Goal: Task Accomplishment & Management: Complete application form

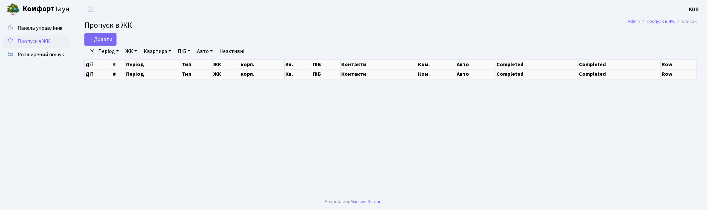
select select "25"
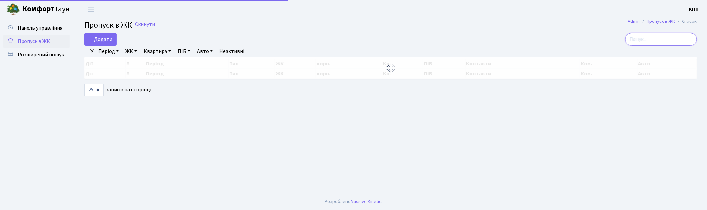
click at [660, 37] on input "search" at bounding box center [661, 39] width 72 height 13
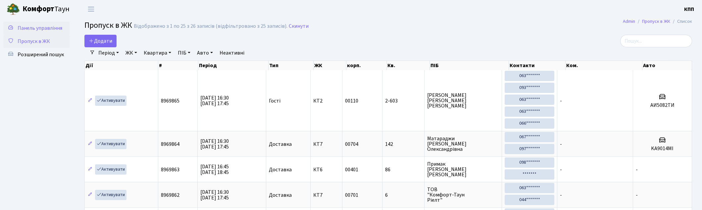
click at [29, 22] on link "Панель управління" at bounding box center [36, 28] width 66 height 13
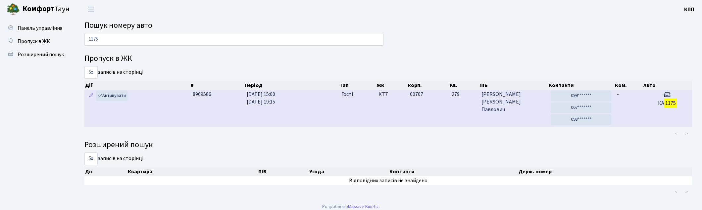
type input "1175"
click at [428, 113] on td "00707" at bounding box center [428, 108] width 42 height 37
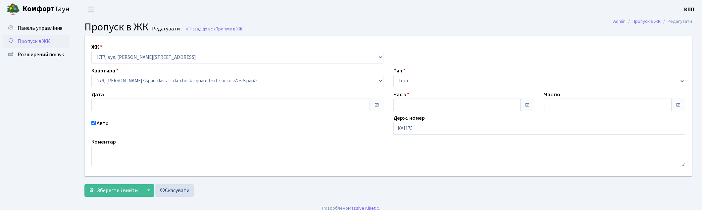
type input "11.09.2025"
type input "15:00"
type input "19:15"
checkbox input "true"
click at [441, 130] on input "КА1175" at bounding box center [539, 128] width 292 height 13
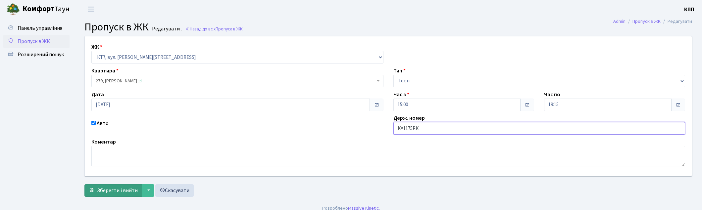
type input "КА1175РК"
click at [117, 191] on span "Зберегти і вийти" at bounding box center [117, 190] width 41 height 7
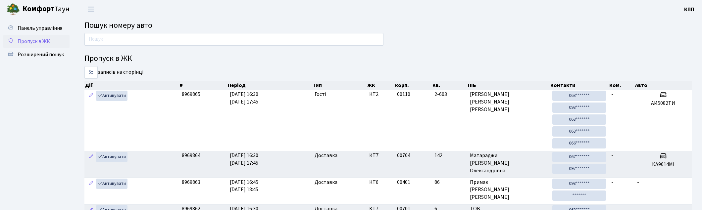
click at [29, 36] on link "Пропуск в ЖК" at bounding box center [36, 41] width 66 height 13
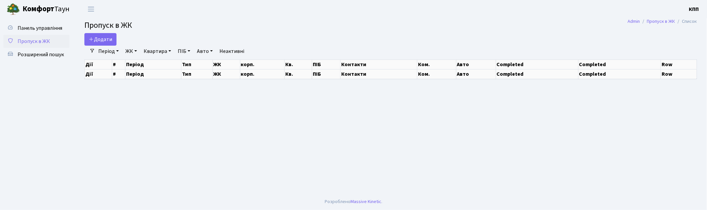
select select "25"
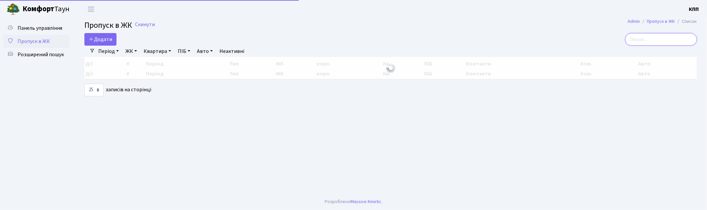
click at [655, 41] on input "search" at bounding box center [661, 39] width 72 height 13
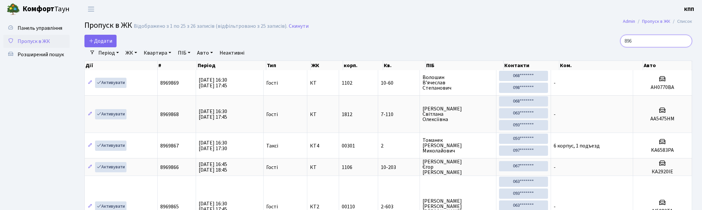
click at [650, 43] on input "896" at bounding box center [656, 41] width 72 height 13
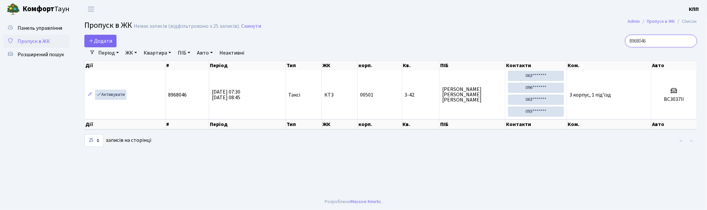
type input "8968046"
drag, startPoint x: 36, startPoint y: 38, endPoint x: 322, endPoint y: 51, distance: 286.7
click at [37, 38] on span "Пропуск в ЖК" at bounding box center [34, 41] width 32 height 7
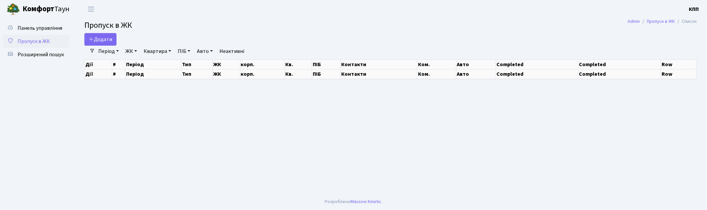
select select "25"
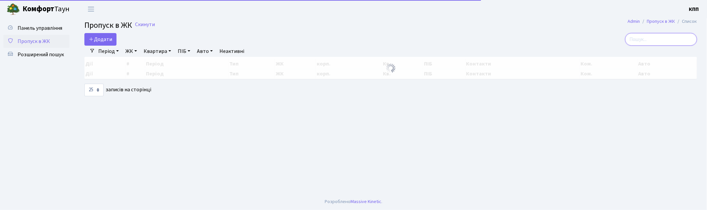
click at [667, 38] on input "search" at bounding box center [661, 39] width 72 height 13
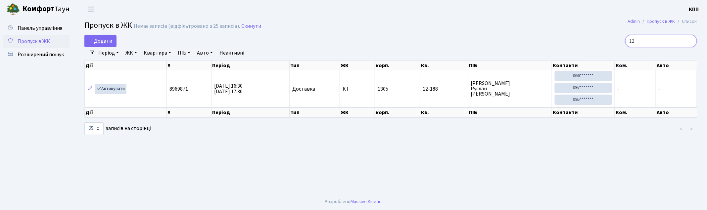
type input "1"
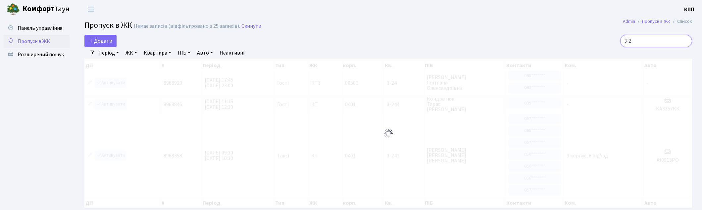
type input "3"
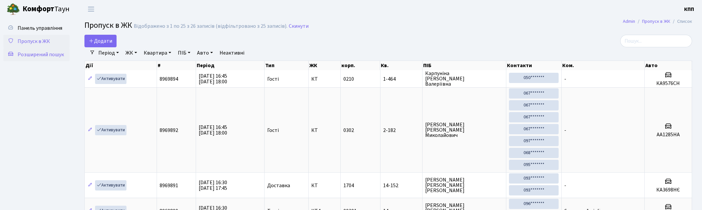
click at [28, 57] on span "Розширений пошук" at bounding box center [41, 54] width 46 height 7
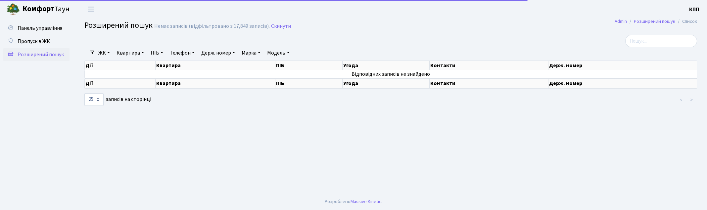
select select "25"
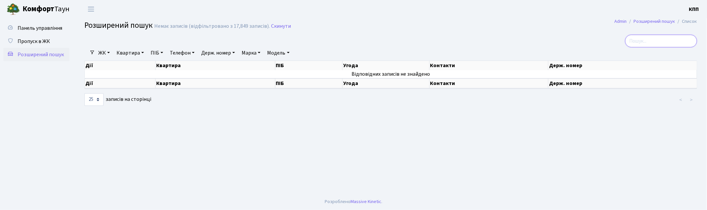
click at [665, 43] on input "search" at bounding box center [661, 41] width 72 height 13
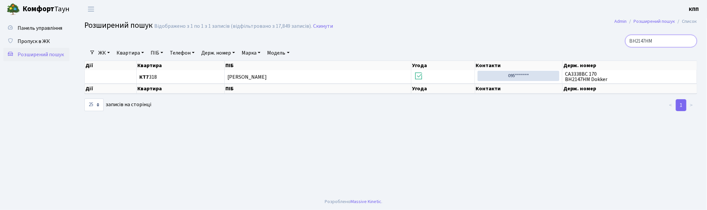
type input "ВН2147НМ"
click at [691, 104] on li ">" at bounding box center [692, 105] width 11 height 12
click at [672, 107] on li "<" at bounding box center [670, 105] width 11 height 12
click at [689, 40] on input "ВН2147НМ" at bounding box center [661, 41] width 72 height 13
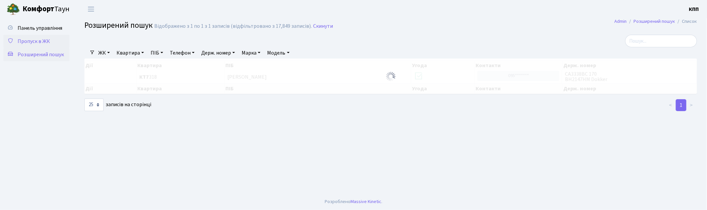
click at [23, 38] on span "Пропуск в ЖК" at bounding box center [34, 41] width 32 height 7
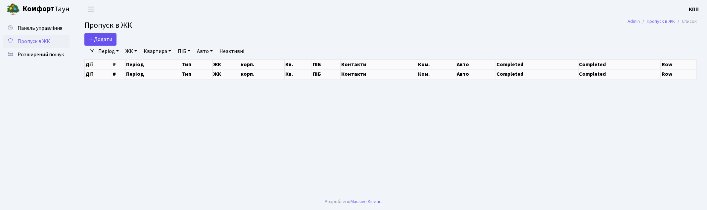
select select "25"
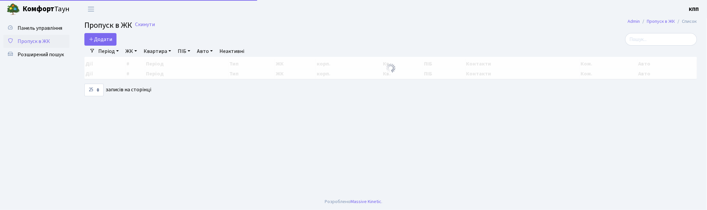
click at [104, 32] on main "Admin Пропуск в ЖК Список Пропуск в ЖК Скинути Додати Фільтри Період [DATE] - […" at bounding box center [390, 105] width 633 height 175
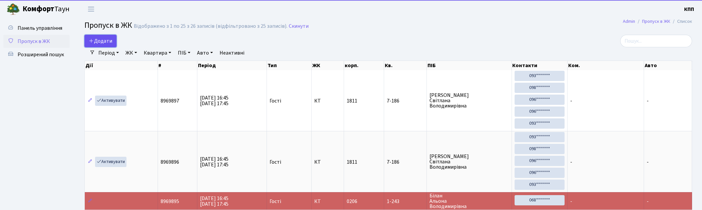
click at [104, 36] on link "Додати" at bounding box center [100, 41] width 32 height 13
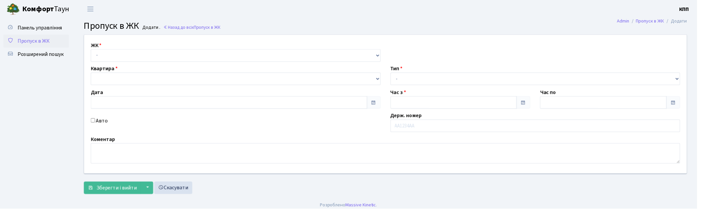
type input "[DATE]"
type input "16:45"
type input "17:45"
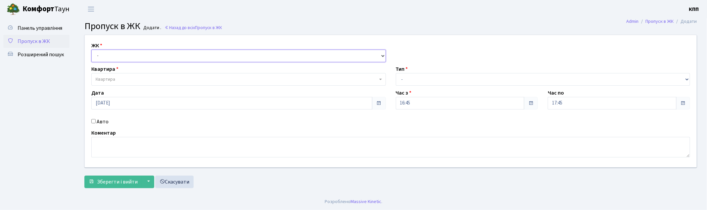
click at [110, 56] on select "- КТ, вул. Регенераторна, 4 КТ2, просп. [STREET_ADDRESS] [STREET_ADDRESS] [PERS…" at bounding box center [238, 56] width 295 height 13
select select "271"
click at [91, 50] on select "- КТ, вул. Регенераторна, 4 КТ2, просп. [STREET_ADDRESS] [STREET_ADDRESS] [PERS…" at bounding box center [238, 56] width 295 height 13
select select
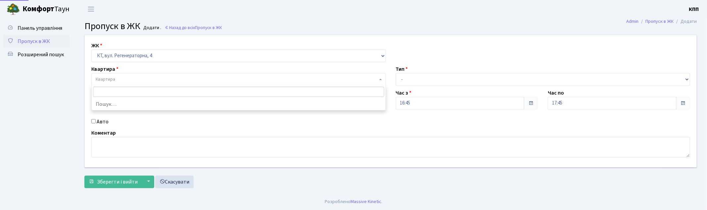
click at [115, 77] on span "Квартира" at bounding box center [106, 79] width 20 height 7
click at [94, 121] on input "Авто" at bounding box center [93, 121] width 4 height 4
checkbox input "true"
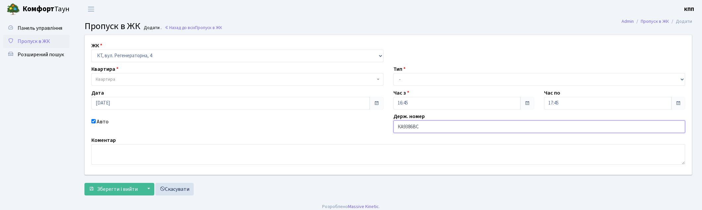
type input "КА9386ВС"
click at [121, 74] on span "Квартира" at bounding box center [237, 79] width 292 height 13
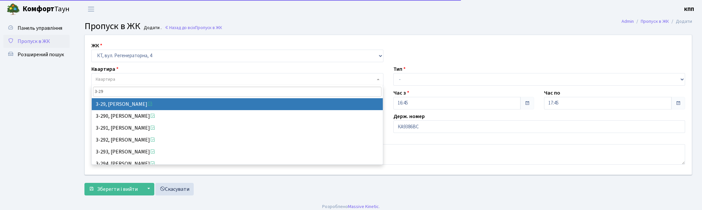
type input "3-29"
select select "1000"
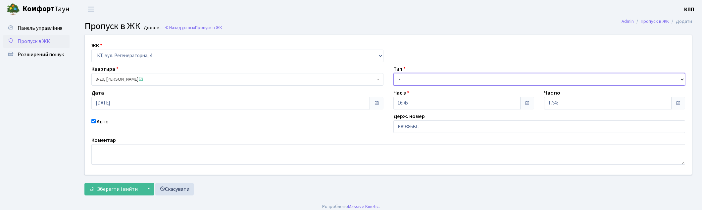
drag, startPoint x: 408, startPoint y: 77, endPoint x: 408, endPoint y: 85, distance: 7.6
click at [408, 77] on select "- Доставка Таксі Гості Сервіс" at bounding box center [539, 79] width 292 height 13
select select "2"
click at [393, 73] on select "- Доставка Таксі Гості Сервіс" at bounding box center [539, 79] width 292 height 13
click at [113, 191] on button "Зберегти і вийти" at bounding box center [113, 189] width 58 height 13
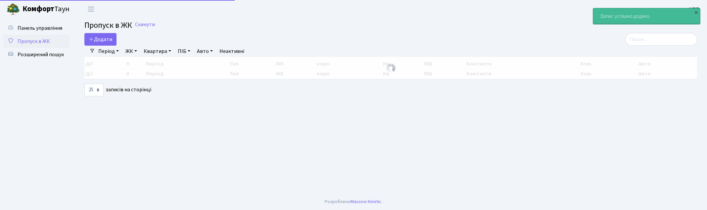
select select "25"
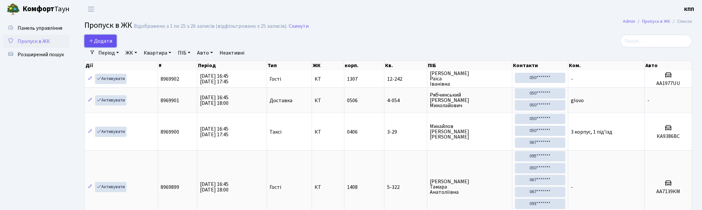
click at [105, 43] on span "Додати" at bounding box center [101, 40] width 24 height 7
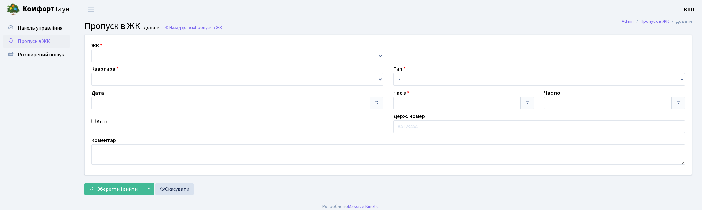
type input "[DATE]"
type input "16:45"
type input "17:45"
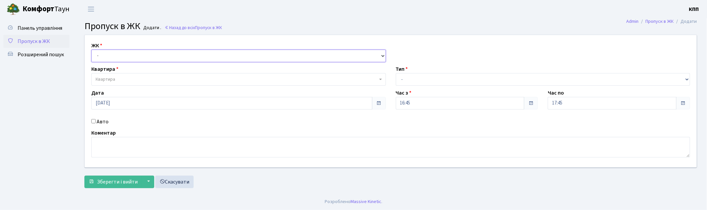
click at [115, 51] on select "- КТ, вул. Регенераторна, 4 КТ2, просп. [STREET_ADDRESS] [STREET_ADDRESS] [PERS…" at bounding box center [238, 56] width 295 height 13
select select "271"
click at [91, 50] on select "- КТ, вул. Регенераторна, 4 КТ2, просп. [STREET_ADDRESS] [STREET_ADDRESS] [PERS…" at bounding box center [238, 56] width 295 height 13
select select
click at [118, 80] on span "Квартира" at bounding box center [237, 79] width 282 height 7
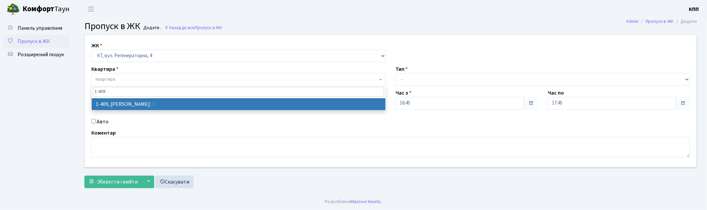
type input "1-409"
select select "460"
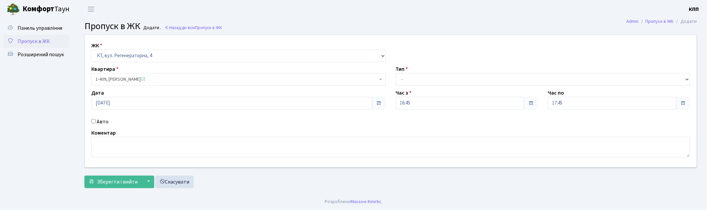
click at [94, 121] on input "Авто" at bounding box center [93, 121] width 4 height 4
checkbox input "true"
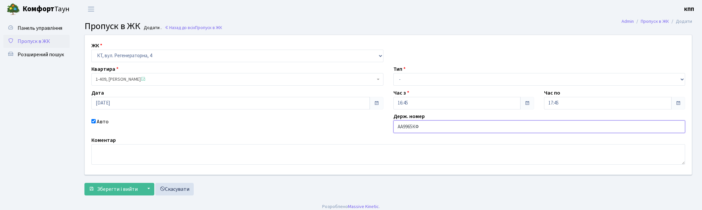
type input "АА9965КФ"
click at [434, 73] on select "- Доставка Таксі Гості Сервіс" at bounding box center [539, 79] width 292 height 13
select select "3"
click at [393, 73] on select "- Доставка Таксі Гості Сервіс" at bounding box center [539, 79] width 292 height 13
click at [113, 187] on span "Зберегти і вийти" at bounding box center [117, 189] width 41 height 7
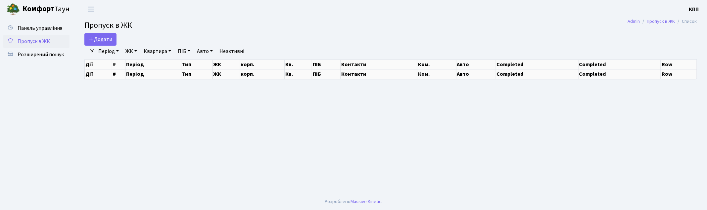
select select "25"
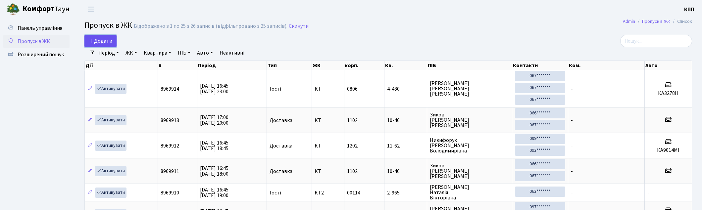
click at [104, 38] on span "Додати" at bounding box center [101, 40] width 24 height 7
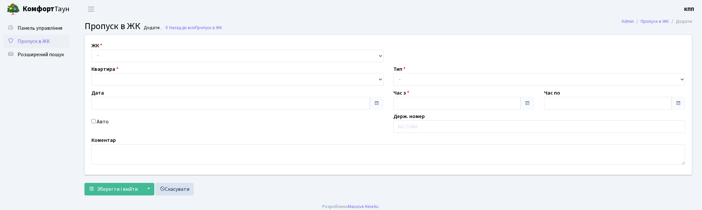
type input "[DATE]"
type input "16:45"
type input "18:00"
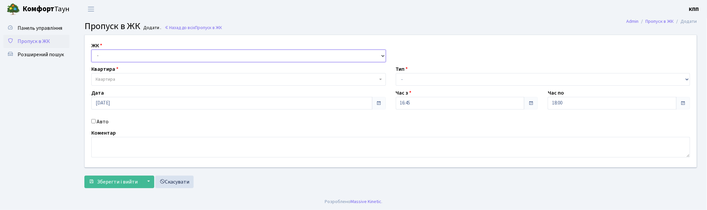
click at [116, 55] on select "- КТ, вул. Регенераторна, 4 КТ2, просп. [STREET_ADDRESS] [STREET_ADDRESS] [PERS…" at bounding box center [238, 56] width 295 height 13
select select "271"
click at [91, 50] on select "- КТ, вул. Регенераторна, 4 КТ2, просп. [STREET_ADDRESS] [STREET_ADDRESS] [PERS…" at bounding box center [238, 56] width 295 height 13
select select
click at [110, 77] on span "Квартира" at bounding box center [106, 79] width 20 height 7
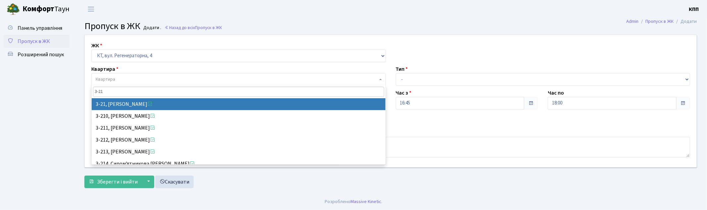
type input "3-21"
select select "992"
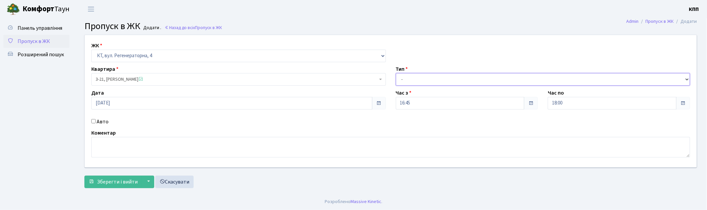
click at [417, 76] on select "- Доставка Таксі Гості Сервіс" at bounding box center [543, 79] width 295 height 13
select select "2"
click at [396, 73] on select "- Доставка Таксі Гості Сервіс" at bounding box center [543, 79] width 295 height 13
click at [110, 183] on span "Зберегти і вийти" at bounding box center [117, 181] width 41 height 7
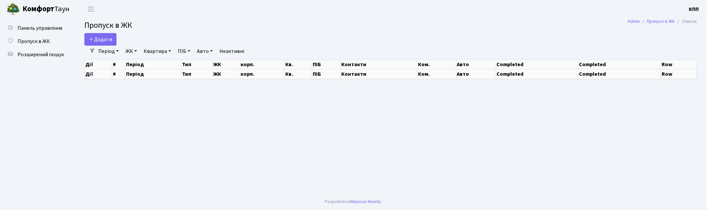
select select "25"
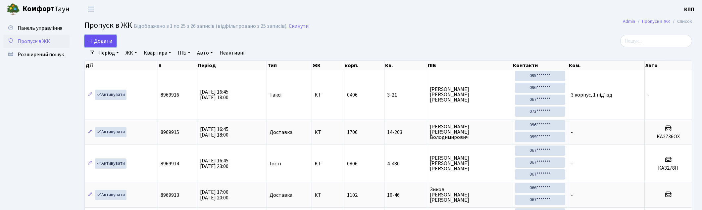
click at [99, 43] on span "Додати" at bounding box center [101, 40] width 24 height 7
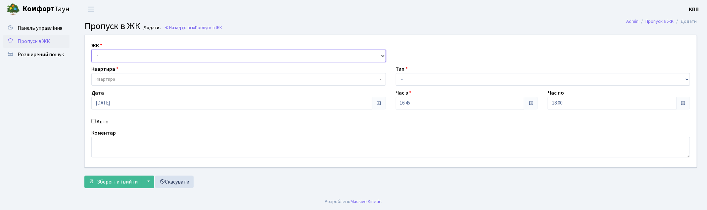
click at [117, 61] on select "- КТ, вул. Регенераторна, 4 КТ2, просп. [STREET_ADDRESS] [STREET_ADDRESS] [PERS…" at bounding box center [238, 56] width 295 height 13
select select "295"
click at [91, 50] on select "- КТ, вул. Регенераторна, 4 КТ2, просп. Соборності, 17 КТ3, вул. Березнева, 16 …" at bounding box center [238, 56] width 295 height 13
select select
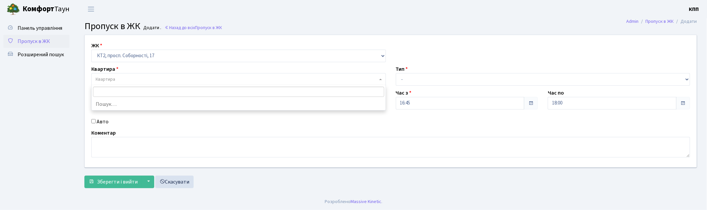
drag, startPoint x: 122, startPoint y: 85, endPoint x: 124, endPoint y: 80, distance: 5.0
click at [122, 83] on span "Квартира" at bounding box center [238, 79] width 295 height 13
type input "17-91"
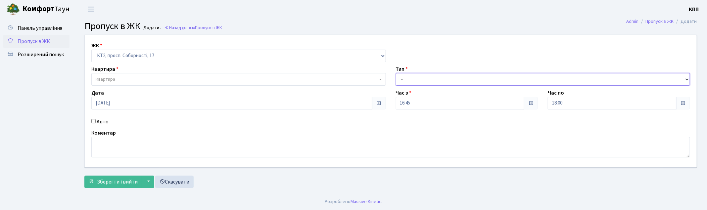
click at [441, 77] on select "- Доставка Таксі Гості Сервіс" at bounding box center [543, 79] width 295 height 13
select select "3"
click at [396, 73] on select "- Доставка Таксі Гості Сервіс" at bounding box center [543, 79] width 295 height 13
click at [125, 77] on span "Квартира" at bounding box center [237, 79] width 282 height 7
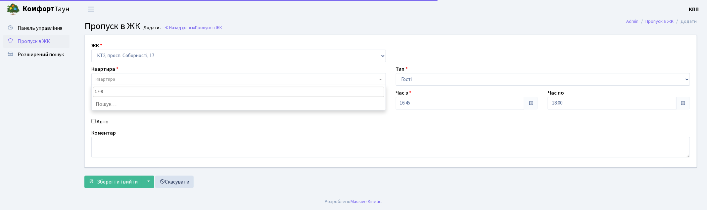
type input "17-91"
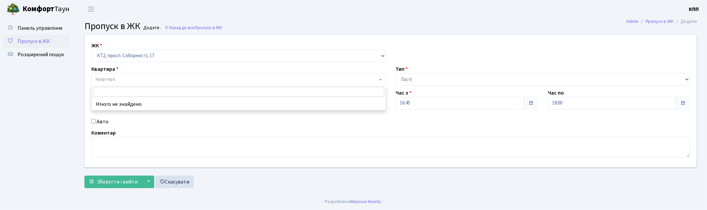
click at [48, 40] on span "Пропуск в ЖК" at bounding box center [34, 41] width 32 height 7
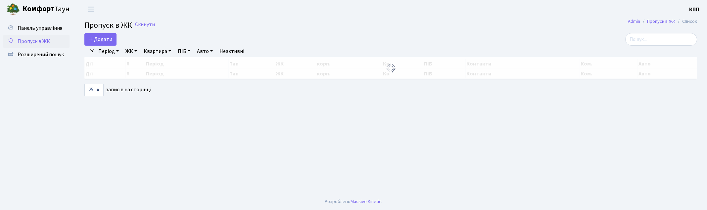
select select "25"
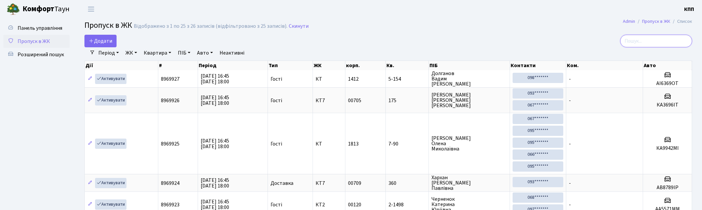
click at [643, 40] on input "search" at bounding box center [656, 41] width 72 height 13
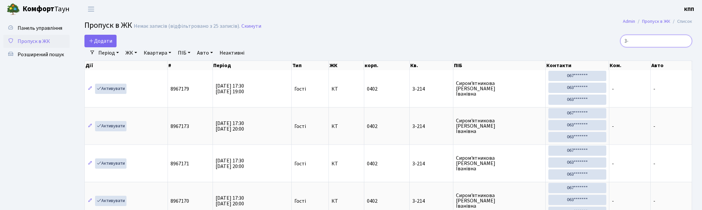
type input "3"
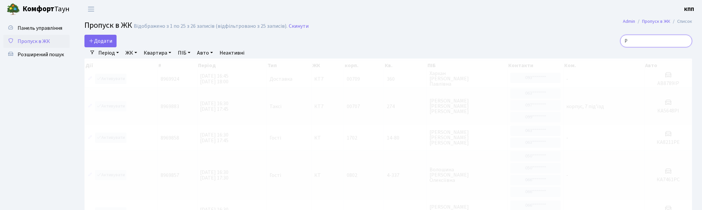
type input "Р"
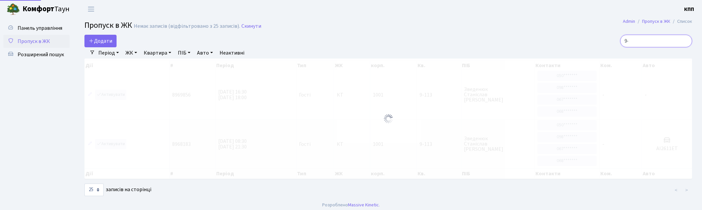
type input "9"
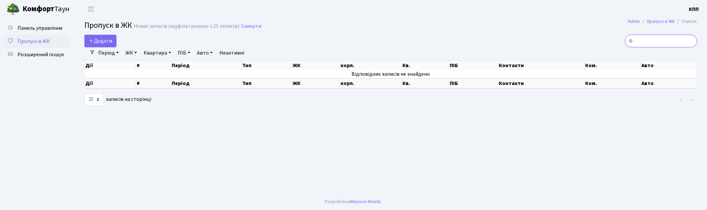
type input "6"
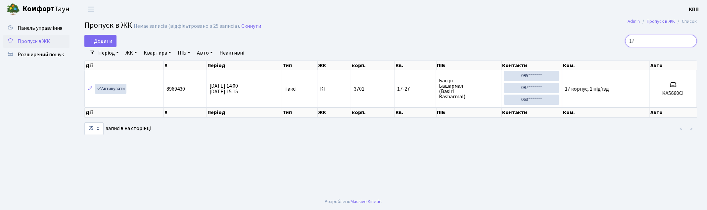
type input "1"
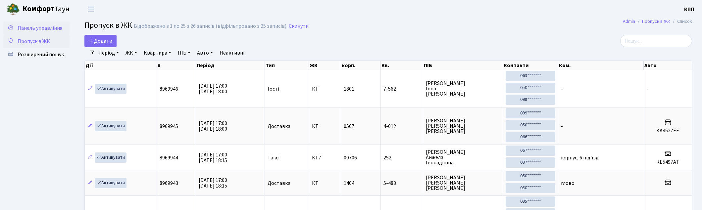
click at [19, 29] on span "Панель управління" at bounding box center [40, 27] width 45 height 7
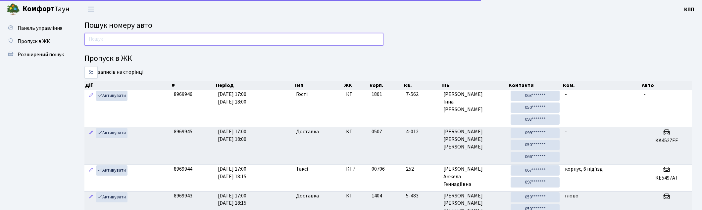
click at [131, 41] on input "text" at bounding box center [233, 39] width 299 height 13
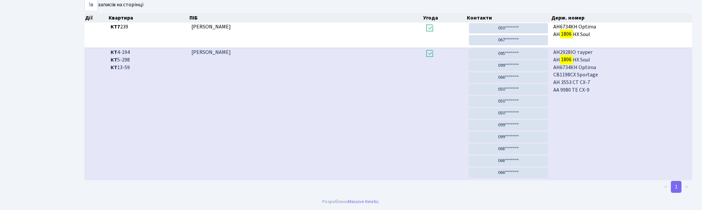
scroll to position [35, 0]
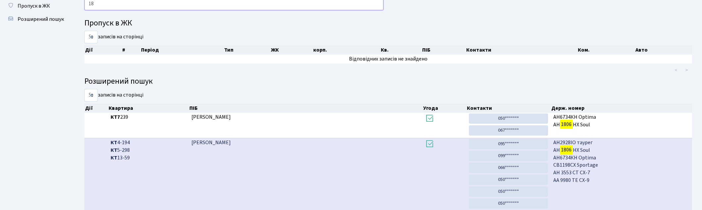
type input "1"
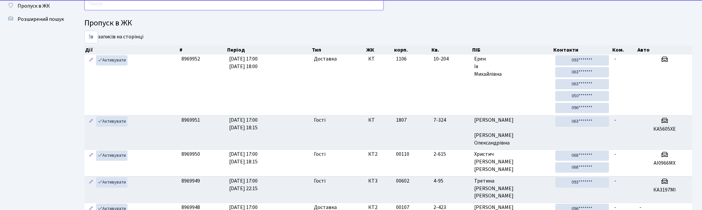
scroll to position [0, 0]
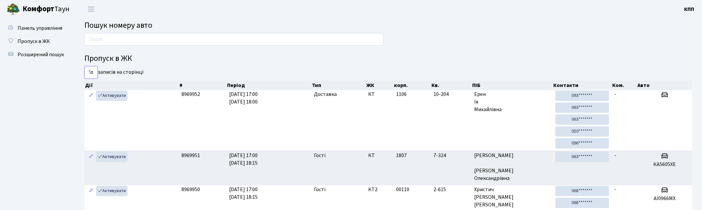
click at [91, 74] on select "5 10 25 50" at bounding box center [90, 72] width 13 height 13
click at [92, 75] on select "5 10 25 50" at bounding box center [90, 72] width 13 height 13
click at [29, 37] on link "Пропуск в ЖК" at bounding box center [36, 41] width 66 height 13
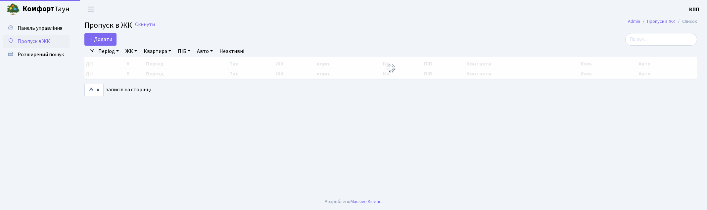
select select "25"
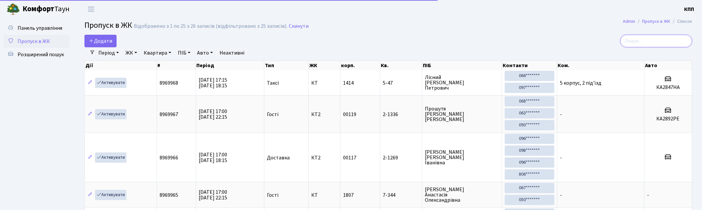
click at [640, 43] on input "search" at bounding box center [656, 41] width 72 height 13
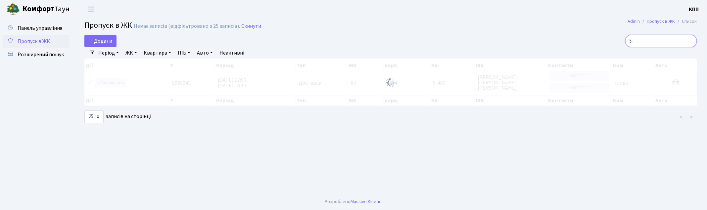
type input "5"
type input "6"
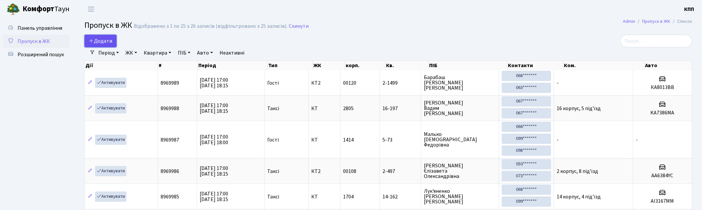
click at [113, 35] on link "Додати" at bounding box center [100, 41] width 32 height 13
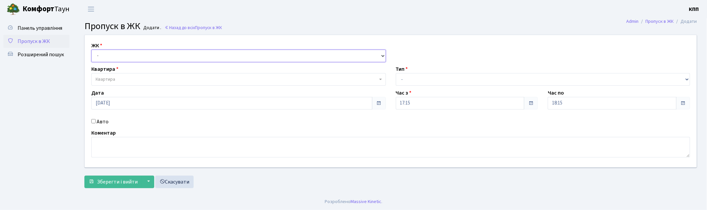
click at [113, 55] on select "- КТ, вул. Регенераторна, 4 КТ2, просп. Соборності, 17 КТ3, вул. Березнева, 16 …" at bounding box center [238, 56] width 295 height 13
select select "271"
click at [91, 50] on select "- КТ, вул. Регенераторна, 4 КТ2, просп. Соборності, 17 КТ3, вул. Березнева, 16 …" at bounding box center [238, 56] width 295 height 13
select select
click at [117, 75] on span "Квартира" at bounding box center [238, 79] width 295 height 13
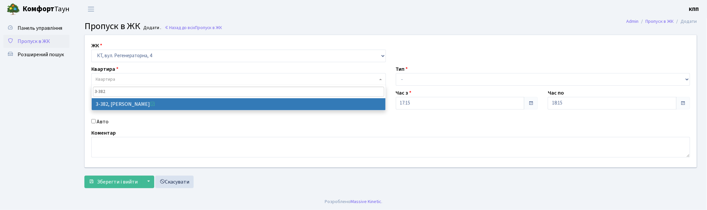
type input "3-382"
select select "1600"
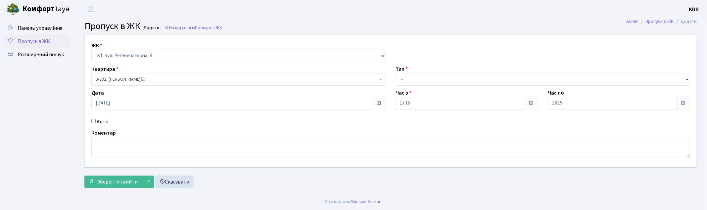
click at [94, 120] on div "Авто" at bounding box center [238, 122] width 305 height 8
click at [93, 121] on input "Авто" at bounding box center [93, 121] width 4 height 4
checkbox input "true"
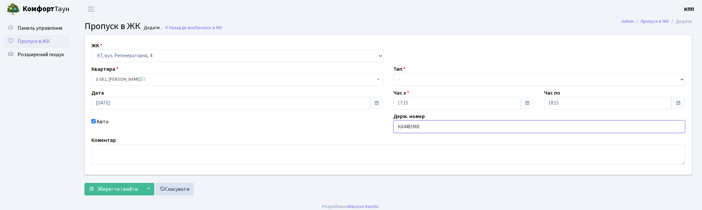
type input "КА4483МВ"
click at [408, 80] on select "- Доставка Таксі Гості Сервіс" at bounding box center [539, 79] width 292 height 13
select select "2"
click at [393, 73] on select "- Доставка Таксі Гості Сервіс" at bounding box center [539, 79] width 292 height 13
drag, startPoint x: 112, startPoint y: 182, endPoint x: 118, endPoint y: 180, distance: 6.1
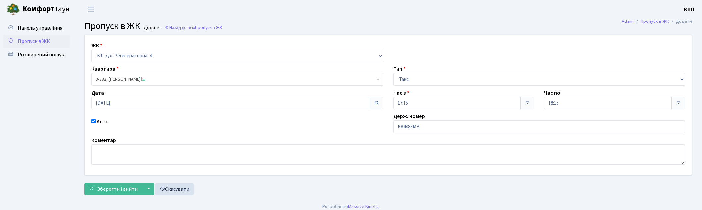
click at [113, 181] on form "ЖК - КТ, вул. Регенераторна, 4 КТ2, просп. Соборності, 17 КТ3, вул. Березнева, …" at bounding box center [387, 115] width 607 height 161
click at [95, 203] on footer "Розроблено Massive Kinetic ." at bounding box center [351, 207] width 702 height 17
click at [98, 195] on button "Зберегти і вийти" at bounding box center [113, 189] width 58 height 13
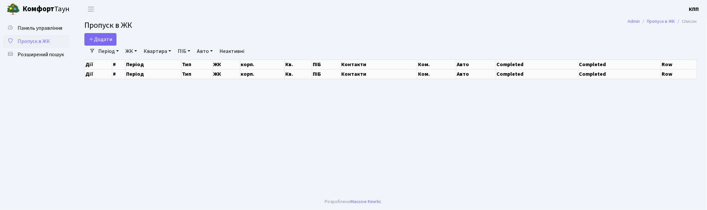
select select "25"
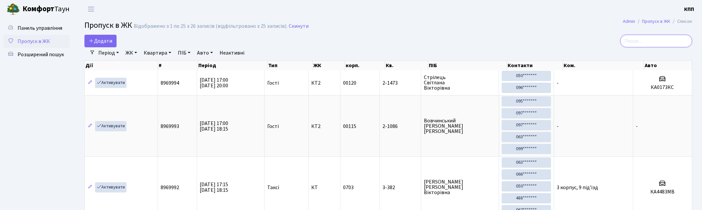
click at [669, 44] on input "search" at bounding box center [656, 41] width 72 height 13
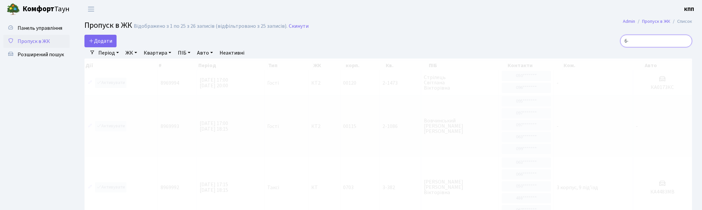
type input "6"
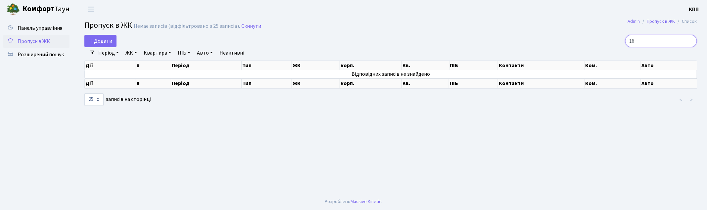
type input "1"
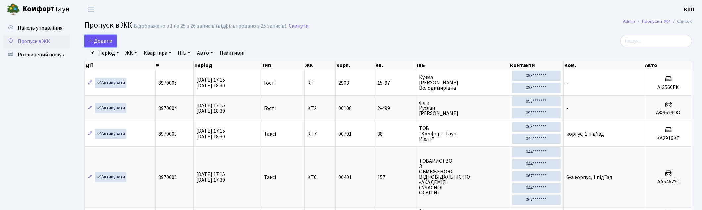
click at [107, 38] on span "Додати" at bounding box center [101, 40] width 24 height 7
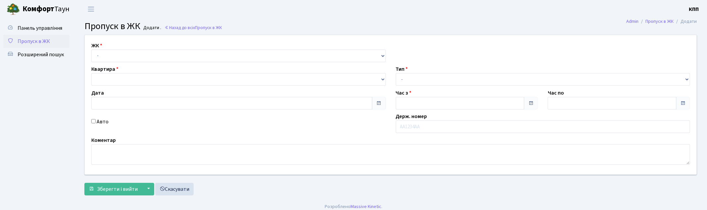
type input "[DATE]"
type input "17:15"
type input "18:15"
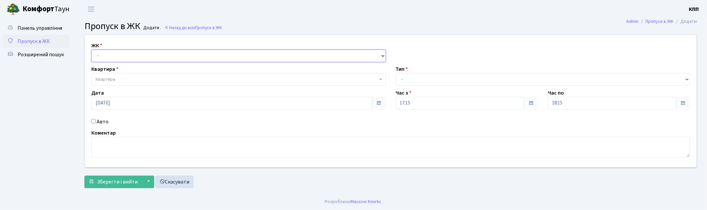
click at [113, 54] on select "- КТ, вул. Регенераторна, 4 КТ2, просп. [STREET_ADDRESS] [STREET_ADDRESS] [PERS…" at bounding box center [238, 56] width 295 height 13
select select "271"
click at [91, 50] on select "- КТ, вул. Регенераторна, 4 КТ2, просп. [STREET_ADDRESS] [STREET_ADDRESS] [PERS…" at bounding box center [238, 56] width 295 height 13
select select
click at [110, 78] on span "Квартира" at bounding box center [106, 79] width 20 height 7
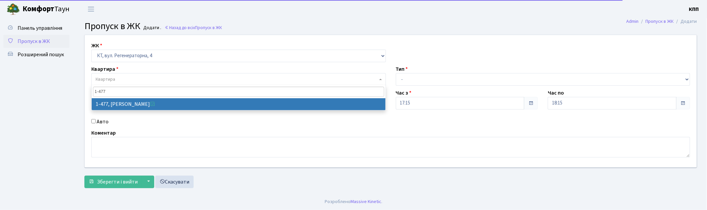
type input "1-477"
select select "396"
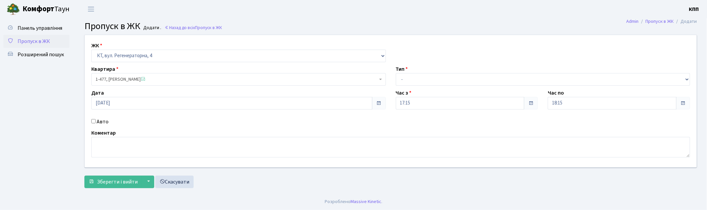
click at [93, 123] on div "Авто" at bounding box center [238, 122] width 305 height 8
click at [93, 121] on input "Авто" at bounding box center [93, 121] width 4 height 4
checkbox input "true"
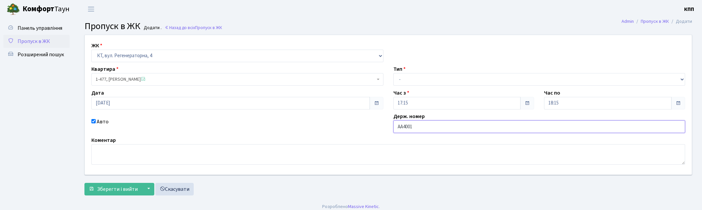
type input "АА4001YD"
drag, startPoint x: 414, startPoint y: 74, endPoint x: 416, endPoint y: 78, distance: 4.1
click at [414, 74] on select "- Доставка Таксі Гості Сервіс" at bounding box center [539, 79] width 292 height 13
select select "3"
click at [393, 73] on select "- Доставка Таксі Гості Сервіс" at bounding box center [539, 79] width 292 height 13
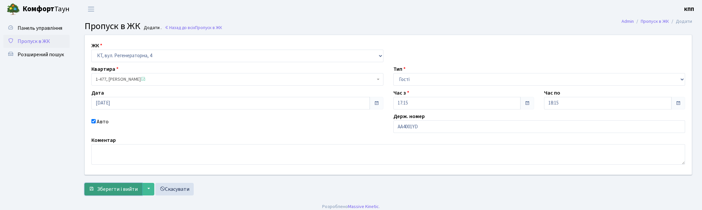
click at [94, 190] on span "submit" at bounding box center [91, 188] width 5 height 5
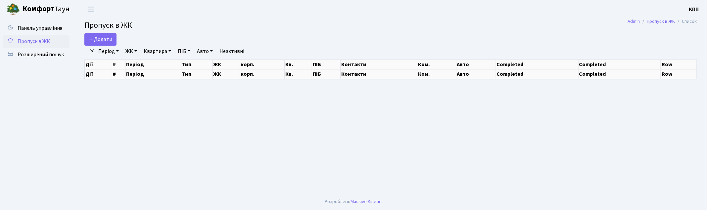
select select "25"
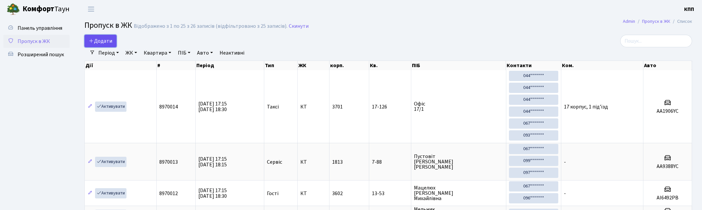
click at [104, 38] on span "Додати" at bounding box center [101, 40] width 24 height 7
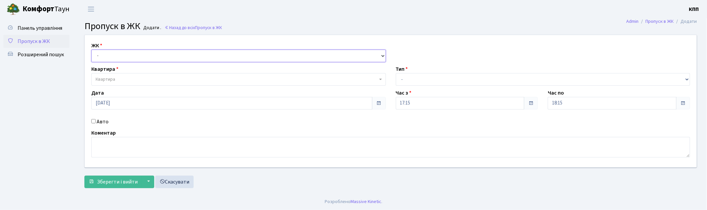
drag, startPoint x: 0, startPoint y: 0, endPoint x: 115, endPoint y: 51, distance: 125.2
click at [115, 51] on select "- КТ, вул. Регенераторна, 4 КТ2, просп. [STREET_ADDRESS] [STREET_ADDRESS] [PERS…" at bounding box center [238, 56] width 295 height 13
select select "271"
click at [91, 50] on select "- КТ, вул. Регенераторна, 4 КТ2, просп. Соборності, 17 КТ3, вул. Березнева, 16 …" at bounding box center [238, 56] width 295 height 13
select select
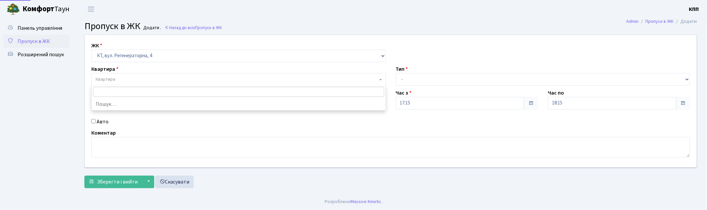
click at [111, 81] on span "Квартира" at bounding box center [106, 79] width 20 height 7
click at [92, 122] on input "Авто" at bounding box center [93, 121] width 4 height 4
checkbox input "true"
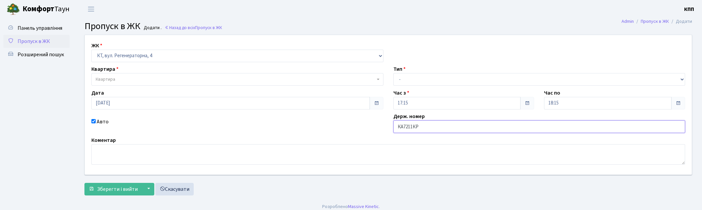
type input "КА7211КР"
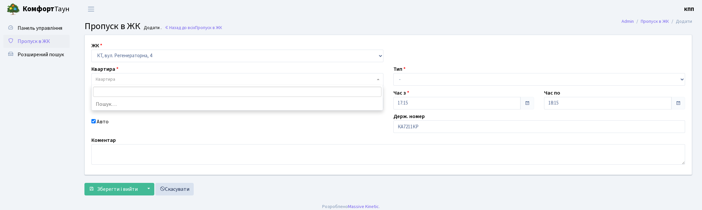
click at [126, 78] on span "Квартира" at bounding box center [235, 79] width 279 height 7
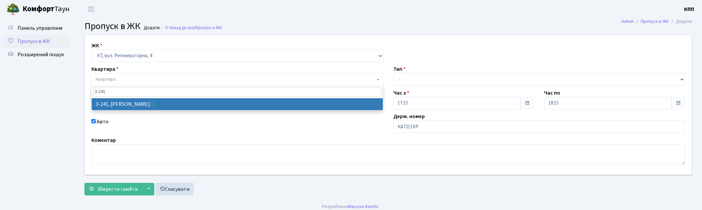
type input "3-241"
select select "742"
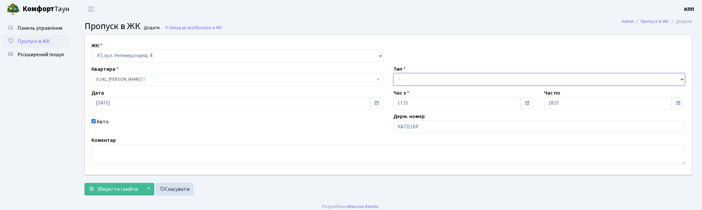
click at [399, 75] on select "- Доставка Таксі Гості Сервіс" at bounding box center [539, 79] width 292 height 13
select select "2"
click at [393, 73] on select "- Доставка Таксі Гості Сервіс" at bounding box center [539, 79] width 292 height 13
click at [128, 189] on span "Зберегти і вийти" at bounding box center [117, 189] width 41 height 7
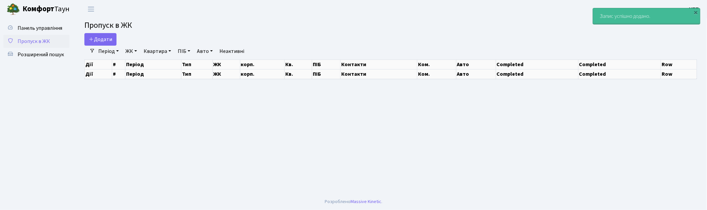
select select "25"
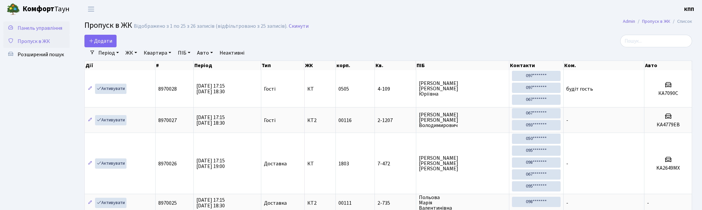
click at [64, 23] on link "Панель управління" at bounding box center [36, 28] width 66 height 13
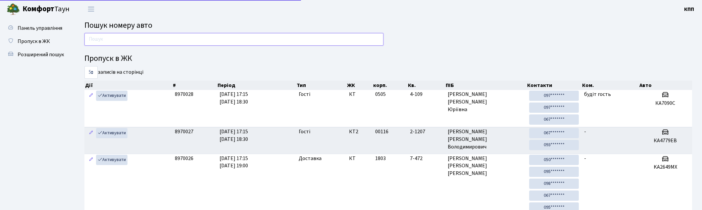
click at [200, 44] on input "text" at bounding box center [233, 39] width 299 height 13
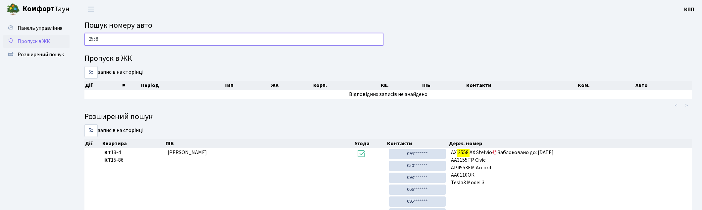
type input "2558"
click at [53, 36] on link "Пропуск в ЖК" at bounding box center [36, 41] width 66 height 13
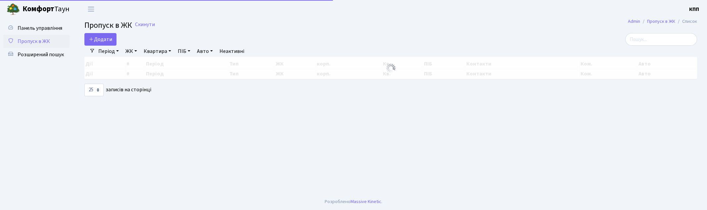
select select "25"
click at [105, 36] on span "Додати" at bounding box center [101, 39] width 24 height 7
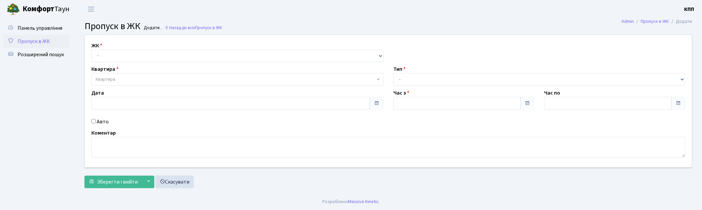
type input "11.09.2025"
type input "17:15"
type input "18:30"
click at [94, 123] on input "Авто" at bounding box center [93, 121] width 4 height 4
checkbox input "true"
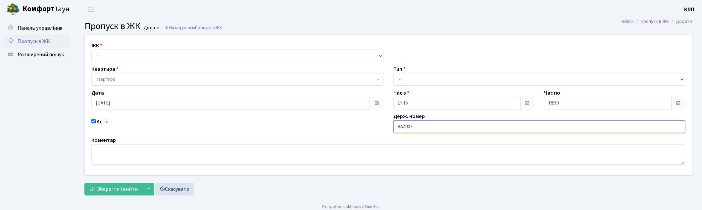
type input "АА4907"
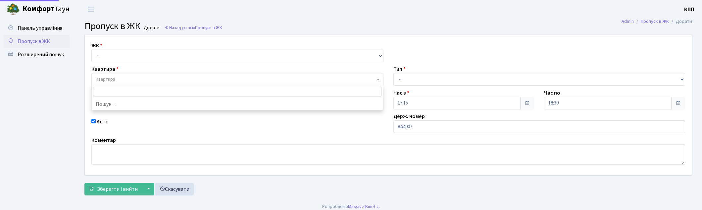
click at [128, 76] on span "Квартира" at bounding box center [235, 79] width 279 height 7
click at [101, 53] on select "- КТ, вул. Регенераторна, 4 КТ2, просп. Соборності, 17 КТ3, вул. Березнева, 16 …" at bounding box center [237, 56] width 292 height 13
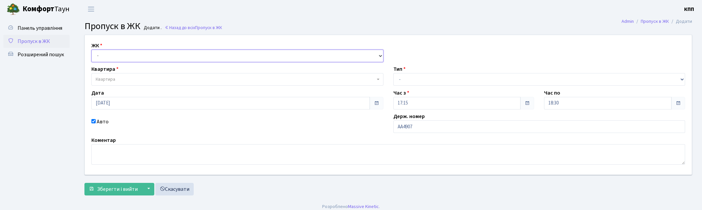
select select "271"
click at [91, 50] on select "- КТ, вул. Регенераторна, 4 КТ2, просп. Соборності, 17 КТ3, вул. Березнева, 16 …" at bounding box center [237, 56] width 292 height 13
select select
click at [111, 83] on span "Квартира" at bounding box center [106, 79] width 20 height 7
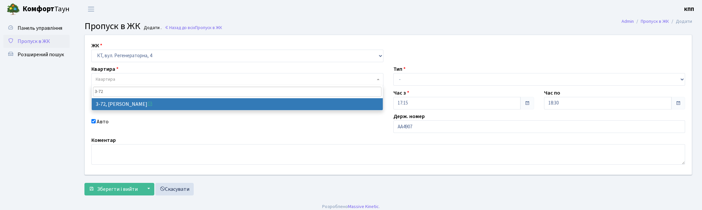
type input "3-72"
select select "881"
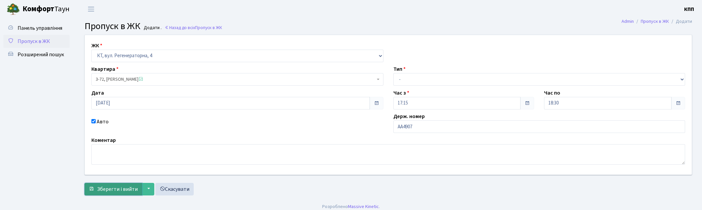
click at [111, 192] on span "Зберегти і вийти" at bounding box center [117, 189] width 41 height 7
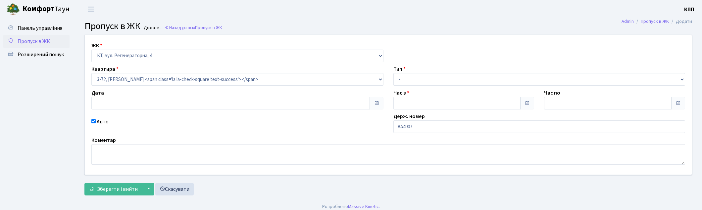
type input "[DATE]"
type input "17:15"
type input "18:30"
checkbox input "true"
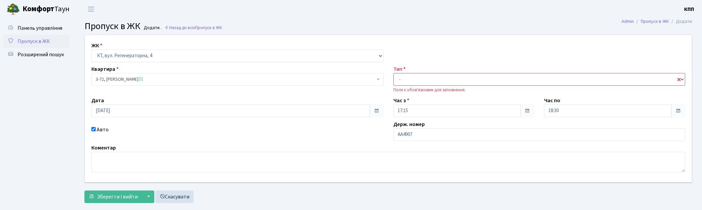
drag, startPoint x: 492, startPoint y: 65, endPoint x: 487, endPoint y: 81, distance: 17.2
click at [487, 81] on div "Тип - Доставка Таксі Гості Сервіс Поле є обов'язковим для заповнення." at bounding box center [539, 79] width 302 height 28
click at [487, 81] on select "- Доставка Таксі Гості Сервіс" at bounding box center [539, 79] width 292 height 13
select select "3"
click at [393, 73] on select "- Доставка Таксі Гості Сервіс" at bounding box center [539, 79] width 292 height 13
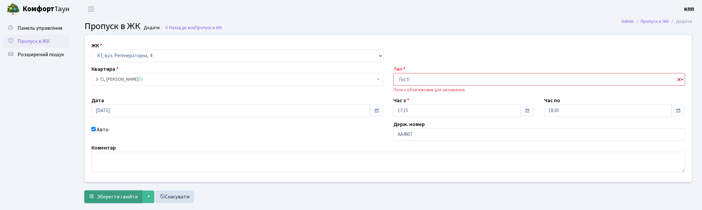
click at [131, 200] on span "Зберегти і вийти" at bounding box center [117, 196] width 41 height 7
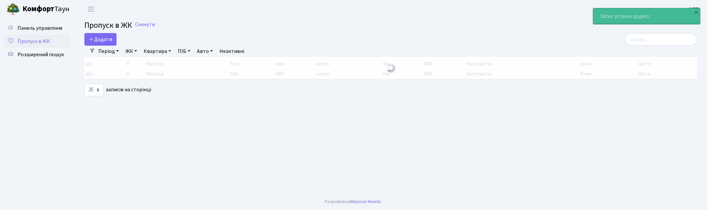
select select "25"
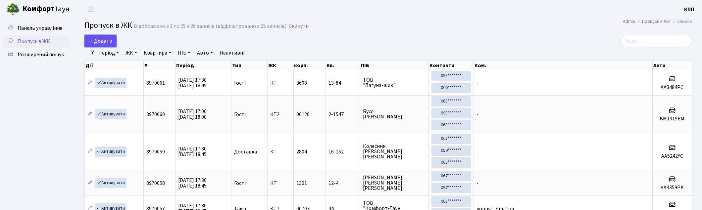
click at [104, 40] on span "Додати" at bounding box center [101, 40] width 24 height 7
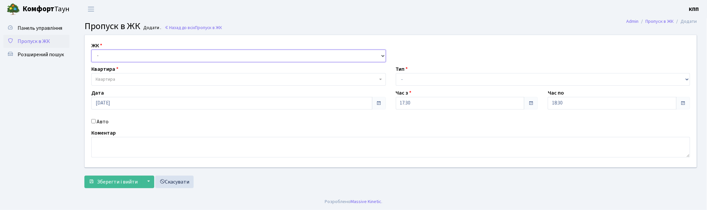
click at [113, 53] on select "- КТ, вул. Регенераторна, 4 КТ2, просп. Соборності, 17 КТ3, вул. Березнева, 16 …" at bounding box center [238, 56] width 295 height 13
select select "271"
click at [91, 50] on select "- КТ, вул. Регенераторна, 4 КТ2, просп. Соборності, 17 КТ3, вул. Березнева, 16 …" at bounding box center [238, 56] width 295 height 13
select select
click at [123, 78] on span "Квартира" at bounding box center [237, 79] width 282 height 7
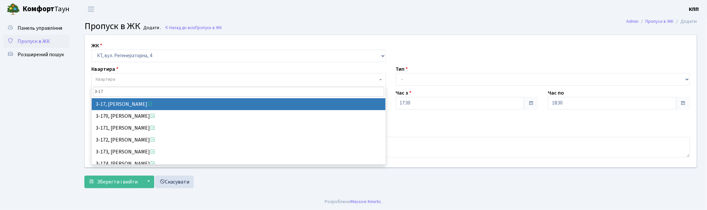
type input "3-17"
select select "988"
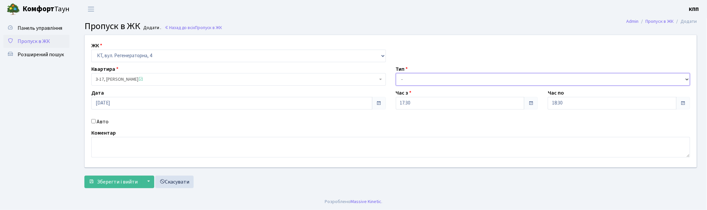
click at [469, 80] on select "- Доставка Таксі Гості Сервіс" at bounding box center [543, 79] width 295 height 13
select select "1"
click at [396, 73] on select "- Доставка Таксі Гості Сервіс" at bounding box center [543, 79] width 295 height 13
click at [101, 177] on button "Зберегти і вийти" at bounding box center [113, 182] width 58 height 13
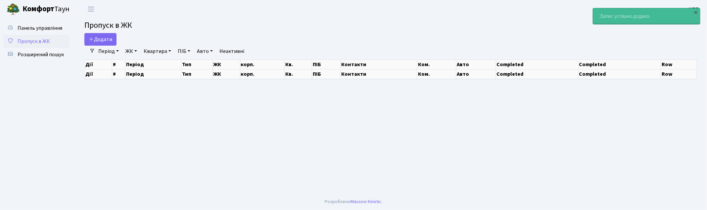
select select "25"
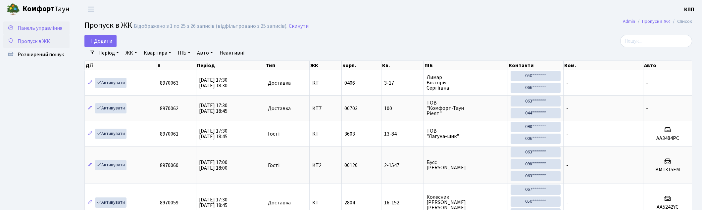
click at [30, 24] on link "Панель управління" at bounding box center [36, 28] width 66 height 13
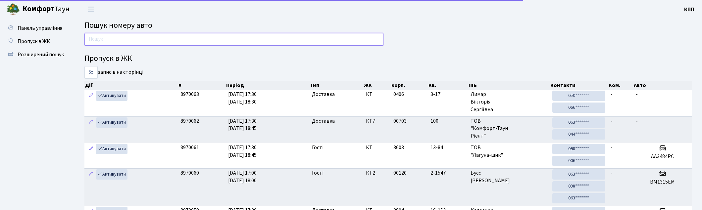
click at [187, 40] on input "text" at bounding box center [233, 39] width 299 height 13
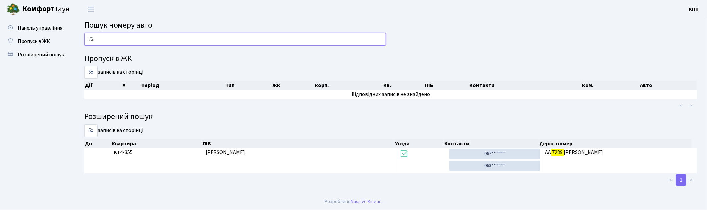
type input "7"
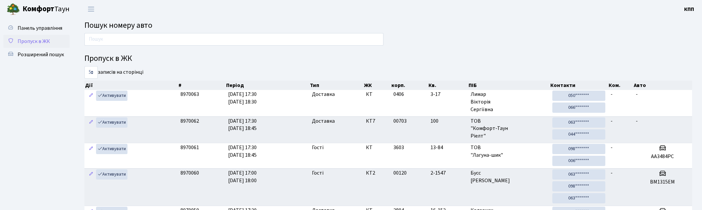
click at [30, 44] on span "Пропуск в ЖК" at bounding box center [34, 41] width 32 height 7
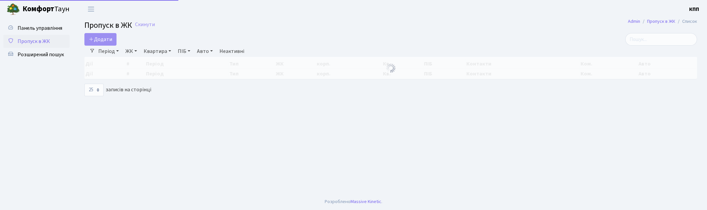
select select "25"
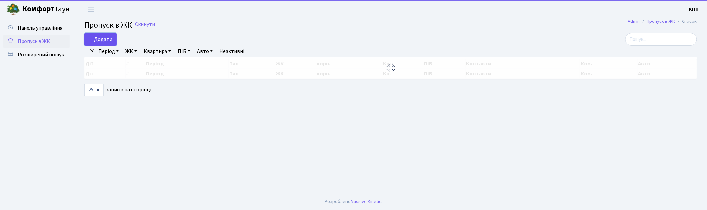
click at [111, 40] on span "Додати" at bounding box center [101, 39] width 24 height 7
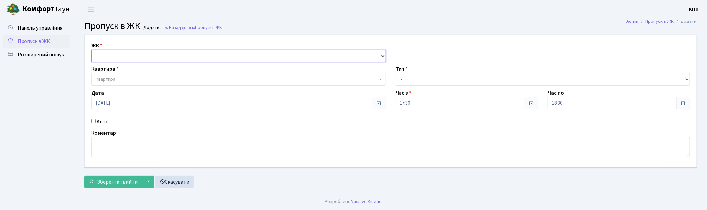
click at [120, 53] on select "- КТ, вул. Регенераторна, 4 КТ2, просп. [STREET_ADDRESS] [STREET_ADDRESS] [PERS…" at bounding box center [238, 56] width 295 height 13
select select "271"
click at [91, 50] on select "- КТ, вул. Регенераторна, 4 КТ2, просп. [STREET_ADDRESS] [STREET_ADDRESS] [PERS…" at bounding box center [238, 56] width 295 height 13
select select
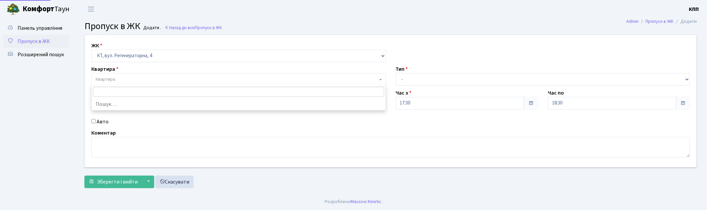
click at [119, 78] on span "Квартира" at bounding box center [237, 79] width 282 height 7
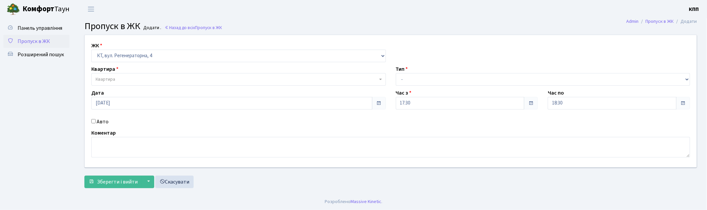
click at [93, 121] on input "Авто" at bounding box center [93, 121] width 4 height 4
checkbox input "true"
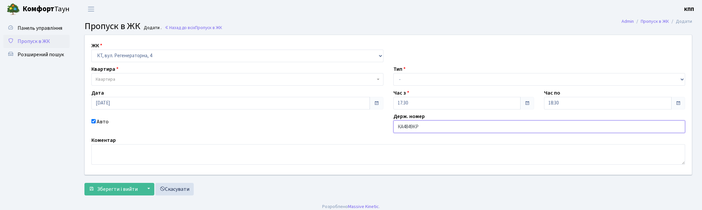
type input "КА4849КР"
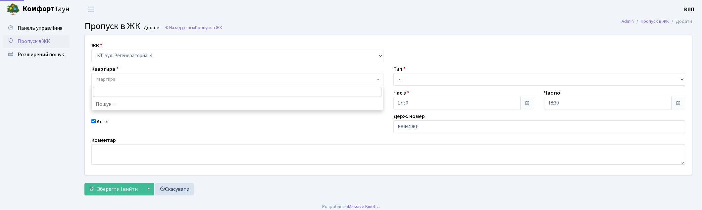
click at [138, 77] on span "Квартира" at bounding box center [235, 79] width 279 height 7
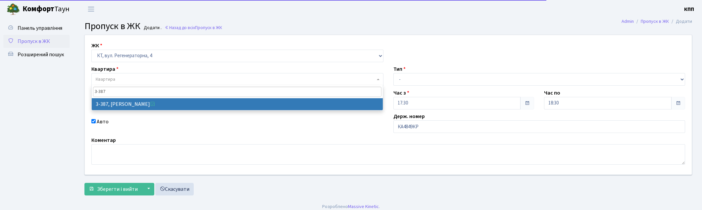
type input "3-387"
select select "1605"
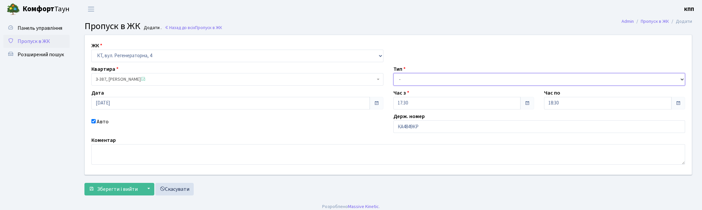
click at [454, 77] on select "- Доставка Таксі Гості Сервіс" at bounding box center [539, 79] width 292 height 13
select select "3"
click at [393, 73] on select "- Доставка Таксі Гості Сервіс" at bounding box center [539, 79] width 292 height 13
click at [128, 195] on button "Зберегти і вийти" at bounding box center [113, 189] width 58 height 13
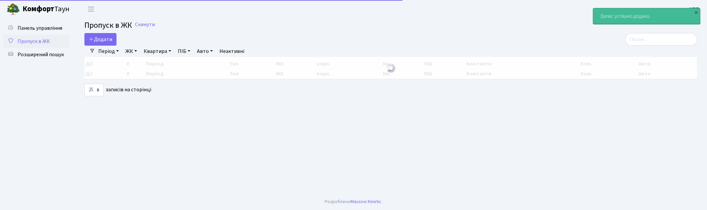
select select "25"
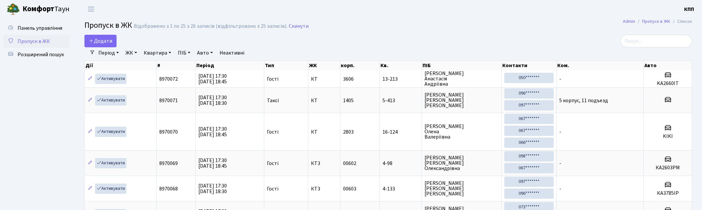
click at [110, 37] on span "Додати" at bounding box center [101, 40] width 24 height 7
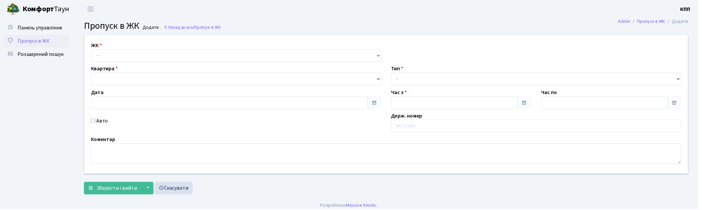
type input "[DATE]"
type input "17:30"
type input "18:45"
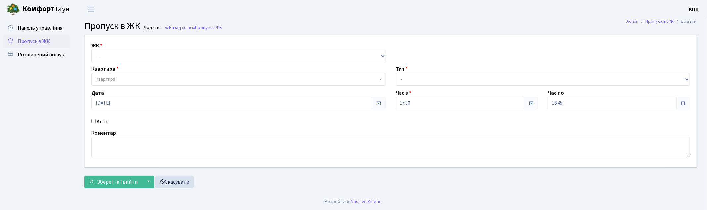
click at [94, 120] on input "Авто" at bounding box center [93, 121] width 4 height 4
checkbox input "true"
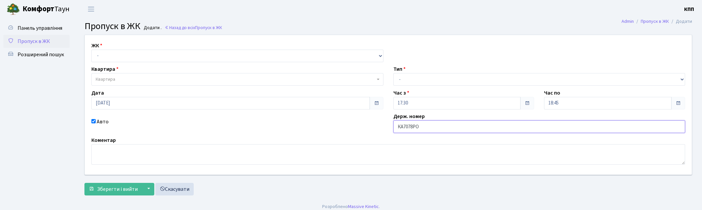
type input "КА7078РО"
click at [124, 81] on span "Квартира" at bounding box center [235, 79] width 279 height 7
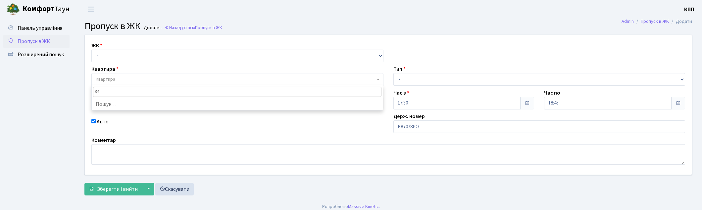
type input "343"
click at [113, 55] on select "- КТ, вул. Регенераторна, 4 КТ2, просп. Соборності, 17 КТ3, вул. Березнева, 16 …" at bounding box center [237, 56] width 292 height 13
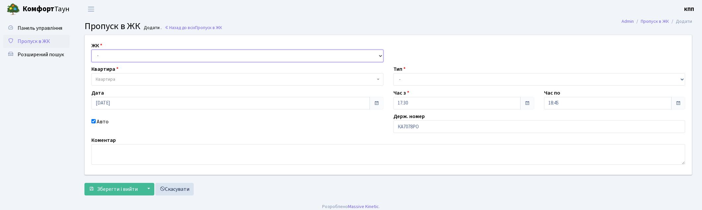
select select "271"
click at [91, 50] on select "- КТ, вул. Регенераторна, 4 КТ2, просп. Соборності, 17 КТ3, вул. Березнева, 16 …" at bounding box center [237, 56] width 292 height 13
select select
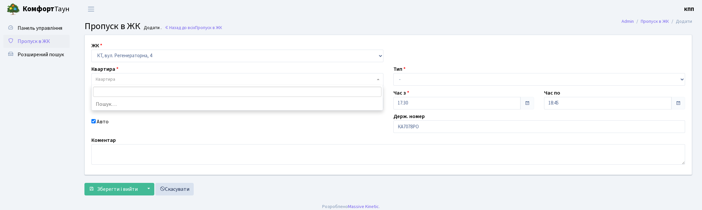
click at [116, 81] on span "Квартира" at bounding box center [235, 79] width 279 height 7
click at [138, 93] on input "3-743" at bounding box center [237, 92] width 288 height 10
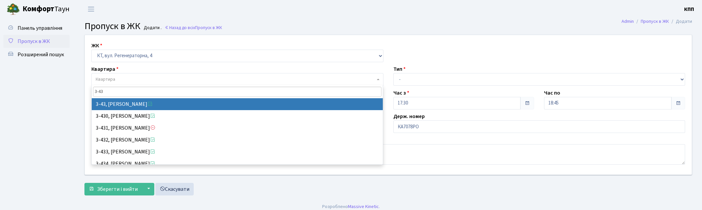
type input "3-43"
select select "1014"
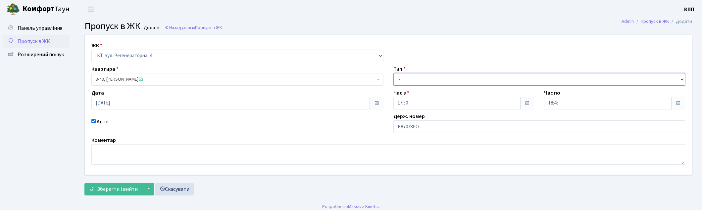
click at [434, 79] on select "- Доставка Таксі Гості Сервіс" at bounding box center [539, 79] width 292 height 13
click at [393, 73] on select "- Доставка Таксі Гості Сервіс" at bounding box center [539, 79] width 292 height 13
click at [413, 78] on select "- Доставка Таксі Гості Сервіс" at bounding box center [539, 79] width 292 height 13
select select "1"
click at [393, 73] on select "- Доставка Таксі Гості Сервіс" at bounding box center [539, 79] width 292 height 13
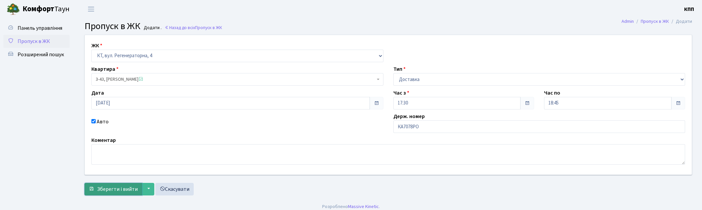
click at [100, 190] on span "Зберегти і вийти" at bounding box center [117, 189] width 41 height 7
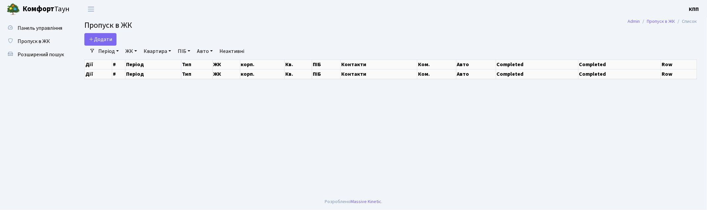
select select "25"
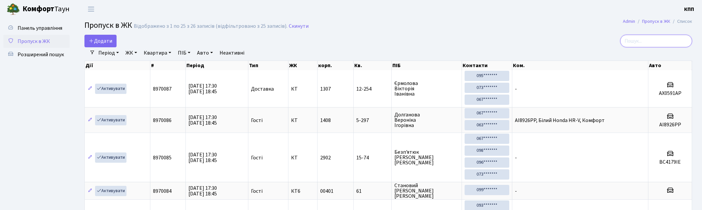
click at [661, 40] on input "search" at bounding box center [656, 41] width 72 height 13
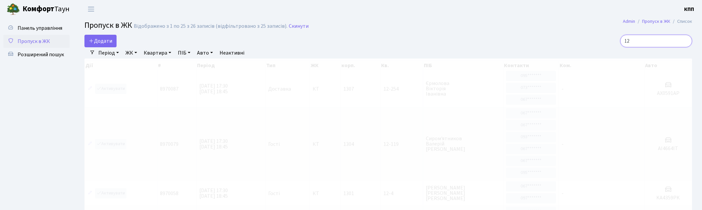
type input "1"
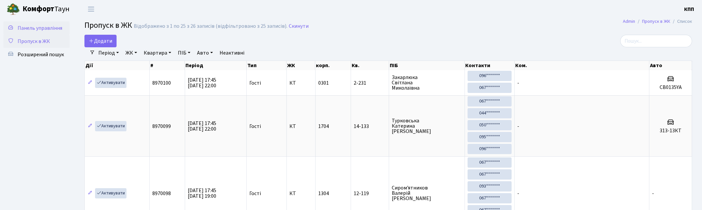
click at [40, 30] on span "Панель управління" at bounding box center [40, 27] width 45 height 7
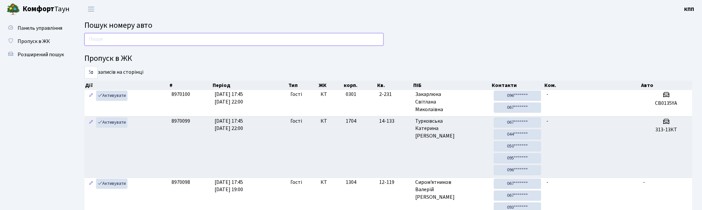
click at [247, 41] on input "text" at bounding box center [233, 39] width 299 height 13
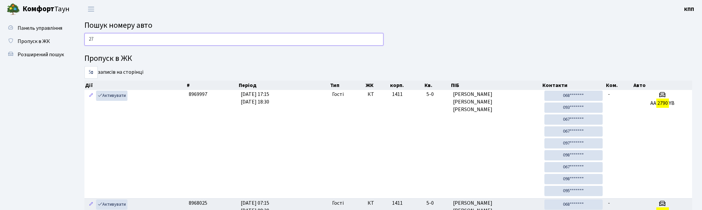
type input "2"
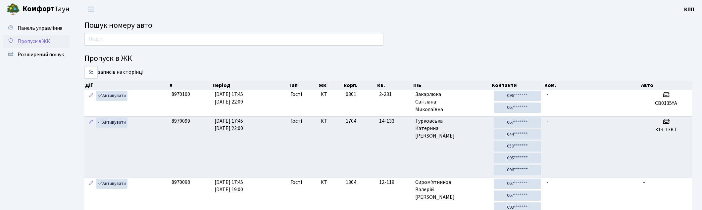
click at [58, 35] on link "Пропуск в ЖК" at bounding box center [36, 41] width 66 height 13
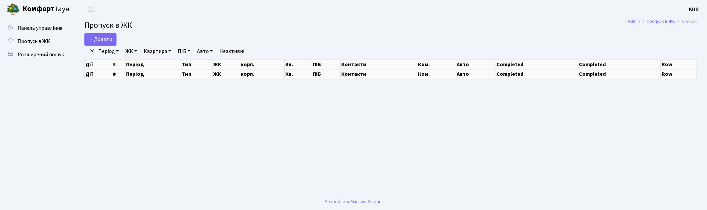
select select "25"
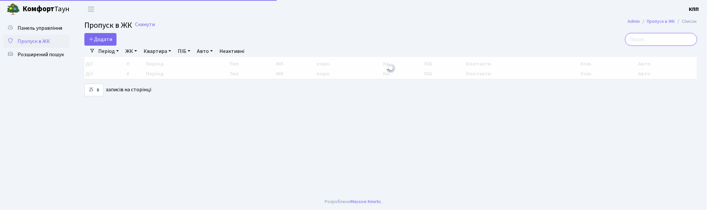
click at [654, 43] on input "search" at bounding box center [661, 39] width 72 height 13
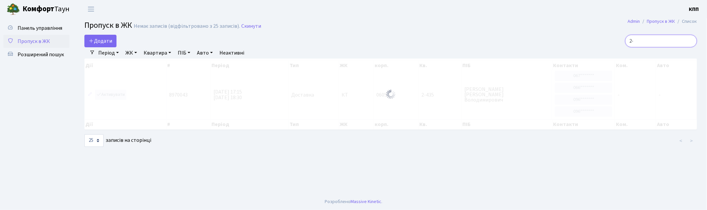
type input "2"
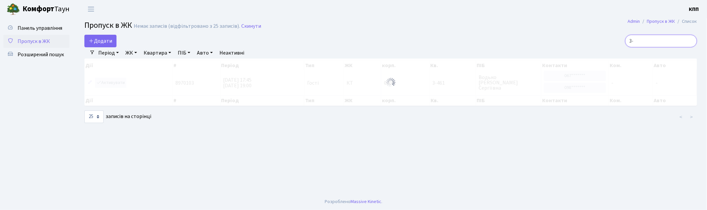
type input "3"
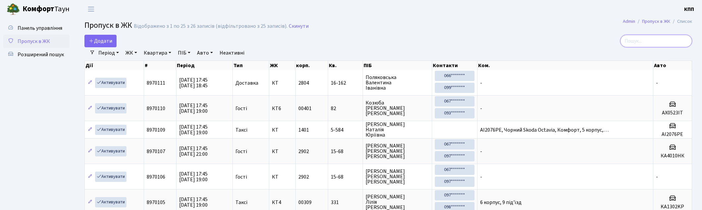
click at [662, 37] on input "search" at bounding box center [656, 41] width 72 height 13
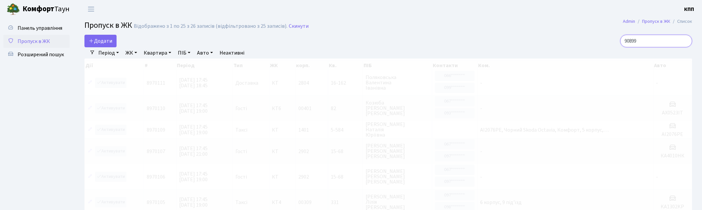
type input "9089"
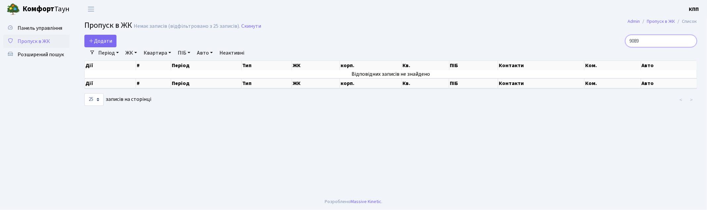
click at [691, 42] on input "9089" at bounding box center [661, 41] width 72 height 13
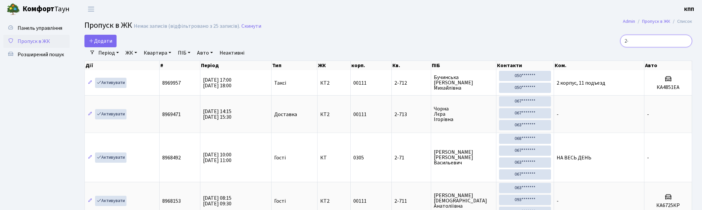
type input "2"
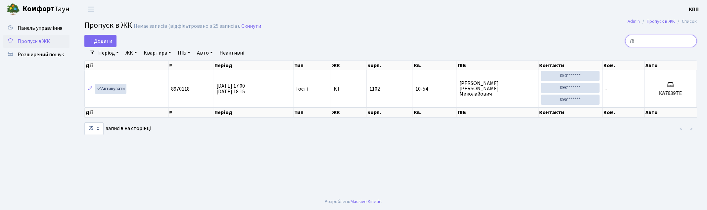
type input "7"
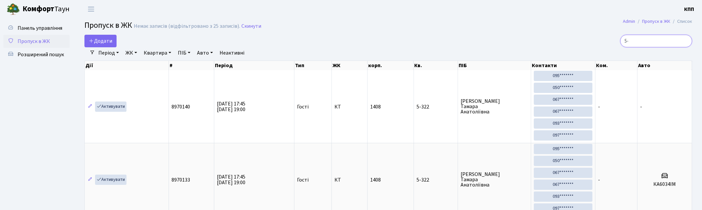
type input "5"
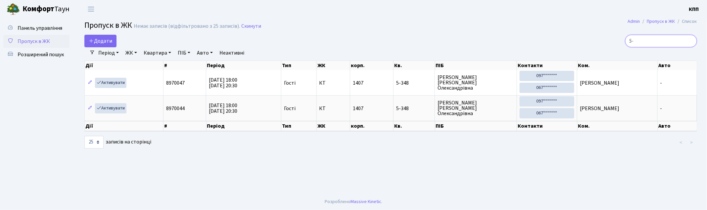
type input "5"
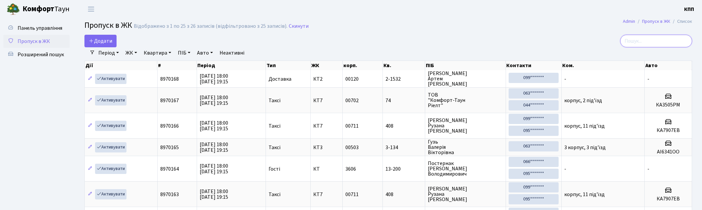
type input "2"
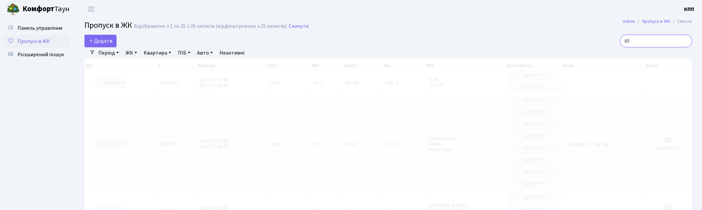
type input "6"
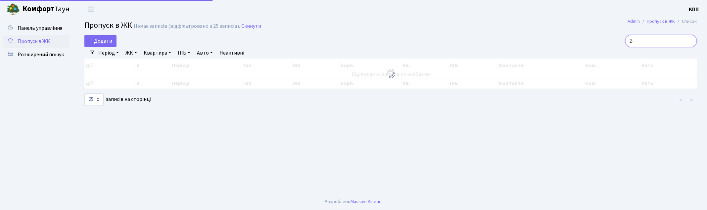
type input "2"
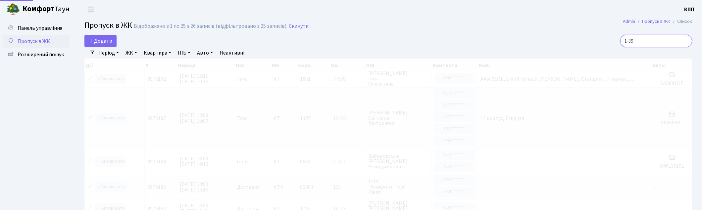
type input "1-398"
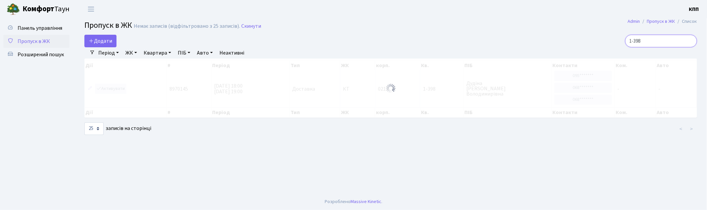
click at [692, 42] on input "1-398" at bounding box center [661, 41] width 72 height 13
click at [690, 38] on input "1-398" at bounding box center [661, 41] width 72 height 13
click at [689, 41] on input "1-398" at bounding box center [661, 41] width 72 height 13
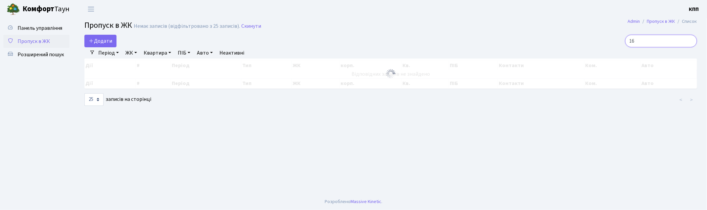
type input "1"
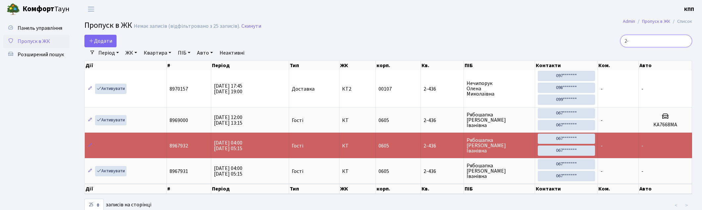
type input "2"
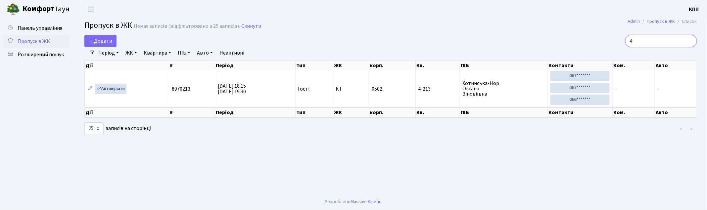
type input "4"
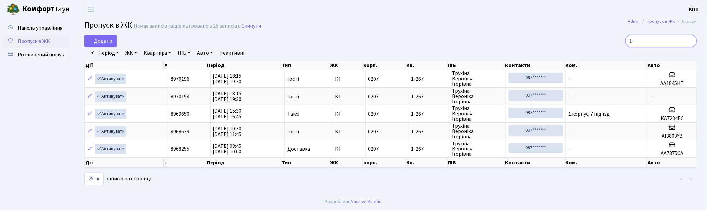
type input "1"
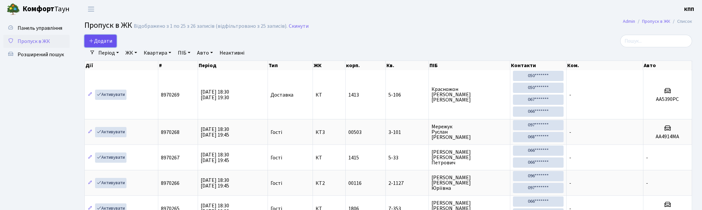
click at [108, 40] on span "Додати" at bounding box center [101, 40] width 24 height 7
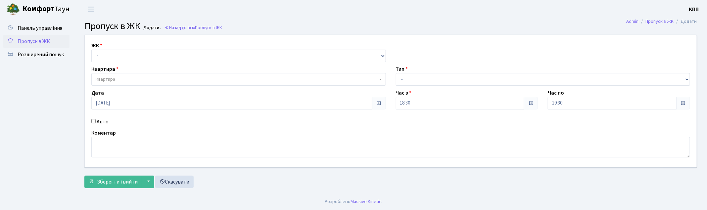
click at [93, 121] on input "Авто" at bounding box center [93, 121] width 4 height 4
checkbox input "true"
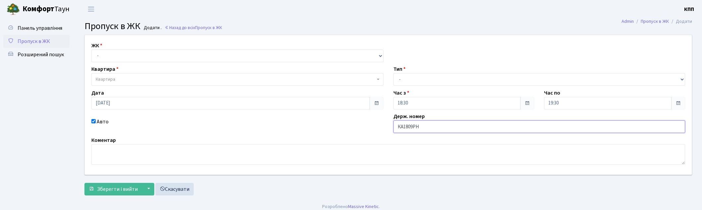
type input "КА1809РН"
click at [411, 73] on select "- Доставка Таксі Гості Сервіс" at bounding box center [539, 79] width 292 height 13
select select "3"
click at [393, 73] on select "- Доставка Таксі Гості Сервіс" at bounding box center [539, 79] width 292 height 13
click at [160, 51] on select "- КТ, вул. Регенераторна, 4 КТ2, просп. [STREET_ADDRESS] [STREET_ADDRESS] [PERS…" at bounding box center [237, 56] width 292 height 13
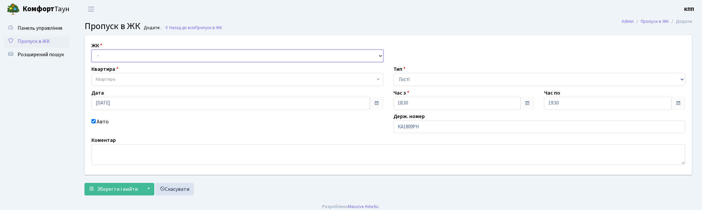
select select "271"
click at [91, 50] on select "- КТ, вул. Регенераторна, 4 КТ2, просп. [STREET_ADDRESS] [STREET_ADDRESS] [PERS…" at bounding box center [237, 56] width 292 height 13
select select
click at [136, 77] on span "Квартира" at bounding box center [235, 79] width 279 height 7
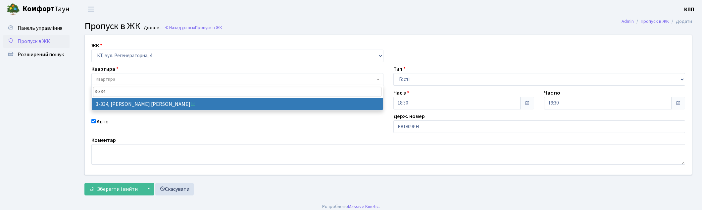
type input "3-334"
select select "1552"
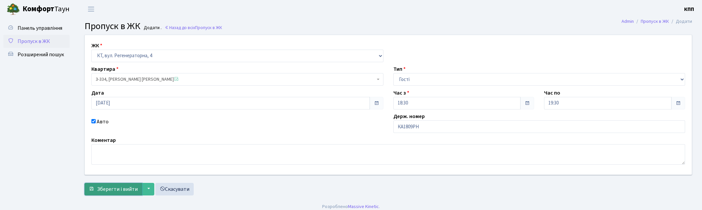
click at [106, 193] on button "Зберегти і вийти" at bounding box center [113, 189] width 58 height 13
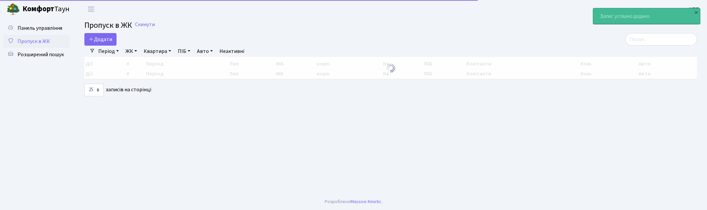
select select "25"
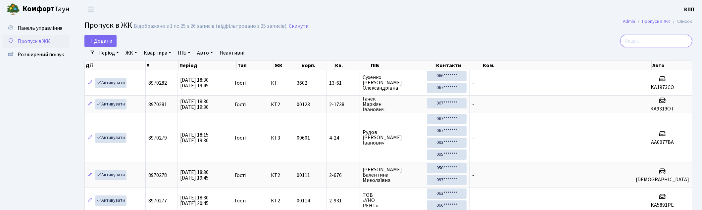
click at [646, 40] on input "search" at bounding box center [656, 41] width 72 height 13
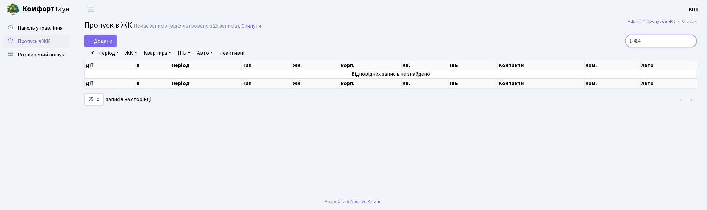
type input "1-414"
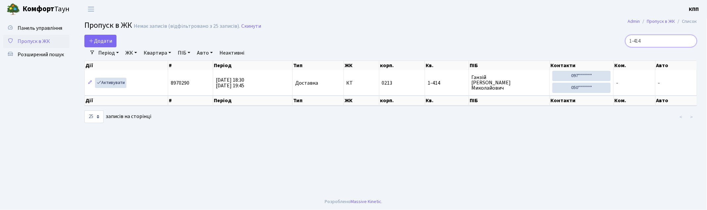
click at [690, 42] on input "1-414" at bounding box center [661, 41] width 72 height 13
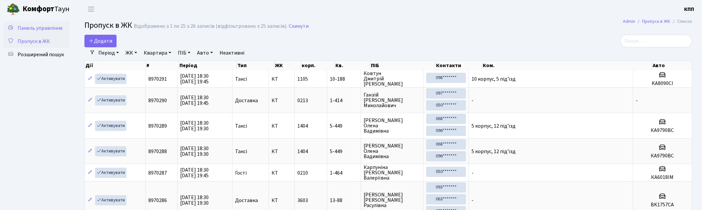
click at [47, 24] on span "Панель управління" at bounding box center [40, 27] width 45 height 7
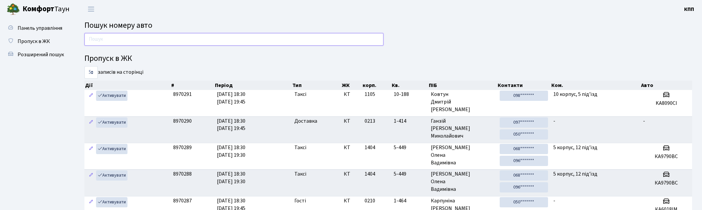
click at [202, 43] on input "text" at bounding box center [233, 39] width 299 height 13
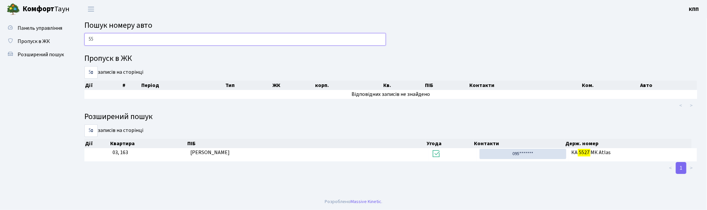
type input "5"
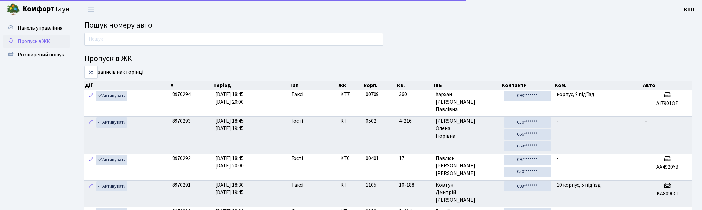
click at [47, 35] on link "Пропуск в ЖК" at bounding box center [36, 41] width 66 height 13
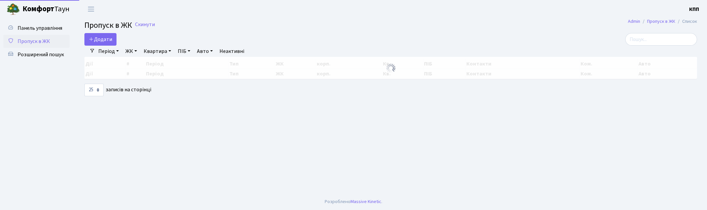
select select "25"
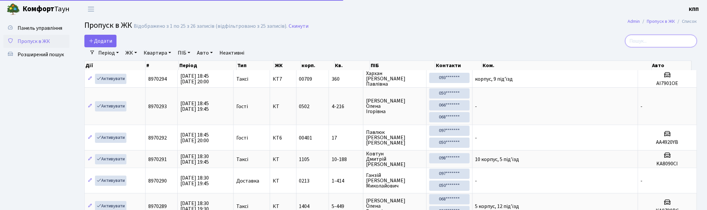
click at [640, 41] on input "search" at bounding box center [661, 41] width 72 height 13
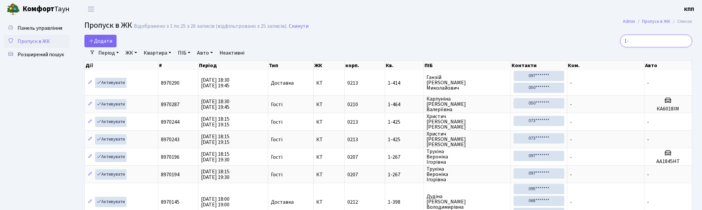
type input "1"
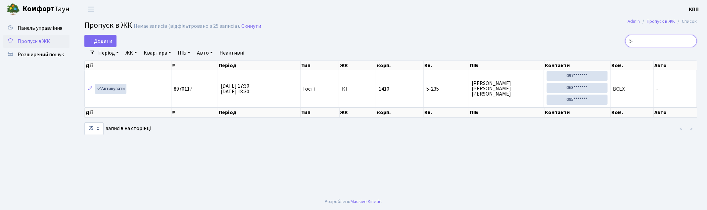
type input "5"
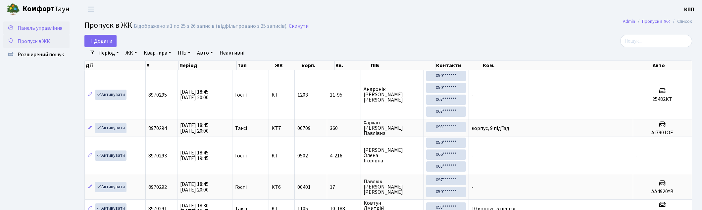
click at [27, 24] on span "Панель управління" at bounding box center [40, 27] width 45 height 7
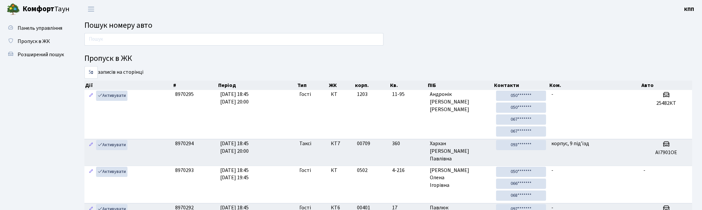
drag, startPoint x: 109, startPoint y: 46, endPoint x: 106, endPoint y: 40, distance: 6.8
click at [107, 41] on div at bounding box center [233, 41] width 309 height 16
click at [106, 39] on input "text" at bounding box center [233, 39] width 299 height 13
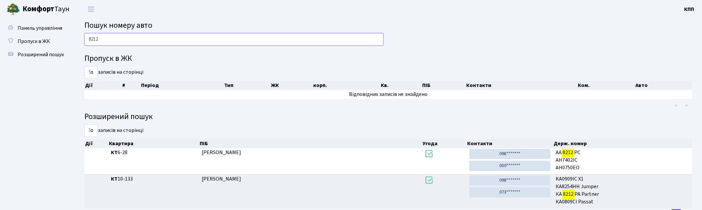
scroll to position [28, 0]
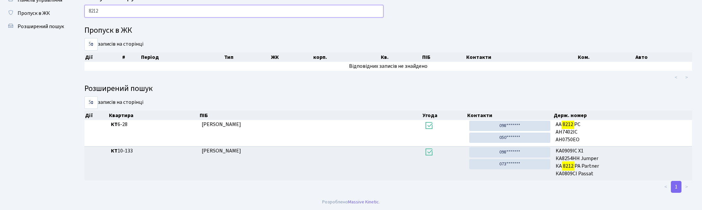
type input "8212"
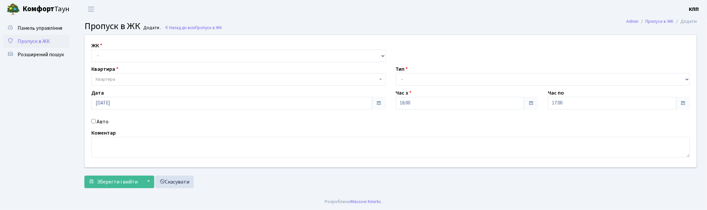
click at [26, 39] on span "Пропуск в ЖК" at bounding box center [34, 41] width 32 height 7
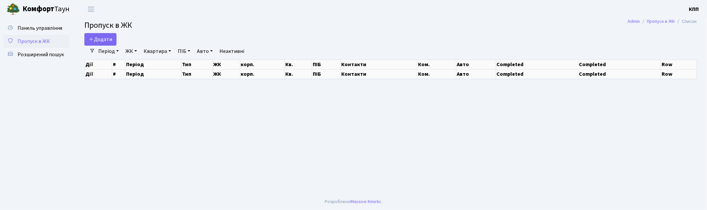
select select "25"
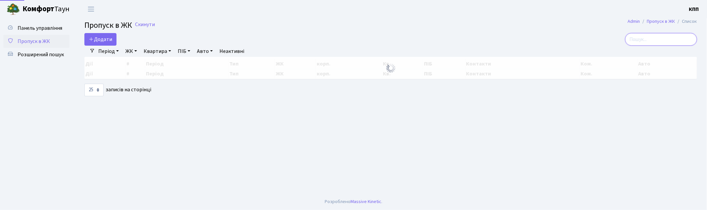
click at [678, 38] on input "search" at bounding box center [661, 39] width 72 height 13
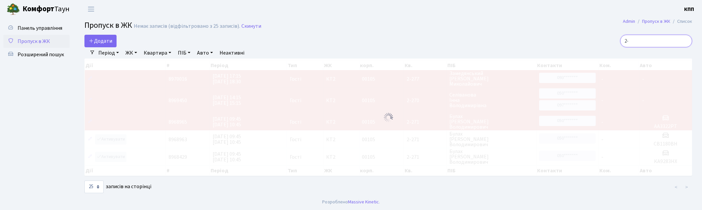
type input "2"
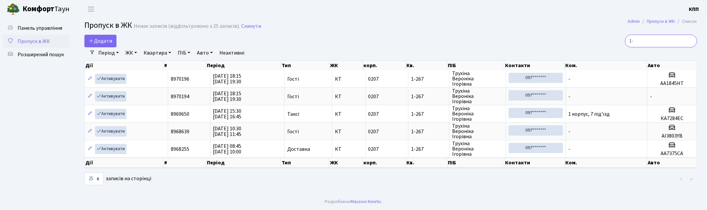
type input "1"
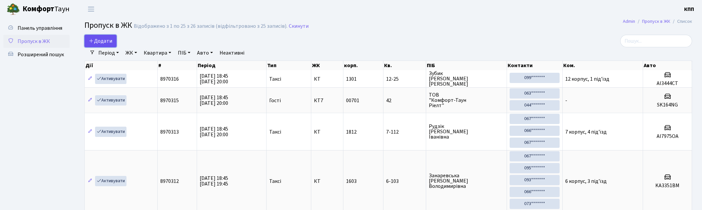
click at [109, 41] on span "Додати" at bounding box center [101, 40] width 24 height 7
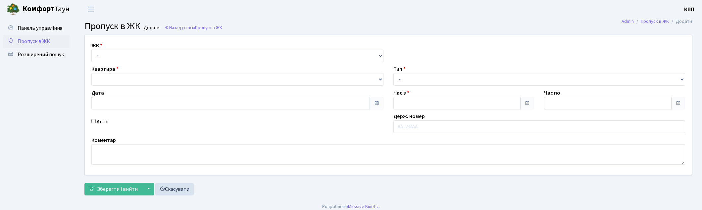
type input "[DATE]"
type input "18:45"
type input "20:00"
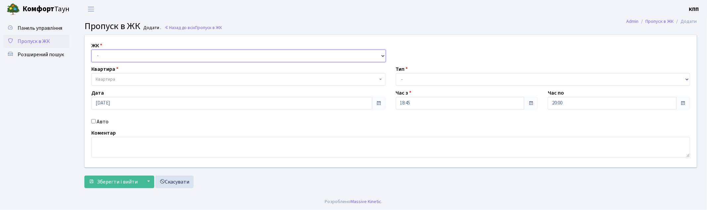
drag, startPoint x: 115, startPoint y: 55, endPoint x: 114, endPoint y: 60, distance: 4.4
click at [115, 55] on select "- КТ, вул. Регенераторна, 4 КТ2, просп. [STREET_ADDRESS] [STREET_ADDRESS] [PERS…" at bounding box center [238, 56] width 295 height 13
select select "271"
click at [91, 50] on select "- КТ, вул. Регенераторна, 4 КТ2, просп. Соборності, 17 КТ3, вул. Березнева, 16 …" at bounding box center [238, 56] width 295 height 13
select select
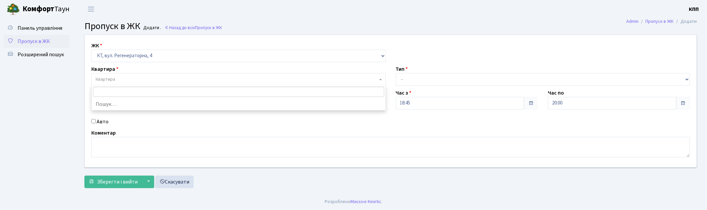
click at [132, 79] on span "Квартира" at bounding box center [237, 79] width 282 height 7
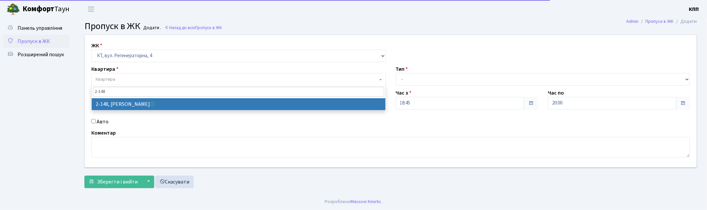
type input "2-148"
select select "561"
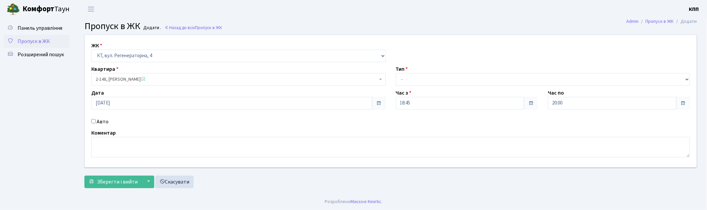
click at [93, 122] on input "Авто" at bounding box center [93, 121] width 4 height 4
checkbox input "true"
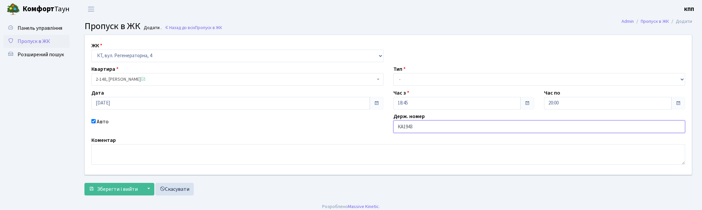
type input "КА1943АТ"
click at [421, 80] on select "- Доставка Таксі Гості Сервіс" at bounding box center [539, 79] width 292 height 13
select select "3"
click at [393, 73] on select "- Доставка Таксі Гості Сервіс" at bounding box center [539, 79] width 292 height 13
click at [123, 187] on span "Зберегти і вийти" at bounding box center [117, 189] width 41 height 7
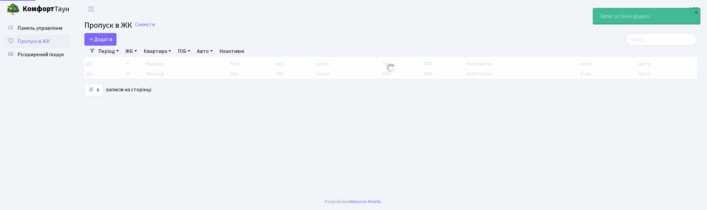
select select "25"
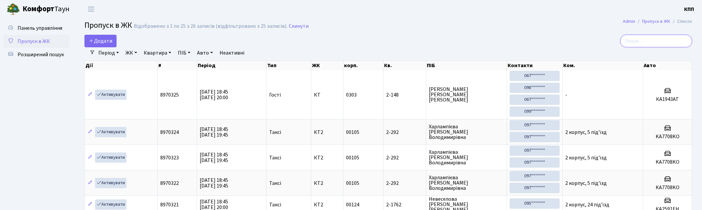
click at [646, 46] on input "search" at bounding box center [656, 41] width 72 height 13
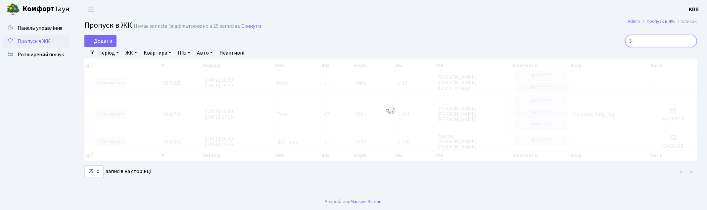
type input "3"
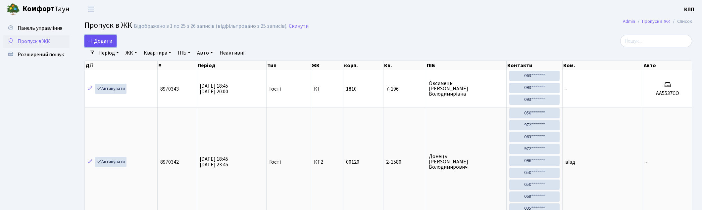
click at [92, 40] on icon at bounding box center [91, 40] width 5 height 5
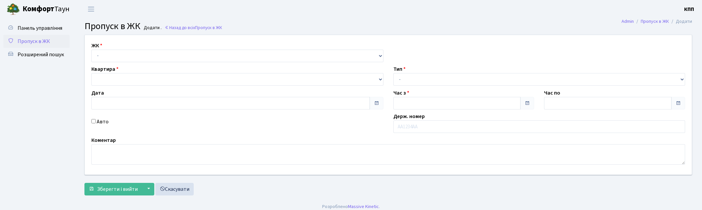
type input "[DATE]"
type input "19:00"
type input "20:00"
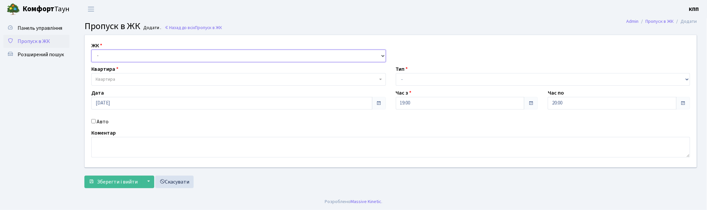
click at [104, 55] on select "- КТ, вул. Регенераторна, 4 КТ2, просп. [STREET_ADDRESS] [STREET_ADDRESS] [PERS…" at bounding box center [238, 56] width 295 height 13
select select "271"
click at [91, 50] on select "- КТ, вул. Регенераторна, 4 КТ2, просп. [STREET_ADDRESS] [STREET_ADDRESS] [PERS…" at bounding box center [238, 56] width 295 height 13
select select
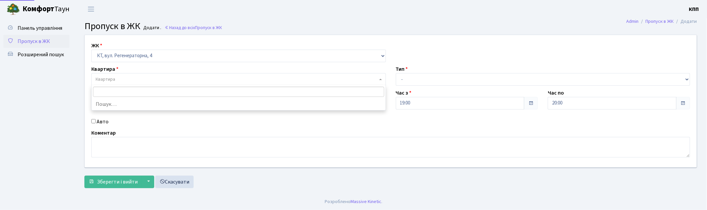
click at [118, 77] on span "Квартира" at bounding box center [237, 79] width 282 height 7
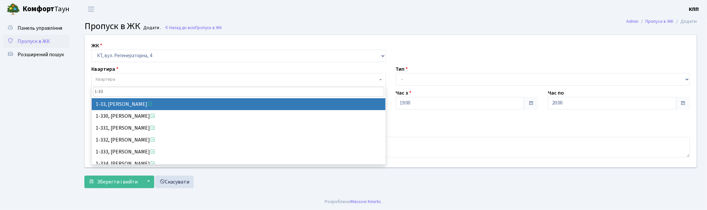
type input "1-33"
select select "33"
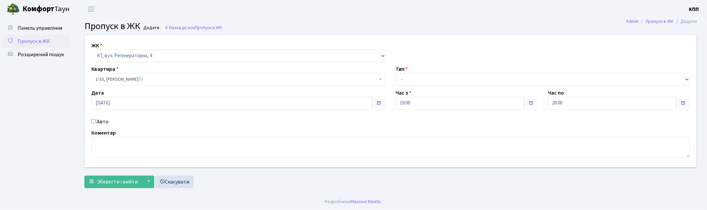
click at [91, 121] on input "Авто" at bounding box center [93, 121] width 4 height 4
checkbox input "true"
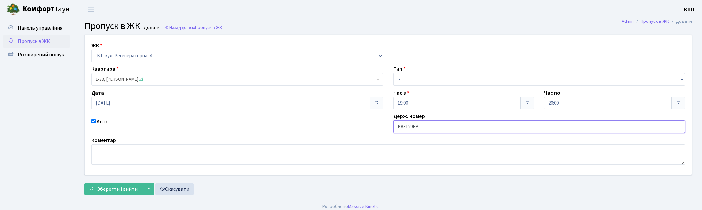
type input "КА3129ЕВ"
click at [411, 82] on select "- Доставка Таксі Гості Сервіс" at bounding box center [539, 79] width 292 height 13
select select "2"
click at [393, 73] on select "- Доставка Таксі Гості Сервіс" at bounding box center [539, 79] width 292 height 13
click at [122, 192] on span "Зберегти і вийти" at bounding box center [117, 189] width 41 height 7
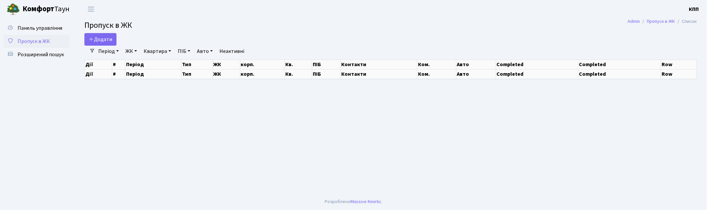
select select "25"
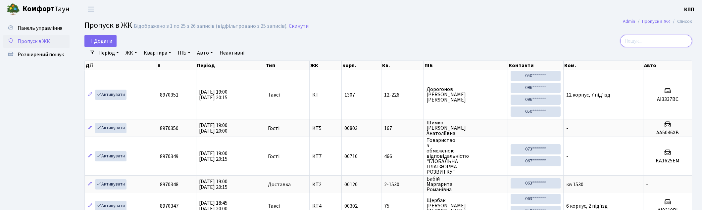
click at [661, 40] on input "search" at bounding box center [656, 41] width 72 height 13
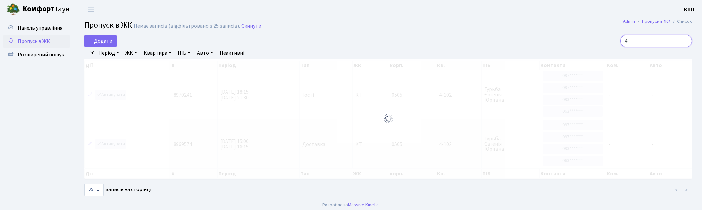
type input "4"
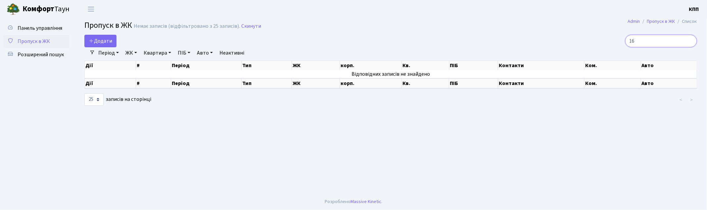
type input "1"
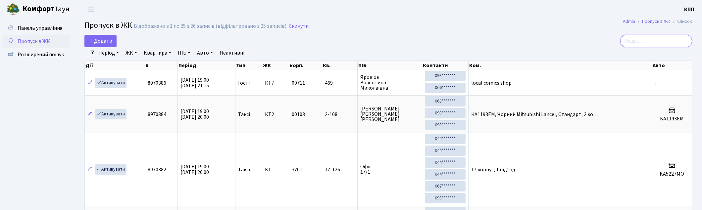
type input "5"
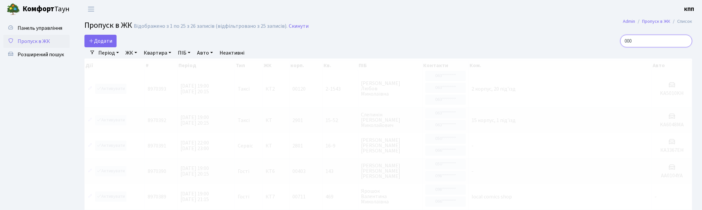
type input "0007"
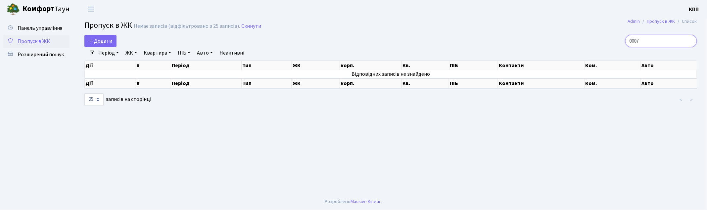
click at [692, 40] on input "0007" at bounding box center [661, 41] width 72 height 13
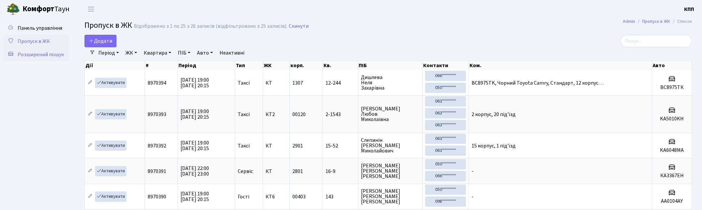
click at [54, 59] on link "Розширений пошук" at bounding box center [36, 54] width 66 height 13
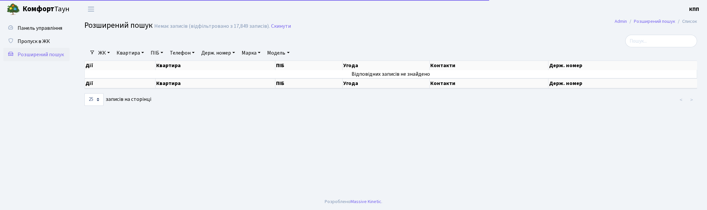
select select "25"
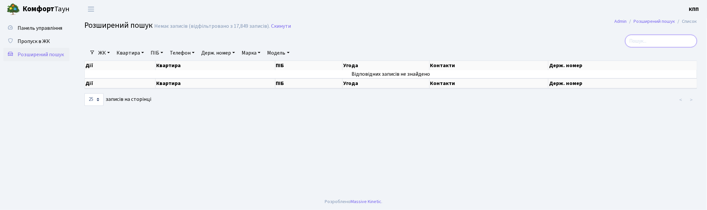
click at [648, 44] on input "search" at bounding box center [661, 41] width 72 height 13
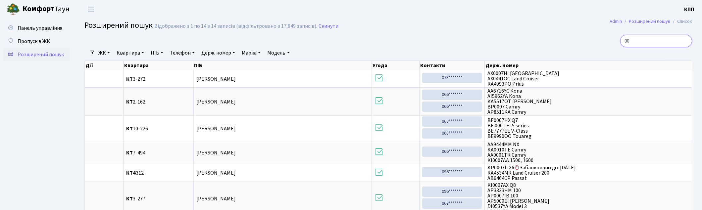
type input "0"
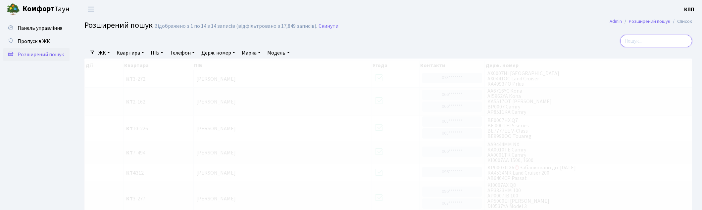
type input "5"
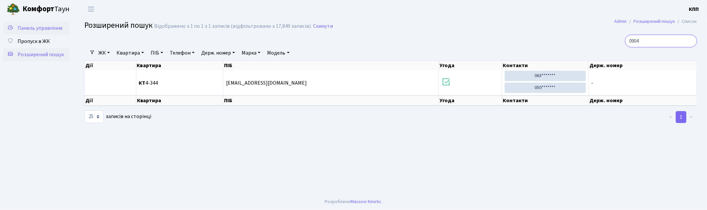
type input "0904"
click at [38, 25] on span "Панель управління" at bounding box center [40, 27] width 45 height 7
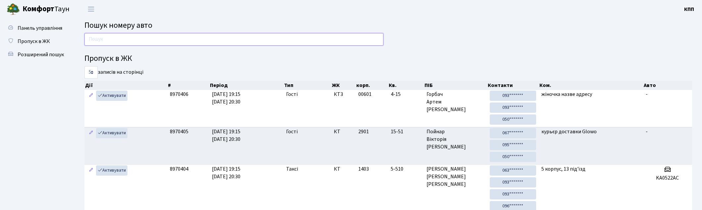
click at [200, 37] on input "text" at bounding box center [233, 39] width 299 height 13
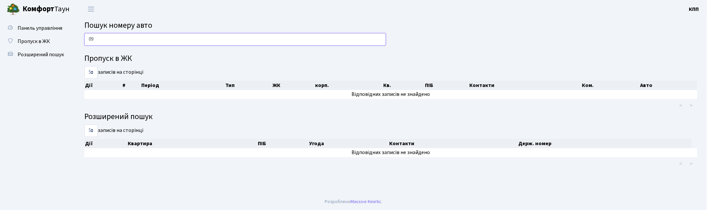
type input "0"
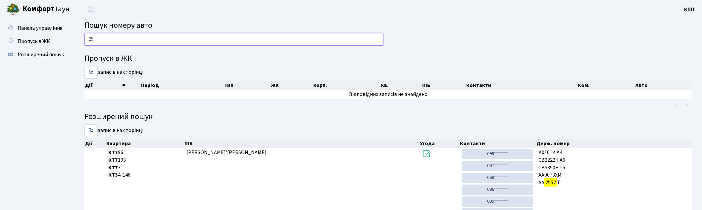
type input "2"
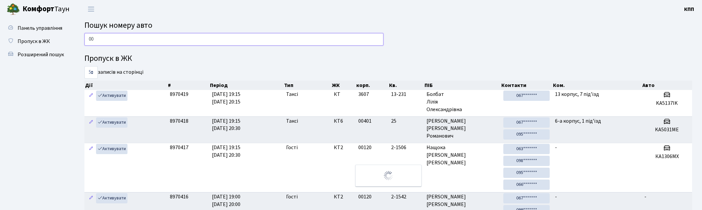
type input "0"
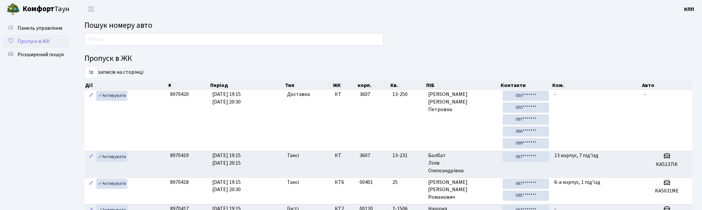
click at [29, 38] on span "Пропуск в ЖК" at bounding box center [34, 41] width 32 height 7
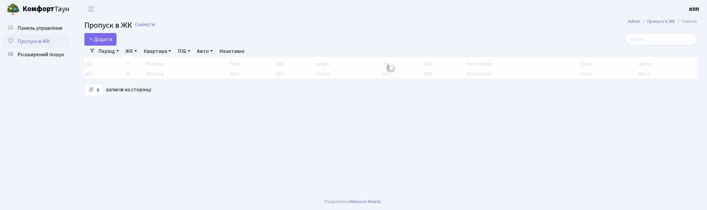
select select "25"
drag, startPoint x: 658, startPoint y: 34, endPoint x: 659, endPoint y: 50, distance: 16.3
click at [658, 34] on input "search" at bounding box center [661, 39] width 72 height 13
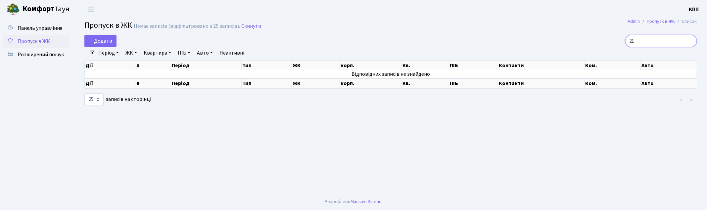
type input "2"
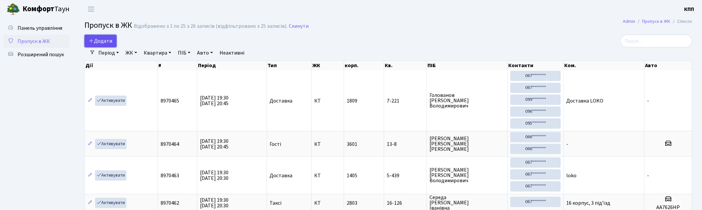
click at [101, 42] on span "Додати" at bounding box center [101, 40] width 24 height 7
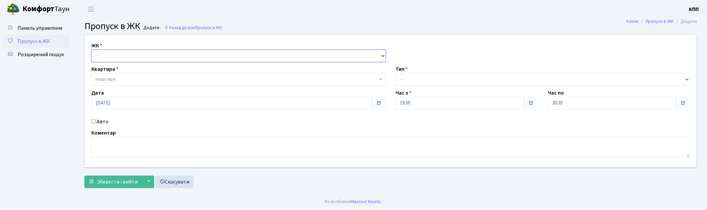
drag, startPoint x: 0, startPoint y: 0, endPoint x: 103, endPoint y: 54, distance: 116.5
click at [103, 54] on select "- КТ, вул. Регенераторна, 4 КТ2, просп. [STREET_ADDRESS] [STREET_ADDRESS] [PERS…" at bounding box center [238, 56] width 295 height 13
select select "271"
click at [91, 50] on select "- КТ, вул. Регенераторна, 4 КТ2, просп. [STREET_ADDRESS] [STREET_ADDRESS] [PERS…" at bounding box center [238, 56] width 295 height 13
select select
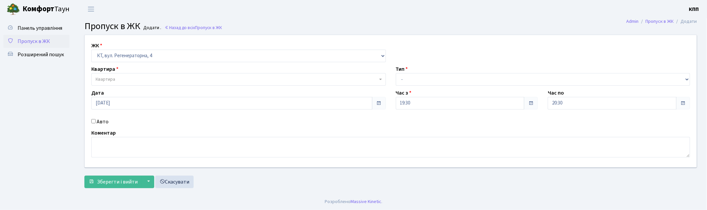
click at [93, 122] on input "Авто" at bounding box center [93, 121] width 4 height 4
checkbox input "true"
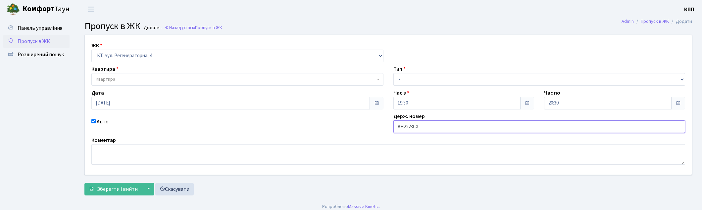
type input "АН2223СХ"
click at [126, 80] on span "Квартира" at bounding box center [235, 79] width 279 height 7
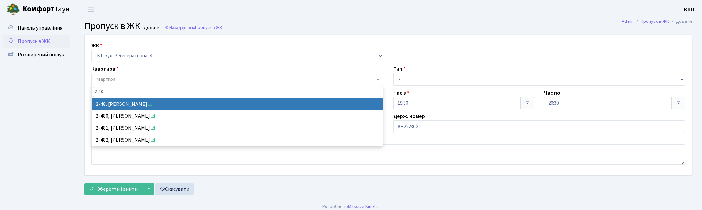
type input "2-48"
select select "676"
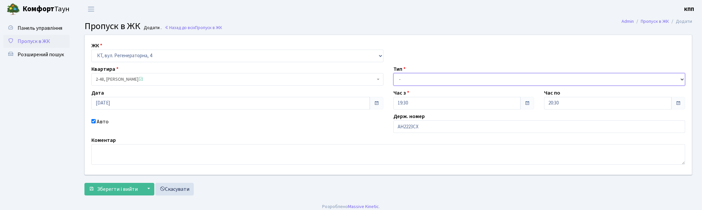
click at [444, 78] on select "- Доставка Таксі Гості Сервіс" at bounding box center [539, 79] width 292 height 13
select select "3"
click at [393, 73] on select "- Доставка Таксі Гості Сервіс" at bounding box center [539, 79] width 292 height 13
click at [121, 190] on span "Зберегти і вийти" at bounding box center [117, 189] width 41 height 7
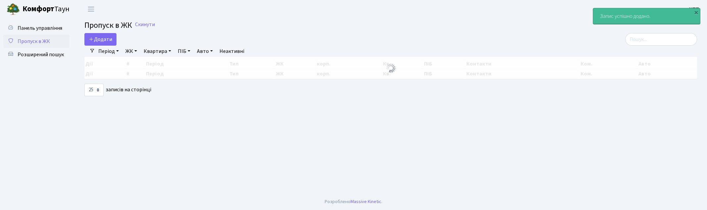
select select "25"
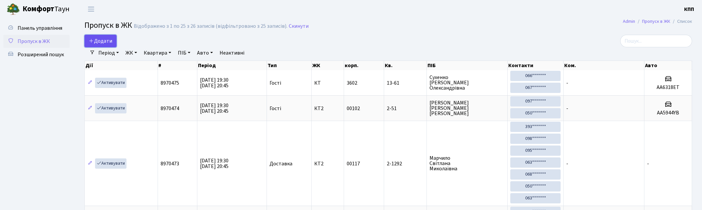
click at [114, 39] on link "Додати" at bounding box center [100, 41] width 32 height 13
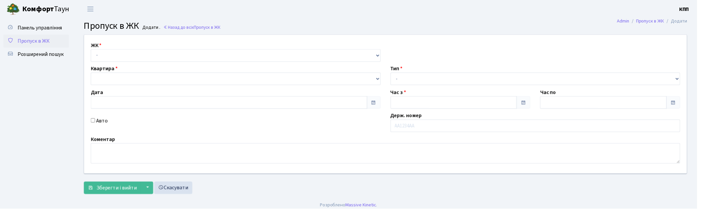
type input "[DATE]"
type input "19:30"
type input "20:30"
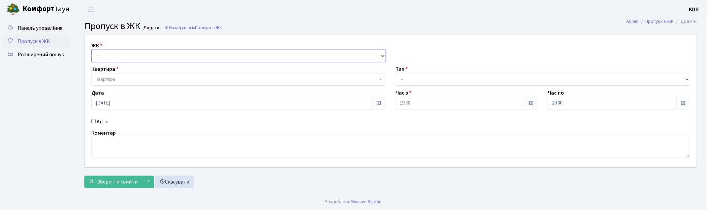
click at [104, 57] on select "- КТ, вул. Регенераторна, 4 КТ2, просп. Соборності, 17 КТ3, вул. Березнева, 16 …" at bounding box center [238, 56] width 295 height 13
select select "271"
click at [91, 50] on select "- КТ, вул. Регенераторна, 4 КТ2, просп. Соборності, 17 КТ3, вул. Березнева, 16 …" at bounding box center [238, 56] width 295 height 13
select select
click at [122, 80] on span "Квартира" at bounding box center [237, 79] width 282 height 7
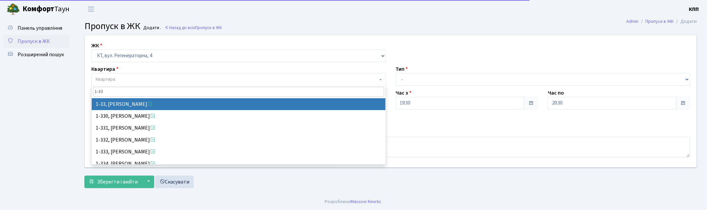
type input "1-33"
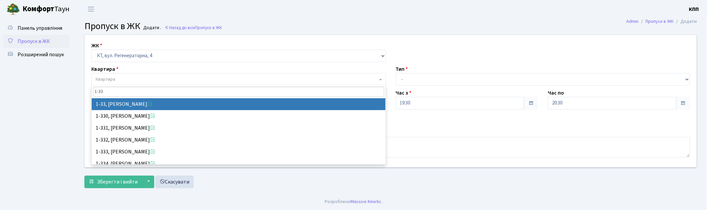
drag, startPoint x: 134, startPoint y: 101, endPoint x: 137, endPoint y: 121, distance: 19.8
select select "33"
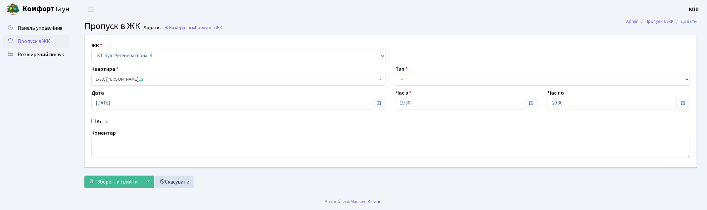
click at [91, 121] on div "Авто" at bounding box center [238, 122] width 305 height 8
click at [93, 122] on input "Авто" at bounding box center [93, 121] width 4 height 4
checkbox input "true"
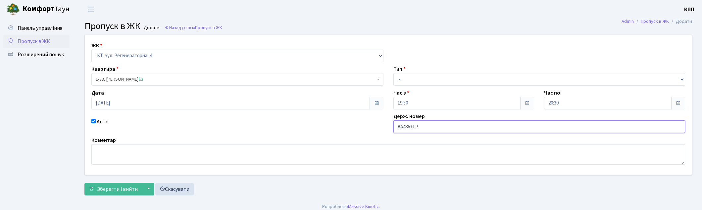
type input "АА4863ТР"
click at [405, 78] on select "- Доставка Таксі Гості Сервіс" at bounding box center [539, 79] width 292 height 13
select select "2"
click at [393, 73] on select "- Доставка Таксі Гості Сервіс" at bounding box center [539, 79] width 292 height 13
click at [121, 184] on button "Зберегти і вийти" at bounding box center [113, 189] width 58 height 13
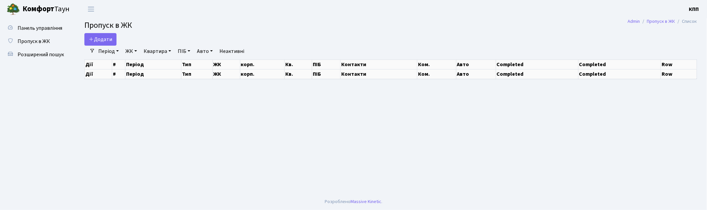
select select "25"
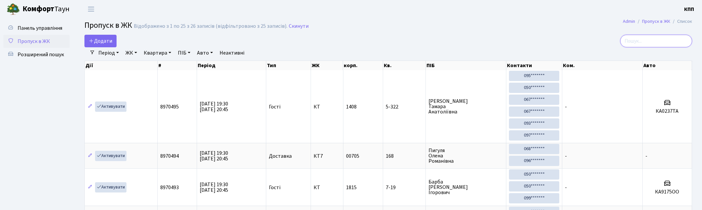
click at [650, 44] on input "search" at bounding box center [656, 41] width 72 height 13
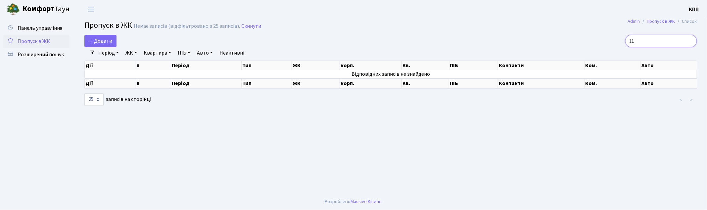
type input "1"
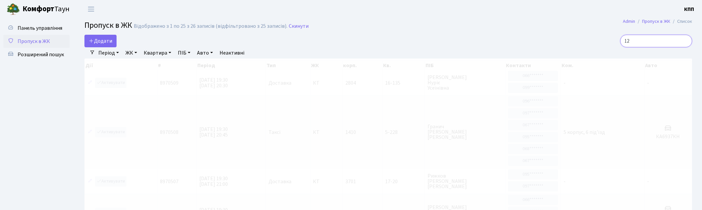
type input "1"
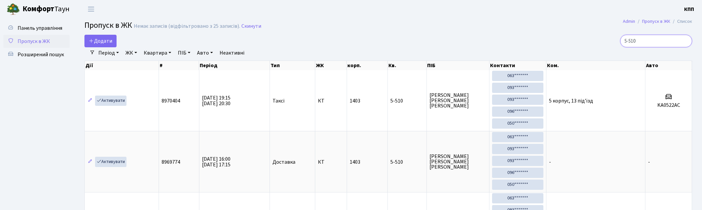
type input "5-510"
click at [165, 56] on link "Квартира" at bounding box center [157, 52] width 33 height 11
click at [160, 65] on input "text" at bounding box center [160, 66] width 39 height 13
type input "Х"
click at [669, 38] on input "5-510" at bounding box center [656, 41] width 72 height 13
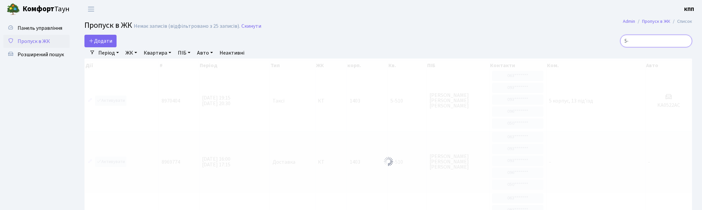
type input "5"
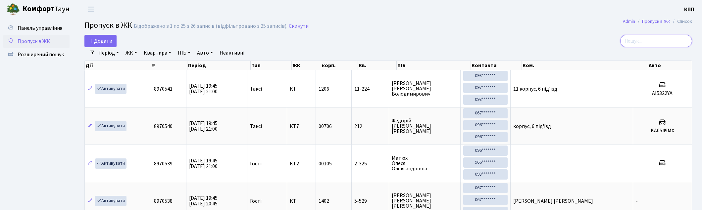
click at [674, 36] on input "search" at bounding box center [656, 41] width 72 height 13
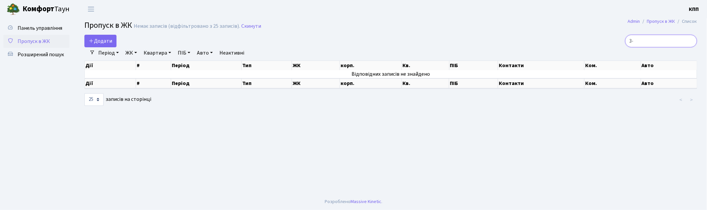
type input "3"
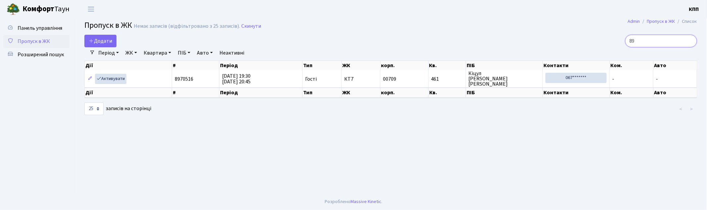
type input "8"
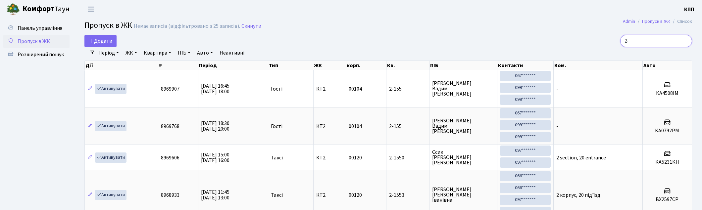
type input "2"
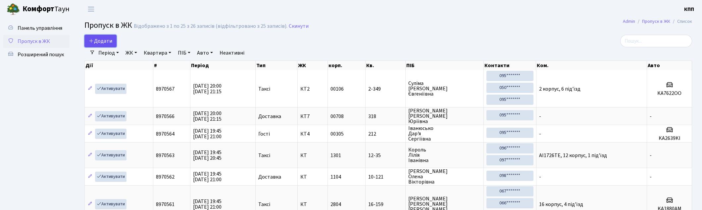
click at [96, 44] on span "Додати" at bounding box center [101, 40] width 24 height 7
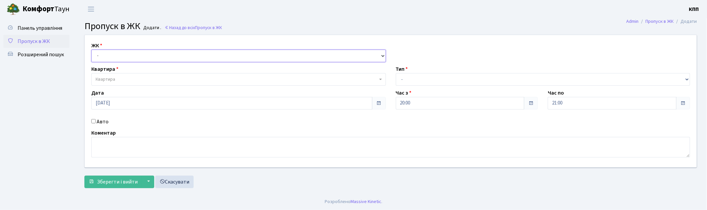
click at [105, 54] on select "- КТ, вул. Регенераторна, 4 КТ2, просп. [STREET_ADDRESS] [STREET_ADDRESS] [PERS…" at bounding box center [238, 56] width 295 height 13
select select "271"
click at [91, 50] on select "- КТ, вул. Регенераторна, 4 КТ2, просп. [STREET_ADDRESS] [STREET_ADDRESS] [PERS…" at bounding box center [238, 56] width 295 height 13
select select
click at [94, 120] on input "Авто" at bounding box center [93, 121] width 4 height 4
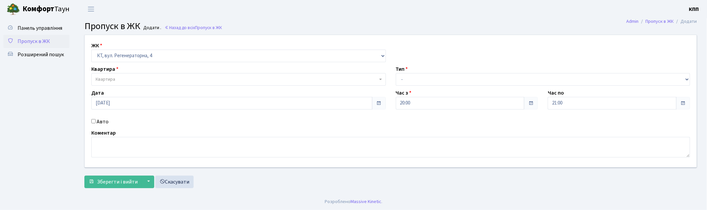
checkbox input "true"
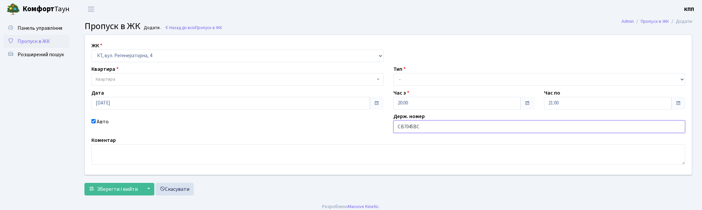
type input "СВ7045ВС"
click at [110, 77] on span "Квартира" at bounding box center [106, 79] width 20 height 7
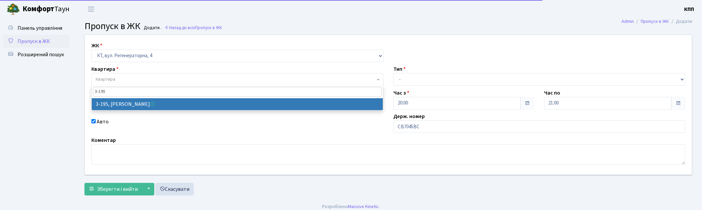
type input "3-195"
select select "862"
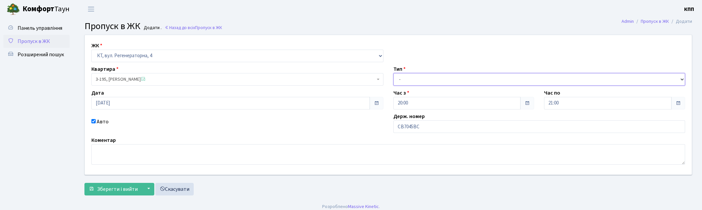
click at [418, 78] on select "- Доставка Таксі Гості Сервіс" at bounding box center [539, 79] width 292 height 13
select select "2"
click at [393, 73] on select "- Доставка Таксі Гості Сервіс" at bounding box center [539, 79] width 292 height 13
click at [102, 189] on span "Зберегти і вийти" at bounding box center [117, 189] width 41 height 7
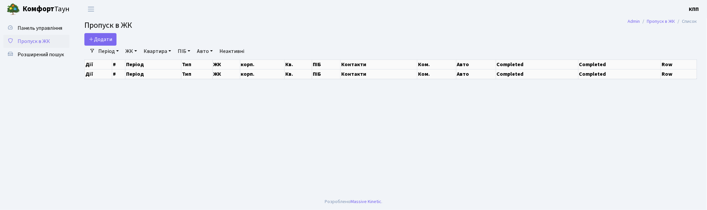
select select "25"
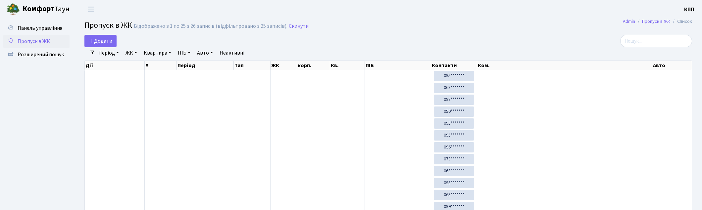
click at [15, 38] on link "Пропуск в ЖК" at bounding box center [36, 41] width 66 height 13
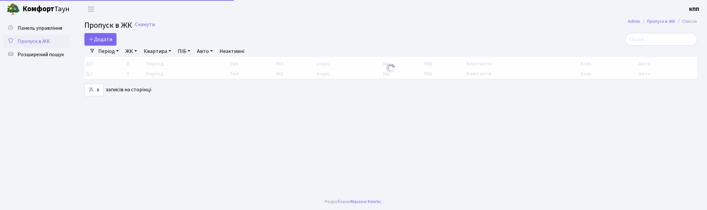
select select "25"
click at [654, 39] on input "search" at bounding box center [661, 39] width 72 height 13
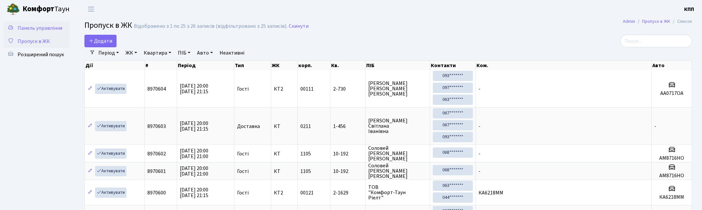
click at [35, 32] on link "Панель управління" at bounding box center [36, 28] width 66 height 13
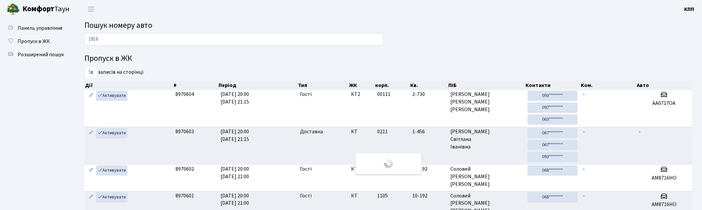
type input "1816"
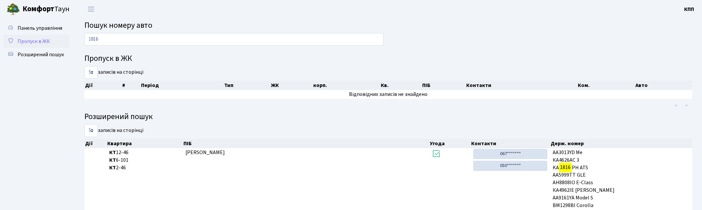
click at [31, 40] on span "Пропуск в ЖК" at bounding box center [34, 41] width 32 height 7
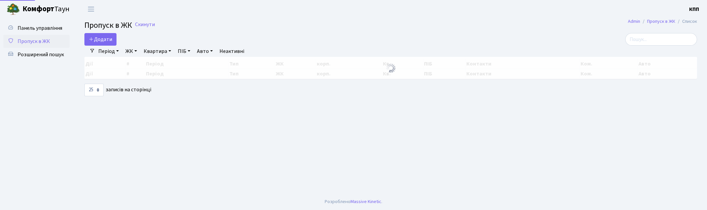
select select "25"
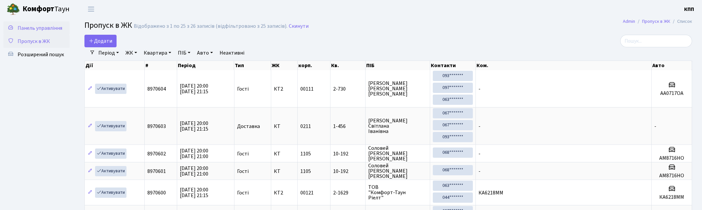
click at [27, 29] on span "Панель управління" at bounding box center [40, 27] width 45 height 7
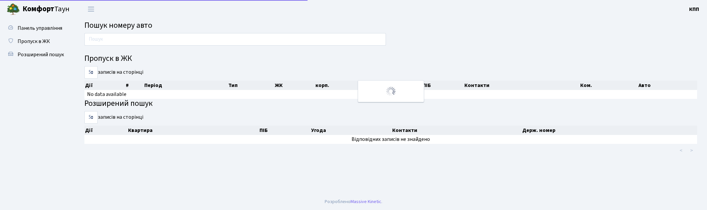
click at [123, 34] on input "text" at bounding box center [235, 39] width 302 height 13
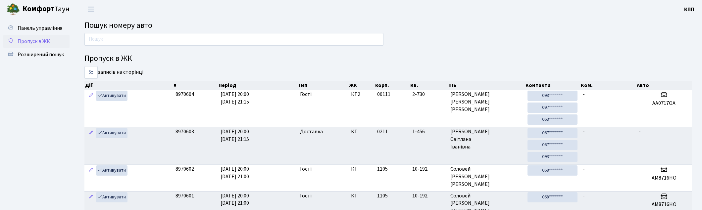
click at [41, 38] on span "Пропуск в ЖК" at bounding box center [34, 41] width 32 height 7
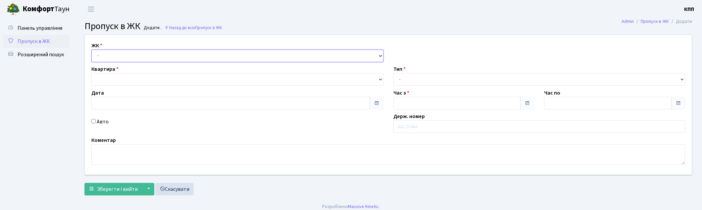
drag, startPoint x: 0, startPoint y: 0, endPoint x: 116, endPoint y: 62, distance: 131.5
click at [114, 53] on select "- КТ, вул. Регенераторна, 4 КТ2, просп. [STREET_ADDRESS] [STREET_ADDRESS] [PERS…" at bounding box center [237, 56] width 292 height 13
type input "[DATE]"
type input "20:15"
type input "21:15"
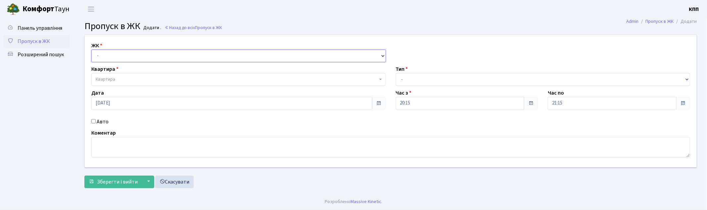
select select "271"
click at [91, 50] on select "- КТ, вул. Регенераторна, 4 КТ2, просп. [STREET_ADDRESS] [STREET_ADDRESS] [PERS…" at bounding box center [238, 56] width 295 height 13
select select
drag, startPoint x: 115, startPoint y: 80, endPoint x: 118, endPoint y: 80, distance: 3.7
click at [118, 80] on span "Квартира" at bounding box center [237, 79] width 282 height 7
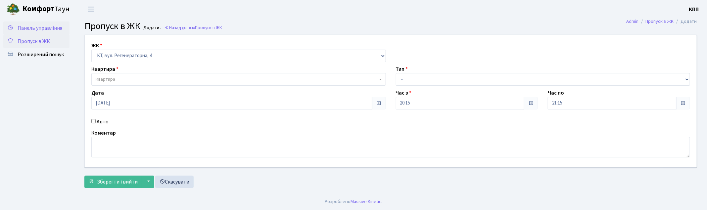
drag, startPoint x: 40, startPoint y: 28, endPoint x: 101, endPoint y: 41, distance: 62.3
click at [40, 27] on span "Панель управління" at bounding box center [40, 27] width 45 height 7
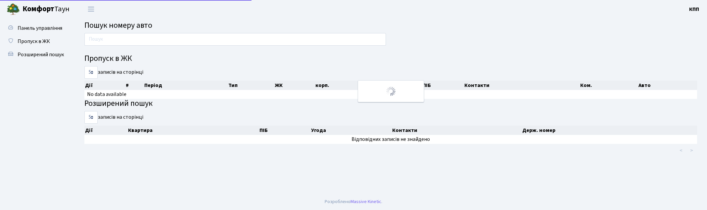
click at [134, 37] on input "text" at bounding box center [235, 39] width 302 height 13
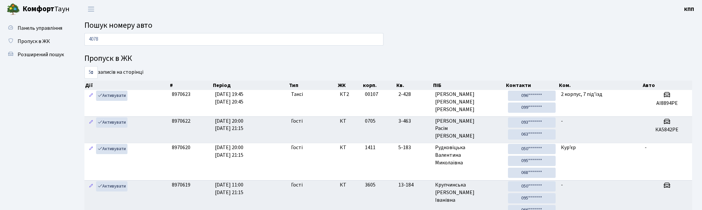
type input "4078"
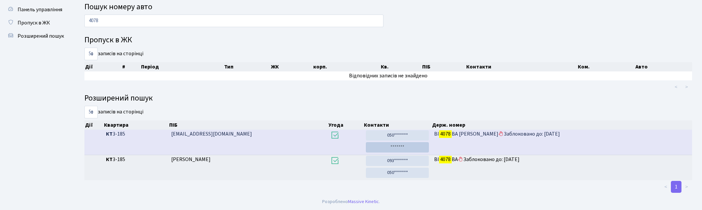
scroll to position [18, 0]
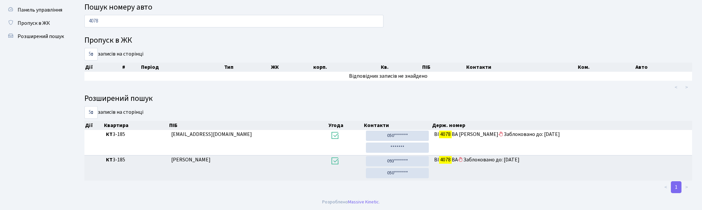
click at [362, 18] on input "4078" at bounding box center [233, 21] width 299 height 13
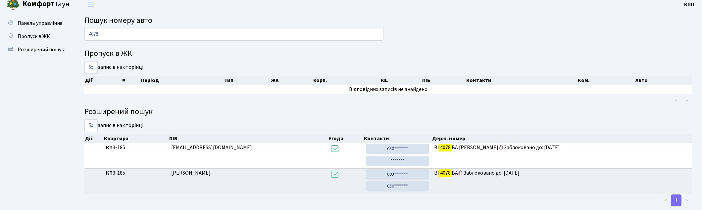
scroll to position [0, 0]
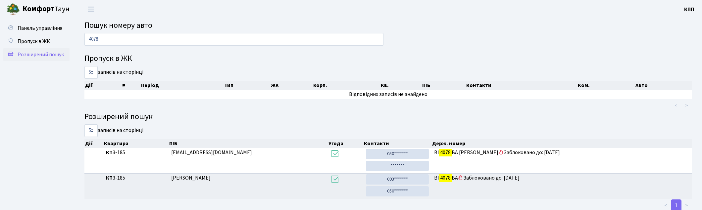
click at [45, 53] on span "Розширений пошук" at bounding box center [41, 54] width 46 height 7
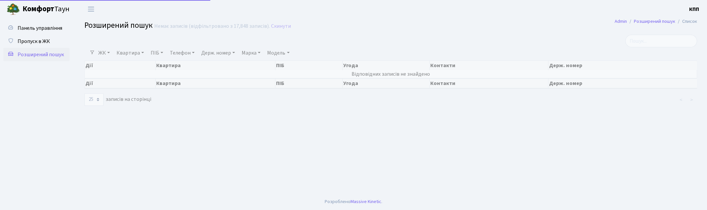
select select "25"
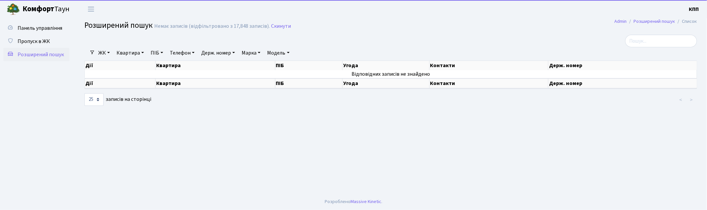
drag, startPoint x: 134, startPoint y: 60, endPoint x: 134, endPoint y: 56, distance: 4.0
click at [134, 60] on div "Дії Квартира ПІБ Угода Контакти Держ. номер" at bounding box center [390, 65] width 613 height 12
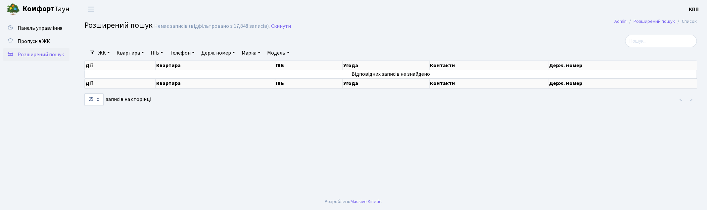
click at [131, 53] on link "Квартира" at bounding box center [130, 52] width 33 height 11
click at [136, 70] on input "text" at bounding box center [133, 66] width 39 height 13
type input "4-386"
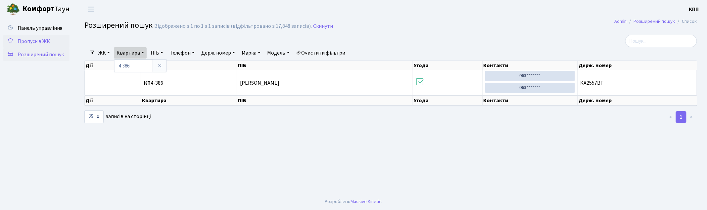
click at [47, 40] on span "Пропуск в ЖК" at bounding box center [34, 41] width 32 height 7
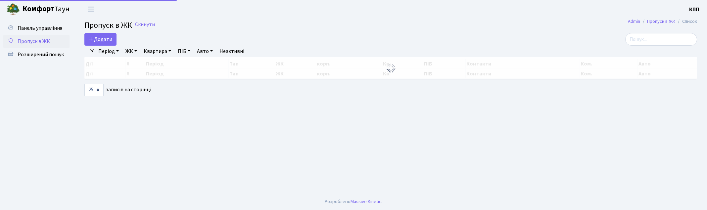
select select "25"
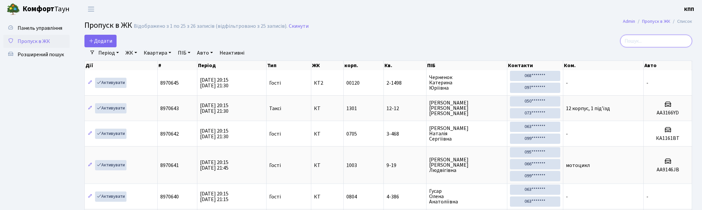
click at [643, 43] on input "search" at bounding box center [656, 41] width 72 height 13
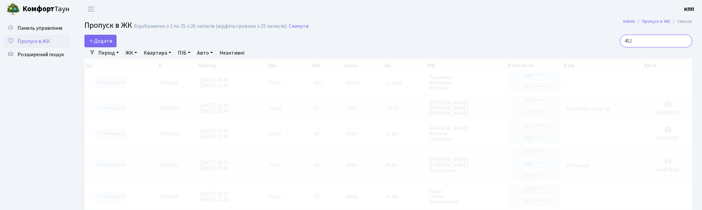
type input "452"
click at [130, 56] on link "ЖК" at bounding box center [131, 52] width 17 height 11
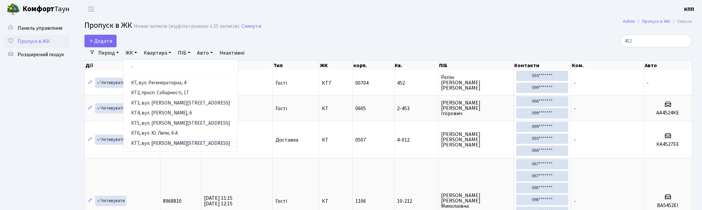
click at [154, 144] on link "КТ7, вул. [PERSON_NAME][STREET_ADDRESS]" at bounding box center [180, 144] width 115 height 10
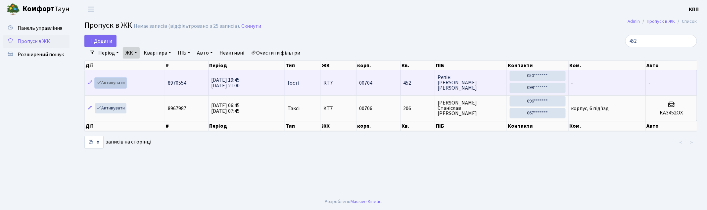
click at [111, 83] on link "Активувати" at bounding box center [110, 83] width 31 height 10
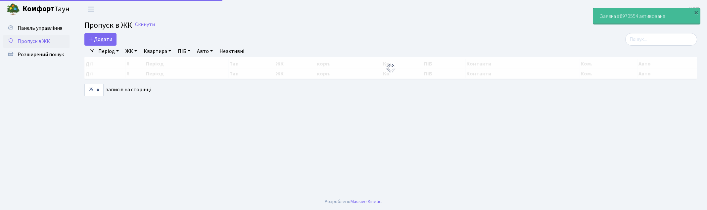
select select "25"
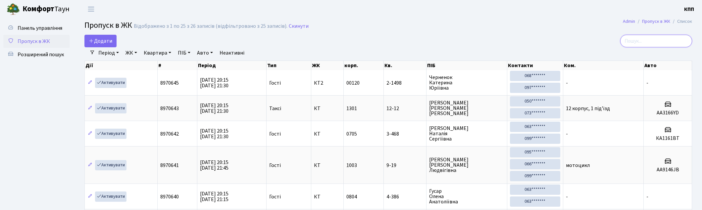
click at [652, 43] on input "search" at bounding box center [656, 41] width 72 height 13
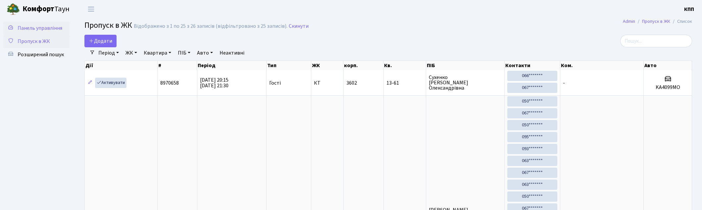
click at [43, 24] on span "Панель управління" at bounding box center [40, 27] width 45 height 7
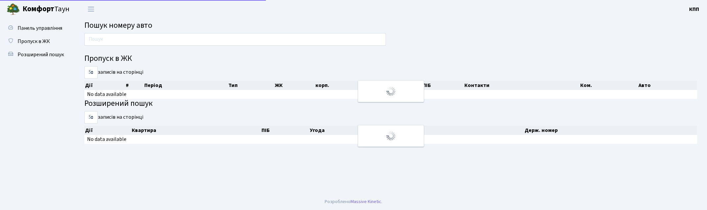
click at [99, 41] on input "text" at bounding box center [235, 39] width 302 height 13
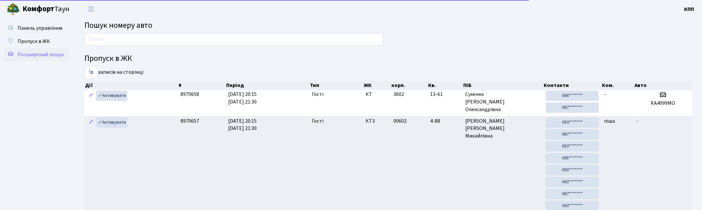
click at [25, 53] on span "Розширений пошук" at bounding box center [41, 54] width 46 height 7
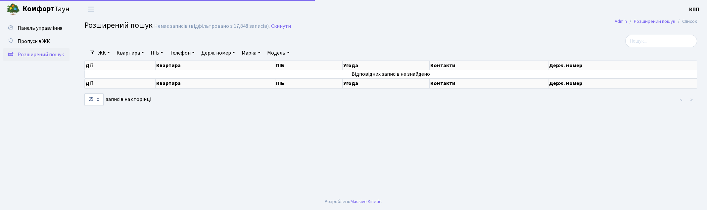
select select "25"
click at [119, 50] on link "Квартира" at bounding box center [130, 52] width 33 height 11
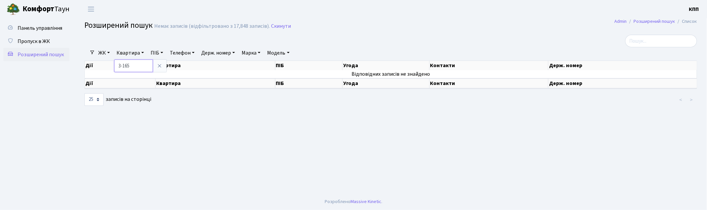
type input "3-165"
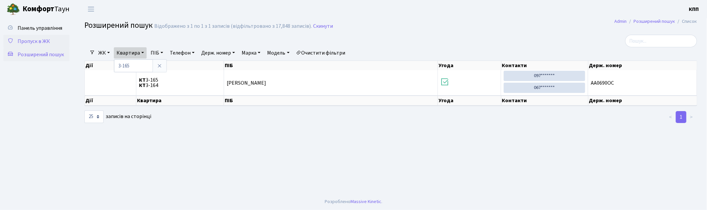
click at [43, 39] on span "Пропуск в ЖК" at bounding box center [34, 41] width 32 height 7
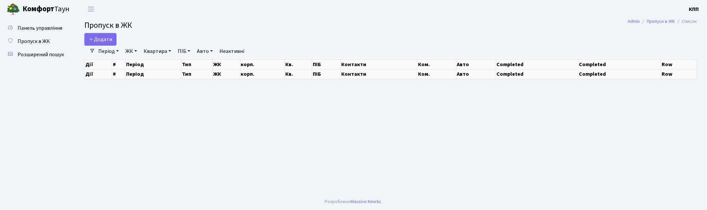
select select "25"
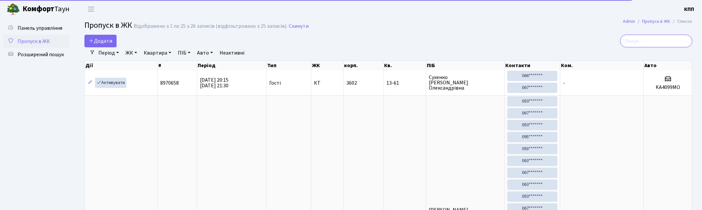
click at [656, 42] on input "search" at bounding box center [656, 41] width 72 height 13
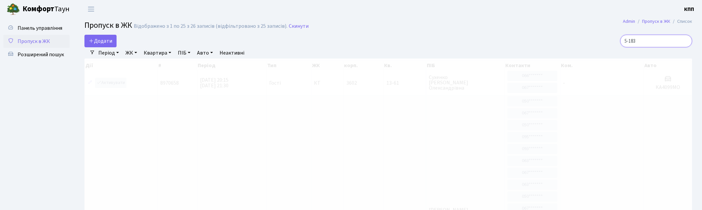
type input "5-183"
click at [124, 54] on link "ЖК" at bounding box center [131, 52] width 17 height 11
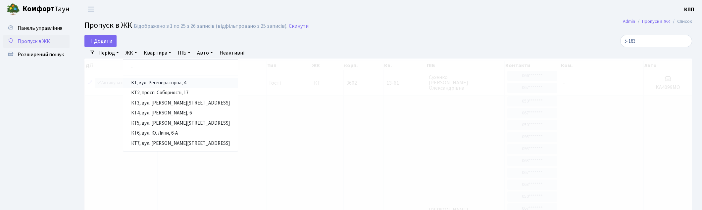
click at [143, 84] on link "КТ, вул. Регенераторна, 4" at bounding box center [180, 83] width 115 height 10
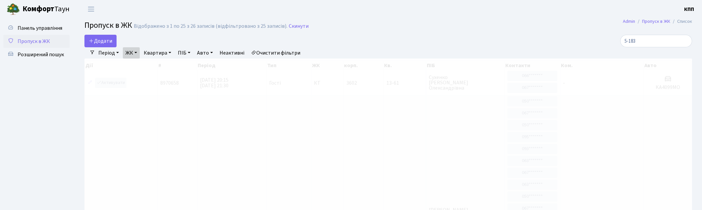
click at [137, 54] on link "ЖК" at bounding box center [131, 52] width 17 height 11
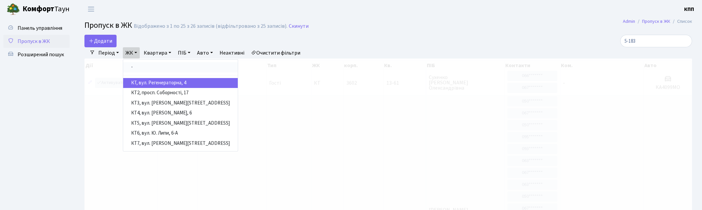
click at [140, 66] on link "-" at bounding box center [180, 67] width 115 height 10
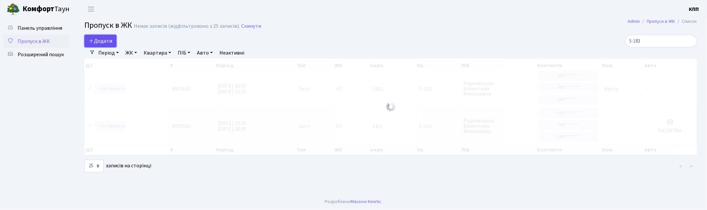
click at [97, 41] on span "Додати" at bounding box center [101, 40] width 24 height 7
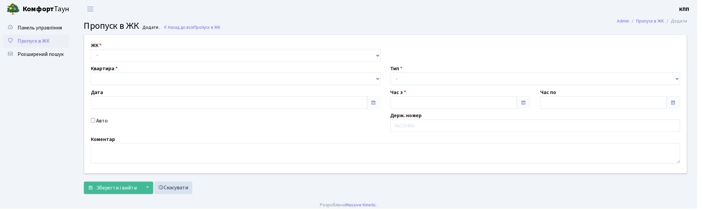
type input "11.09.2025"
type input "20:15"
type input "21:30"
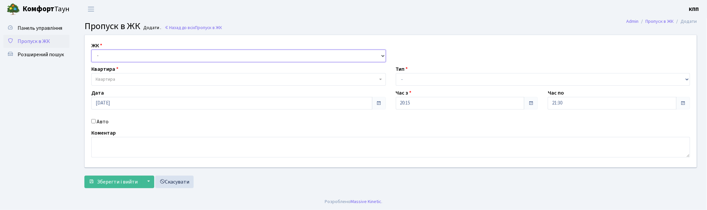
drag, startPoint x: 118, startPoint y: 55, endPoint x: 118, endPoint y: 62, distance: 6.3
click at [118, 56] on select "- КТ, вул. Регенераторна, 4 КТ2, просп. Соборності, 17 КТ3, вул. Березнева, 16 …" at bounding box center [238, 56] width 295 height 13
select select "271"
click at [91, 50] on select "- КТ, вул. Регенераторна, 4 КТ2, просп. Соборності, 17 КТ3, вул. Березнева, 16 …" at bounding box center [238, 56] width 295 height 13
select select
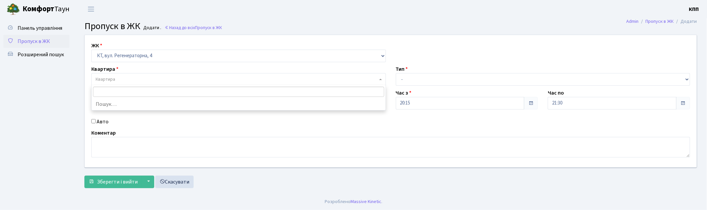
click at [120, 80] on span "Квартира" at bounding box center [237, 79] width 282 height 7
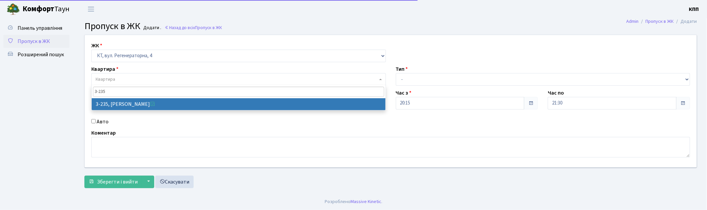
type input "3-235"
select select "803"
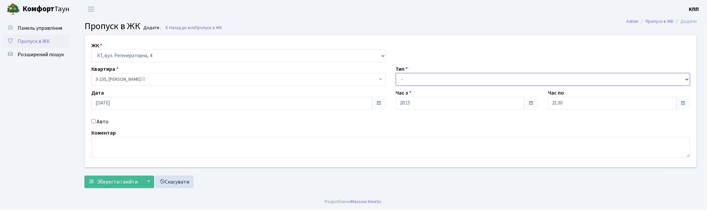
click at [417, 82] on select "- Доставка Таксі Гості Сервіс" at bounding box center [543, 79] width 295 height 13
select select "3"
click at [396, 73] on select "- Доставка Таксі Гості Сервіс" at bounding box center [543, 79] width 295 height 13
click at [115, 180] on span "Зберегти і вийти" at bounding box center [117, 181] width 41 height 7
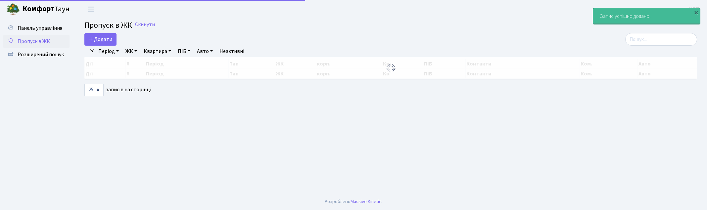
select select "25"
click at [670, 37] on input "search" at bounding box center [661, 39] width 72 height 13
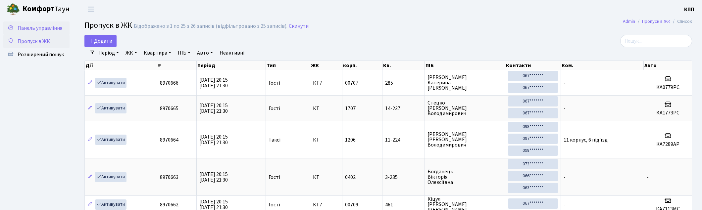
click at [31, 27] on span "Панель управління" at bounding box center [40, 27] width 45 height 7
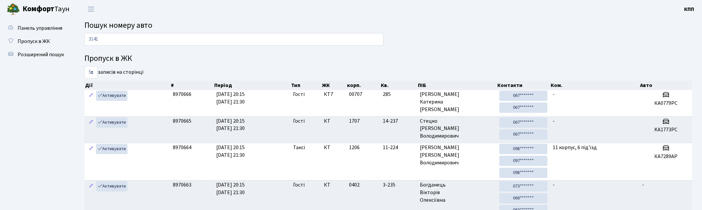
type input "3141"
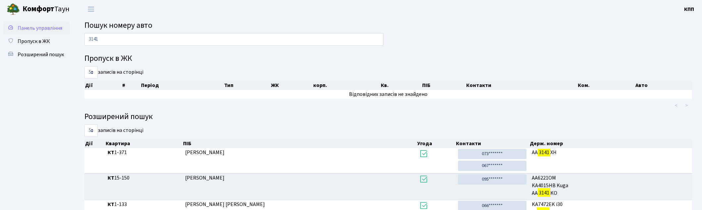
click at [46, 28] on span "Панель управління" at bounding box center [40, 27] width 45 height 7
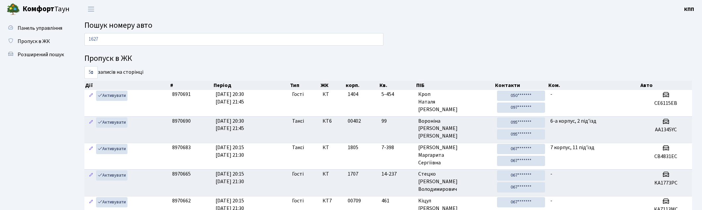
type input "1627"
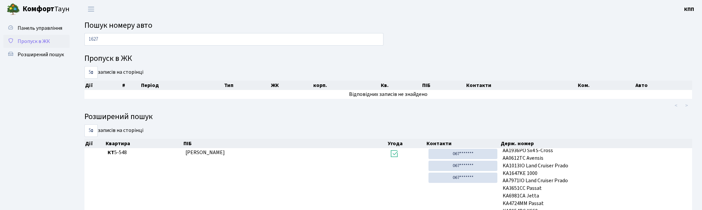
click at [24, 38] on span "Пропуск в ЖК" at bounding box center [34, 41] width 32 height 7
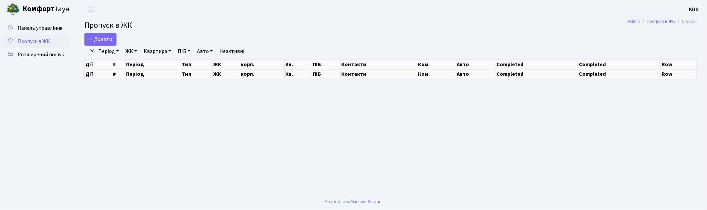
select select "25"
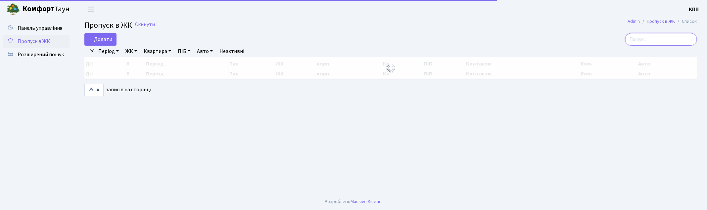
click at [658, 44] on input "search" at bounding box center [661, 39] width 72 height 13
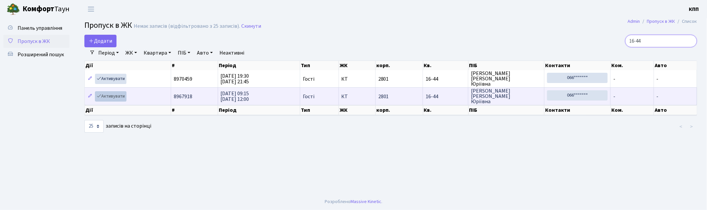
type input "16-44"
click at [115, 95] on link "Активувати" at bounding box center [110, 96] width 31 height 10
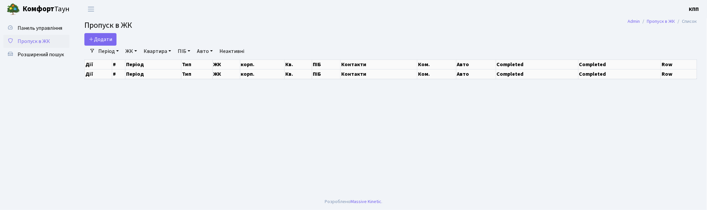
select select "25"
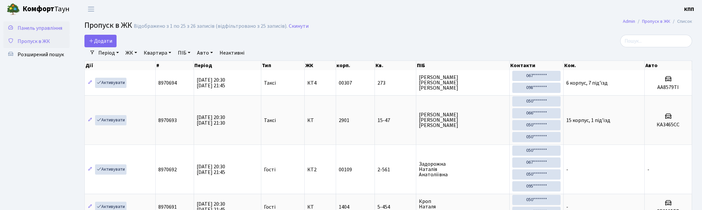
click at [40, 29] on span "Панель управління" at bounding box center [40, 27] width 45 height 7
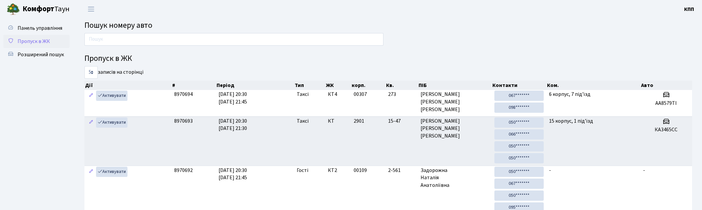
click at [43, 39] on span "Пропуск в ЖК" at bounding box center [34, 41] width 32 height 7
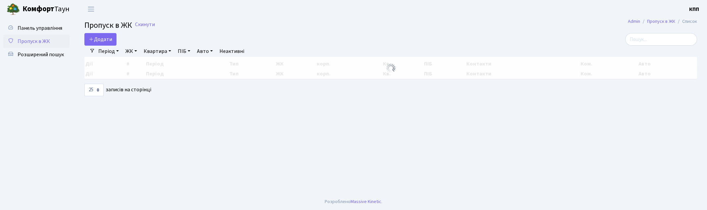
select select "25"
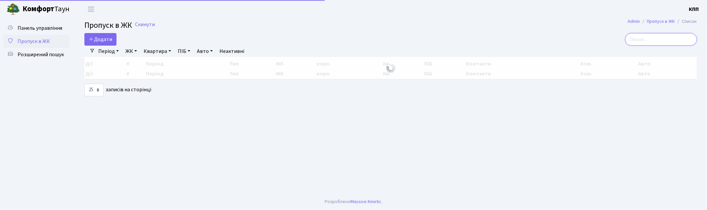
click at [648, 42] on input "search" at bounding box center [661, 39] width 72 height 13
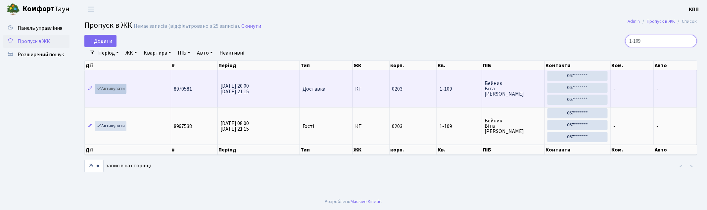
type input "1-109"
click at [123, 88] on link "Активувати" at bounding box center [110, 89] width 31 height 10
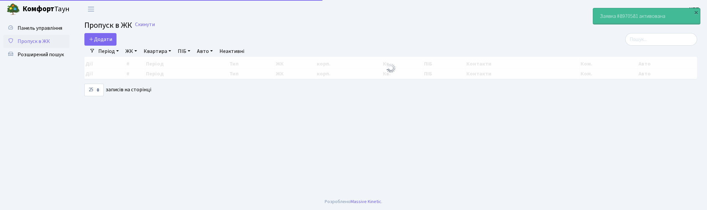
select select "25"
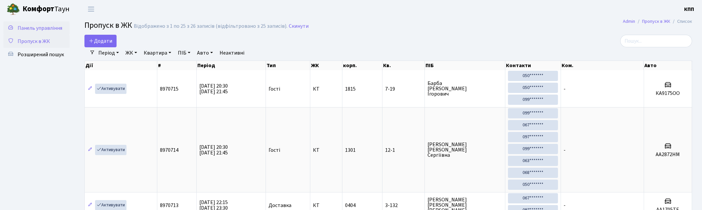
click at [43, 27] on span "Панель управління" at bounding box center [40, 27] width 45 height 7
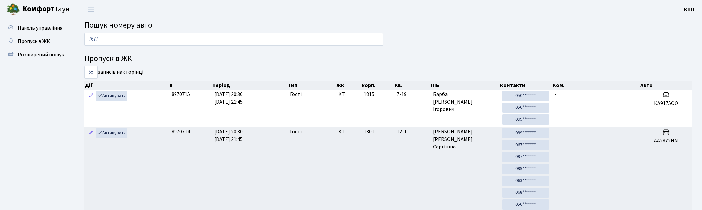
type input "7677"
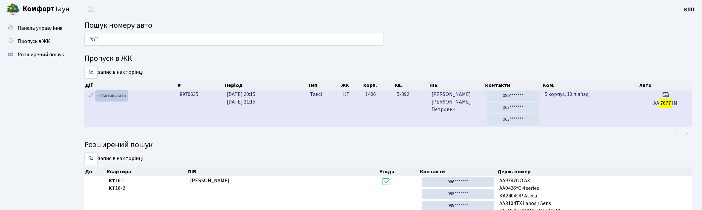
click at [112, 98] on link "Активувати" at bounding box center [111, 96] width 31 height 10
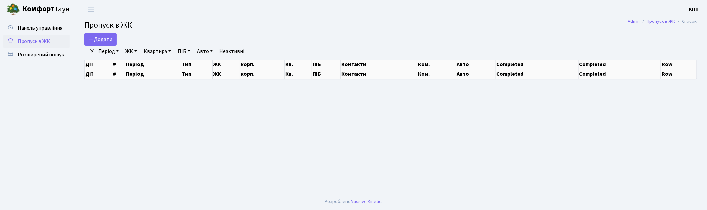
select select "25"
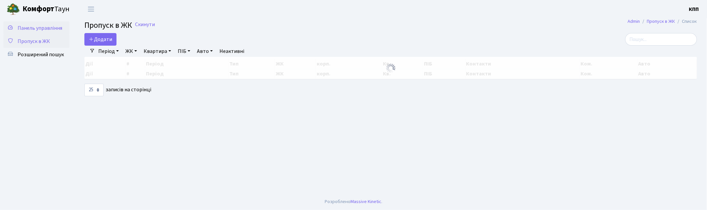
click at [41, 24] on link "Панель управління" at bounding box center [36, 28] width 66 height 13
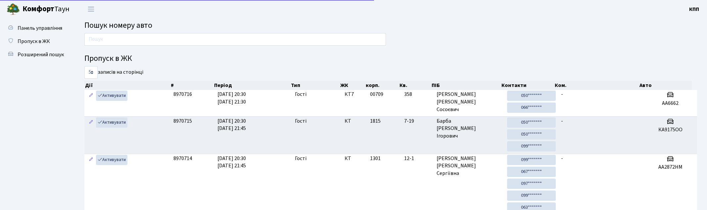
click at [124, 45] on input "text" at bounding box center [235, 39] width 302 height 13
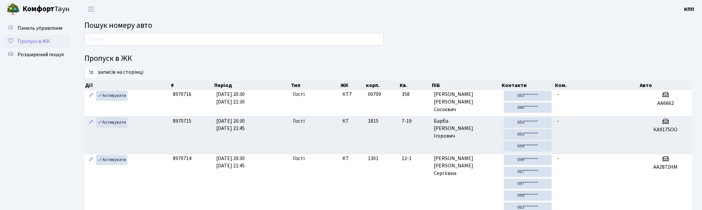
click at [21, 36] on link "Пропуск в ЖК" at bounding box center [36, 41] width 66 height 13
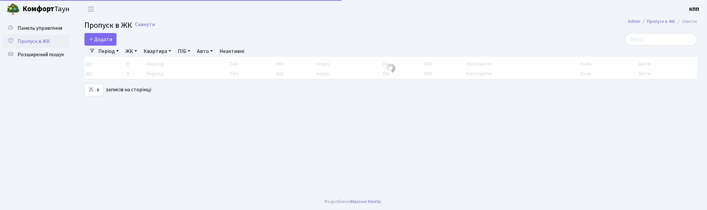
select select "25"
click at [674, 41] on input "search" at bounding box center [661, 39] width 72 height 13
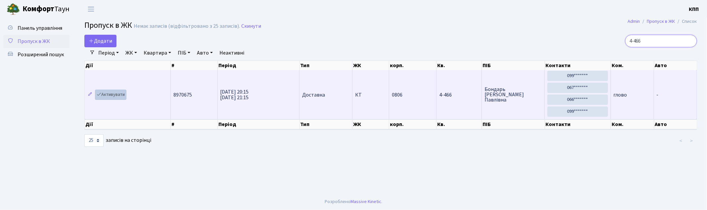
type input "4-466"
click at [112, 95] on link "Активувати" at bounding box center [110, 95] width 31 height 10
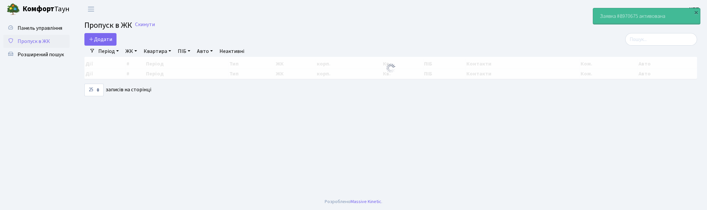
select select "25"
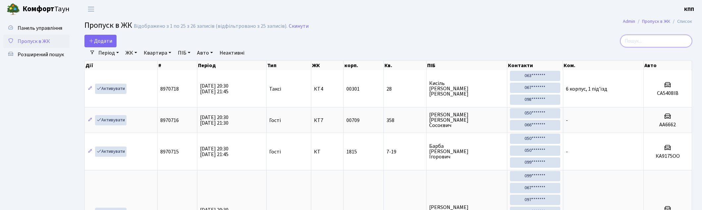
click at [633, 38] on input "search" at bounding box center [656, 41] width 72 height 13
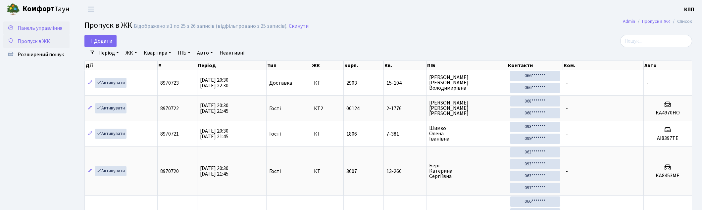
click at [41, 29] on span "Панель управління" at bounding box center [40, 27] width 45 height 7
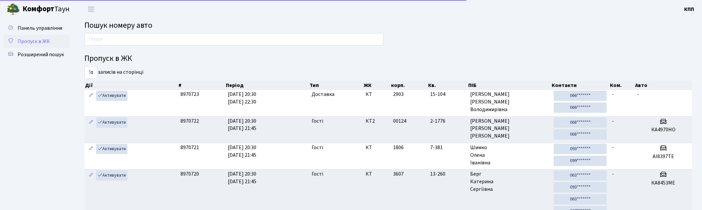
click at [38, 44] on span "Пропуск в ЖК" at bounding box center [34, 41] width 32 height 7
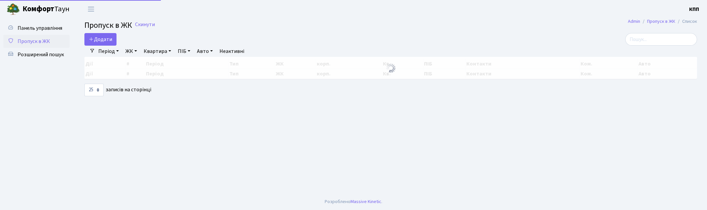
select select "25"
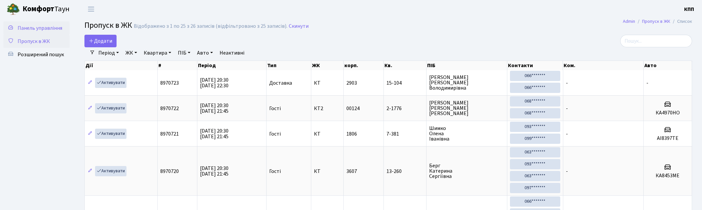
click at [41, 25] on span "Панель управління" at bounding box center [40, 27] width 45 height 7
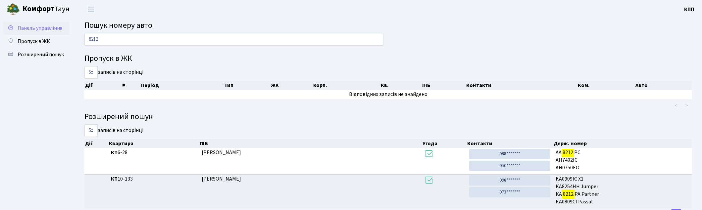
click at [35, 26] on span "Панель управління" at bounding box center [40, 27] width 45 height 7
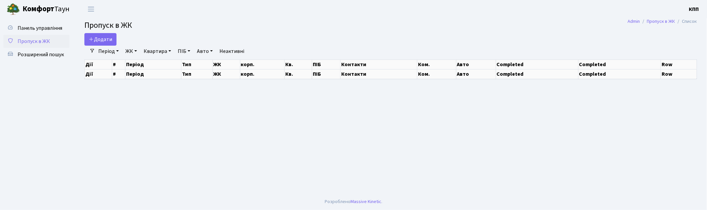
select select "25"
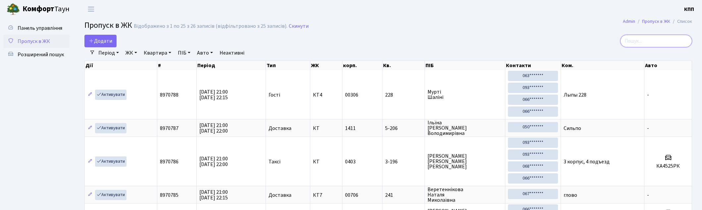
click at [650, 40] on input "search" at bounding box center [656, 41] width 72 height 13
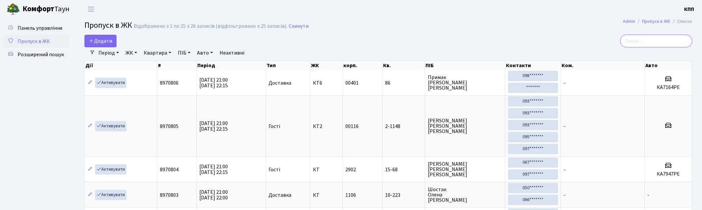
click at [648, 41] on input "search" at bounding box center [656, 41] width 72 height 13
click at [47, 28] on span "Панель управління" at bounding box center [40, 27] width 45 height 7
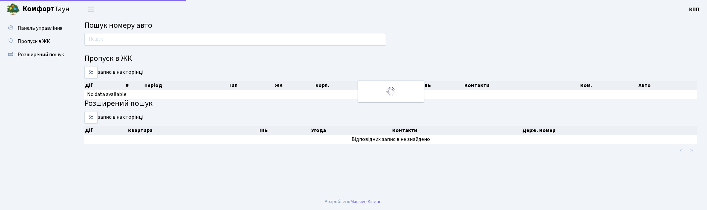
click at [118, 39] on input "text" at bounding box center [235, 39] width 302 height 13
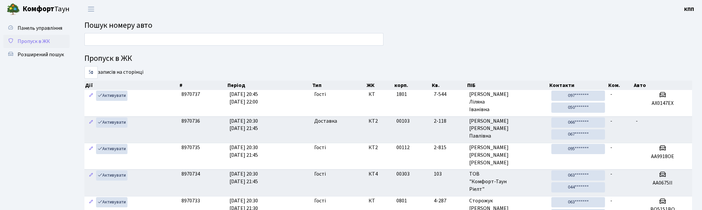
click at [38, 44] on span "Пропуск в ЖК" at bounding box center [34, 41] width 32 height 7
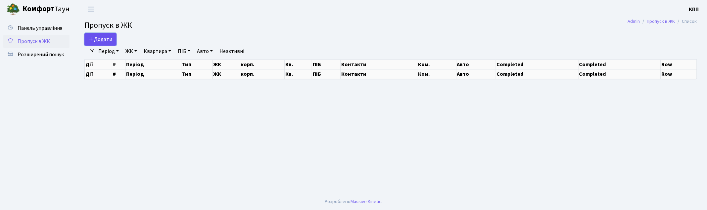
click at [110, 40] on span "Додати" at bounding box center [101, 39] width 24 height 7
select select "25"
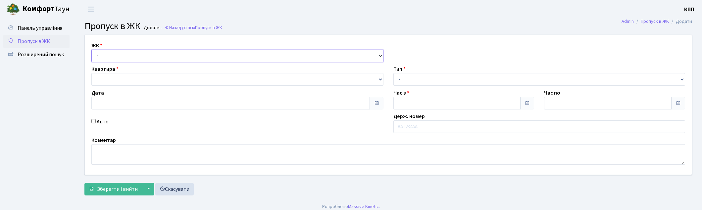
drag, startPoint x: 0, startPoint y: 0, endPoint x: 126, endPoint y: 61, distance: 140.2
click at [127, 56] on select "- КТ, вул. Регенераторна, 4 КТ2, просп. Соборності, 17 КТ3, вул. Березнева, 16 …" at bounding box center [237, 56] width 292 height 13
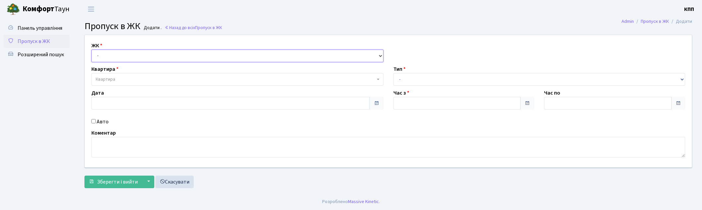
type input "11.09.2025"
type input "20:45"
type input "21:45"
select select "271"
click at [91, 50] on select "- КТ, вул. Регенераторна, 4 КТ2, просп. Соборності, 17 КТ3, вул. Березнева, 16 …" at bounding box center [238, 56] width 295 height 13
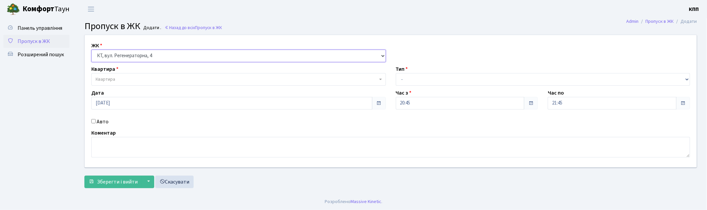
select select
click at [128, 78] on span "Квартира" at bounding box center [237, 79] width 282 height 7
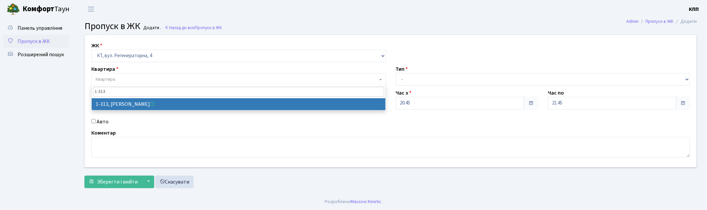
type input "1-313"
select select "313"
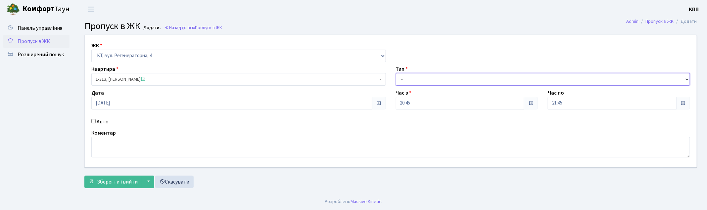
drag, startPoint x: 430, startPoint y: 79, endPoint x: 425, endPoint y: 84, distance: 7.5
click at [430, 79] on select "- Доставка Таксі Гості Сервіс" at bounding box center [543, 79] width 295 height 13
select select "1"
click at [396, 73] on select "- Доставка Таксі Гості Сервіс" at bounding box center [543, 79] width 295 height 13
click at [114, 182] on span "Зберегти і вийти" at bounding box center [117, 181] width 41 height 7
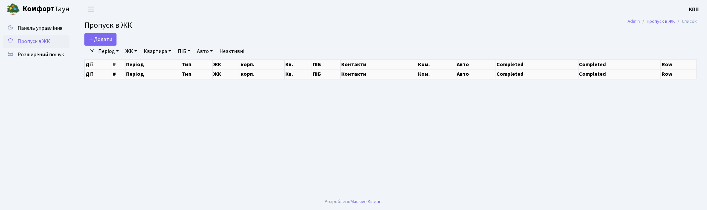
select select "25"
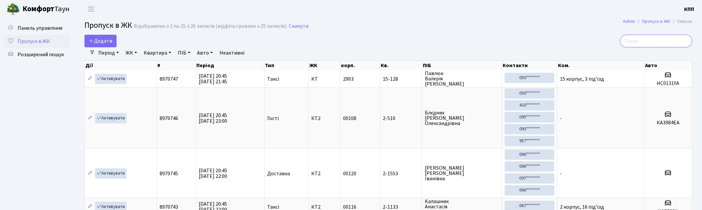
click at [653, 38] on input "search" at bounding box center [656, 41] width 72 height 13
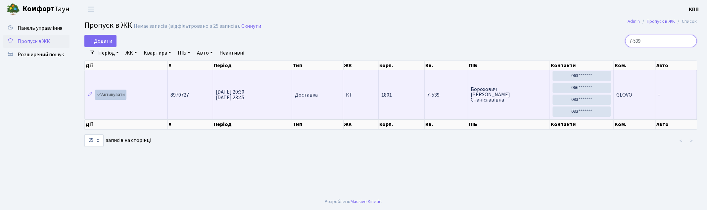
type input "7-539"
drag, startPoint x: 117, startPoint y: 93, endPoint x: 120, endPoint y: 92, distance: 3.5
click at [117, 93] on link "Активувати" at bounding box center [110, 95] width 31 height 10
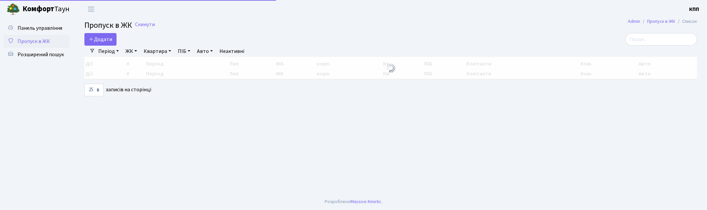
select select "25"
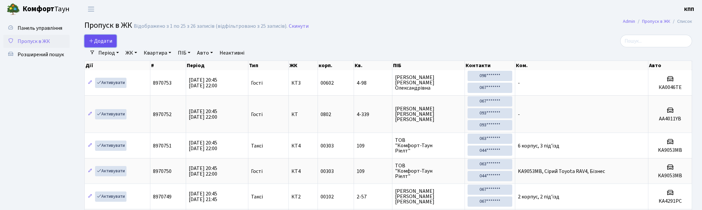
click at [100, 42] on span "Додати" at bounding box center [101, 40] width 24 height 7
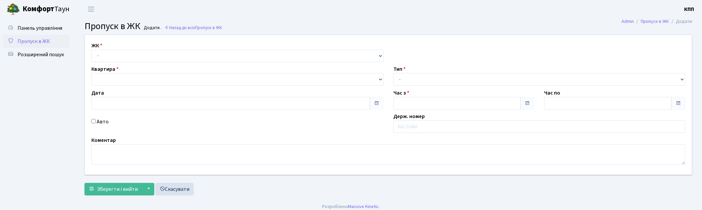
click at [126, 58] on select "- КТ, вул. Регенераторна, 4 КТ2, просп. [STREET_ADDRESS] [STREET_ADDRESS] [PERS…" at bounding box center [237, 56] width 292 height 13
type input "[DATE]"
type input "20:45"
type input "21:45"
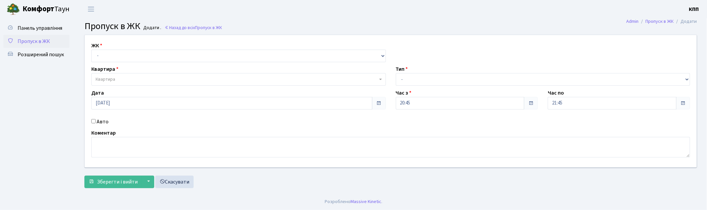
select select "271"
click at [91, 50] on select "- КТ, вул. Регенераторна, 4 КТ2, просп. Соборності, 17 КТ3, вул. Березнева, 16 …" at bounding box center [238, 56] width 295 height 13
select select
click at [124, 78] on span "Квартира" at bounding box center [237, 79] width 282 height 7
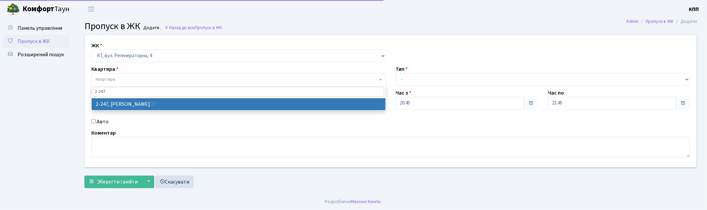
type input "2-247"
select select "512"
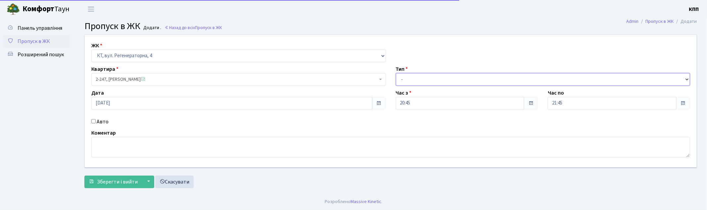
click at [428, 80] on select "- Доставка Таксі Гості Сервіс" at bounding box center [543, 79] width 295 height 13
select select "3"
click at [396, 73] on select "- Доставка Таксі Гості Сервіс" at bounding box center [543, 79] width 295 height 13
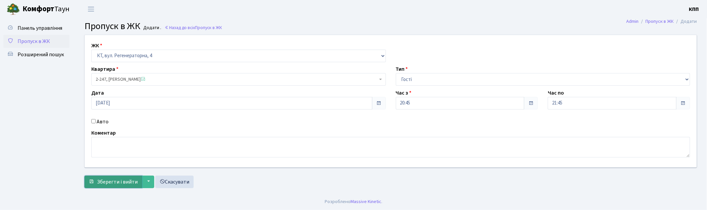
click at [115, 179] on span "Зберегти і вийти" at bounding box center [117, 181] width 41 height 7
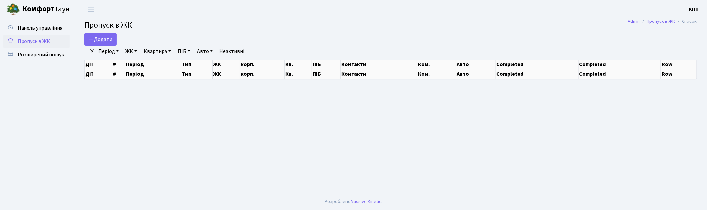
select select "25"
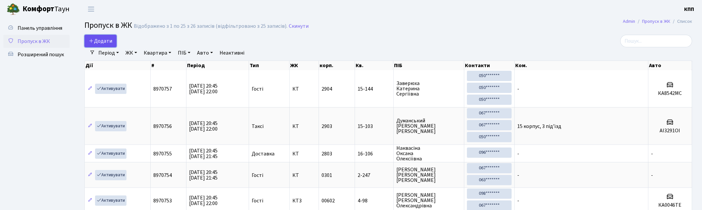
click at [100, 37] on span "Додати" at bounding box center [101, 40] width 24 height 7
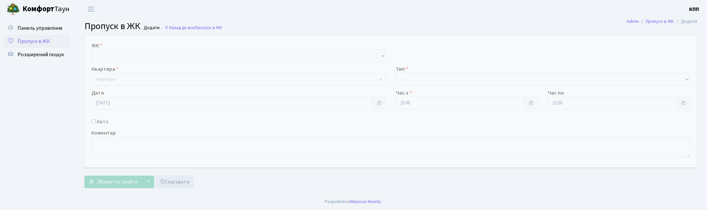
click at [133, 51] on select "- КТ, вул. Регенераторна, 4 КТ2, просп. [STREET_ADDRESS] [STREET_ADDRESS] [PERS…" at bounding box center [238, 56] width 295 height 13
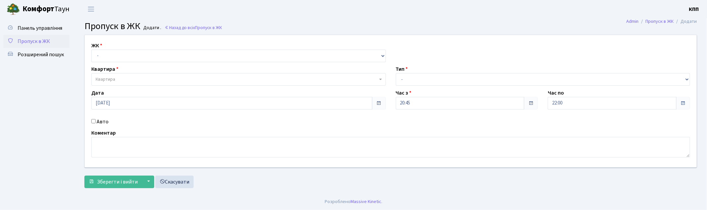
select select "271"
click at [91, 50] on select "- КТ, вул. Регенераторна, 4 КТ2, просп. [STREET_ADDRESS] [STREET_ADDRESS] [PERS…" at bounding box center [238, 56] width 295 height 13
select select
click at [139, 79] on span "Квартира" at bounding box center [237, 79] width 282 height 7
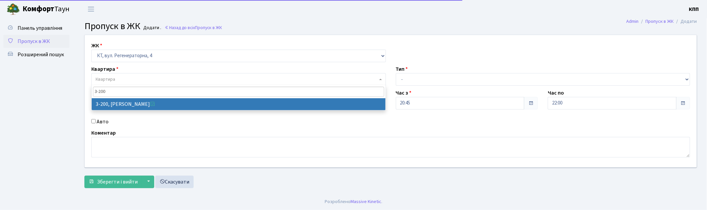
type input "3-200"
select select "867"
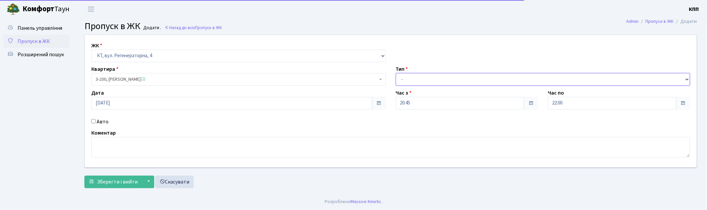
drag, startPoint x: 417, startPoint y: 77, endPoint x: 418, endPoint y: 84, distance: 7.3
click at [417, 77] on select "- Доставка Таксі Гості Сервіс" at bounding box center [543, 79] width 295 height 13
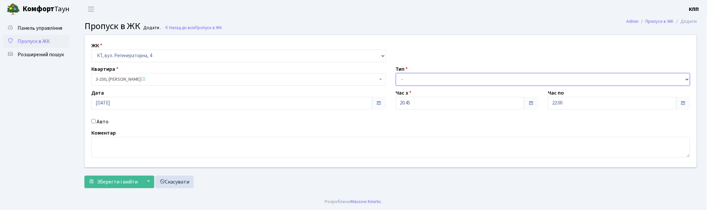
select select "3"
click at [396, 73] on select "- Доставка Таксі Гості Сервіс" at bounding box center [543, 79] width 295 height 13
click at [104, 123] on label "Авто" at bounding box center [103, 122] width 12 height 8
click at [96, 121] on div "Авто" at bounding box center [238, 122] width 305 height 8
click at [93, 121] on input "Авто" at bounding box center [93, 121] width 4 height 4
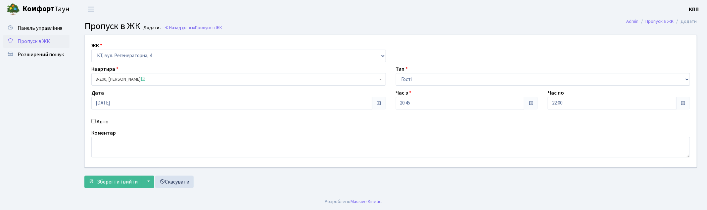
checkbox input "true"
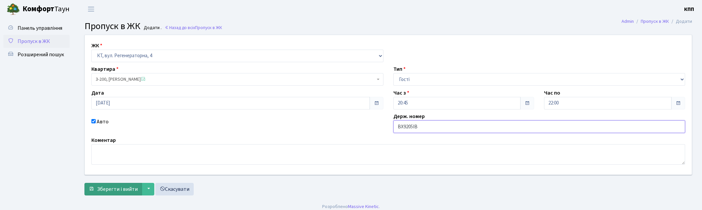
type input "ВХ9205ІВ"
click at [115, 191] on span "Зберегти і вийти" at bounding box center [117, 189] width 41 height 7
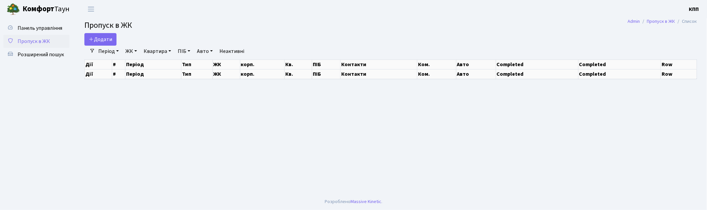
select select "25"
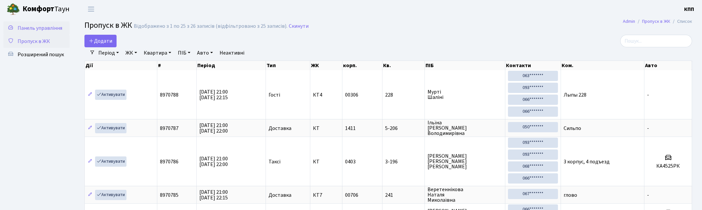
click at [37, 26] on span "Панель управління" at bounding box center [40, 27] width 45 height 7
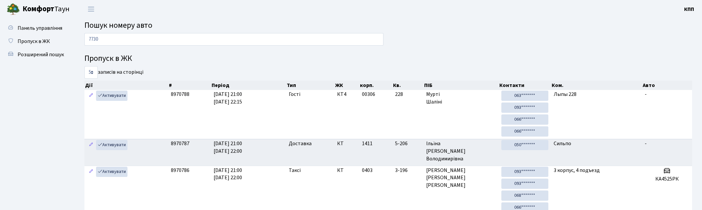
type input "7730"
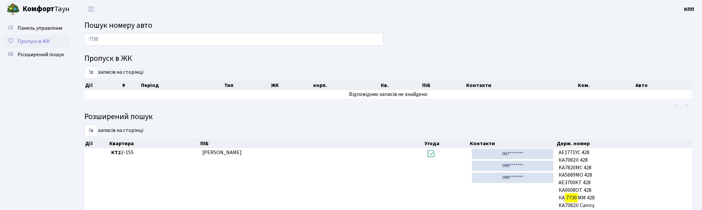
click at [32, 41] on span "Пропуск в ЖК" at bounding box center [34, 41] width 32 height 7
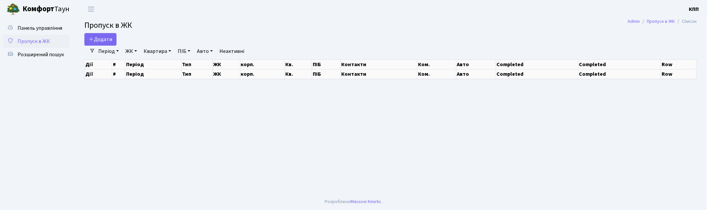
select select "25"
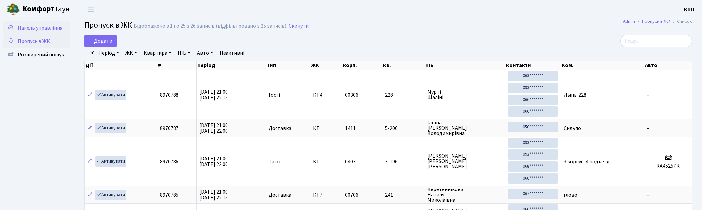
click at [53, 29] on span "Панель управління" at bounding box center [40, 27] width 45 height 7
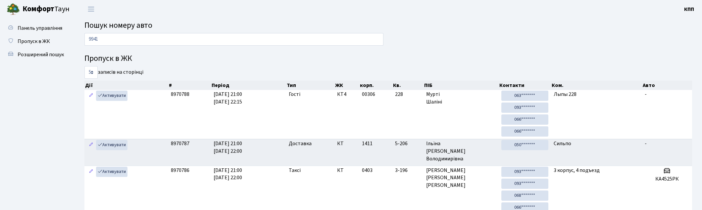
type input "9941"
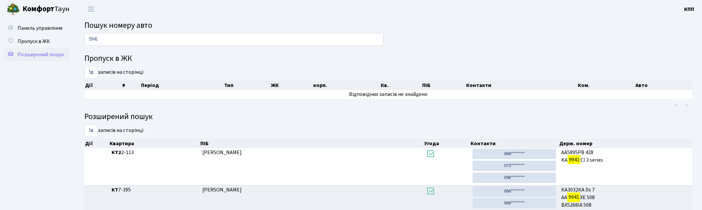
click at [37, 53] on span "Розширений пошук" at bounding box center [41, 54] width 46 height 7
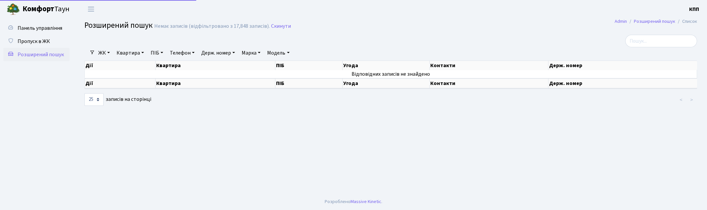
select select "25"
click at [124, 52] on link "Квартира" at bounding box center [130, 52] width 33 height 11
click at [139, 69] on input "text" at bounding box center [133, 66] width 39 height 13
type input "2"
type input "5-249"
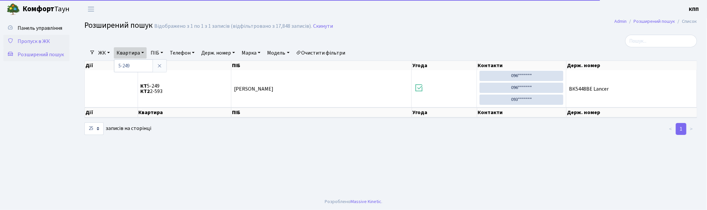
click at [47, 39] on span "Пропуск в ЖК" at bounding box center [34, 41] width 32 height 7
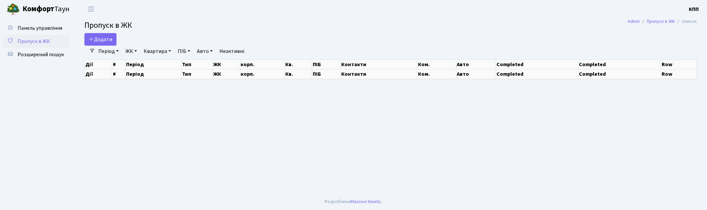
select select "25"
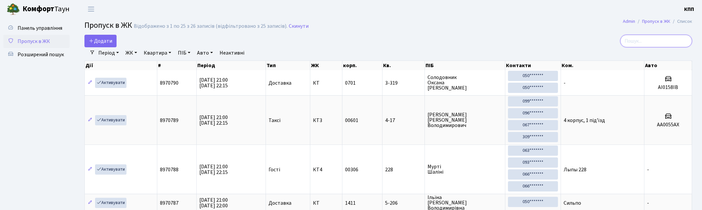
click at [639, 47] on input "search" at bounding box center [656, 41] width 72 height 13
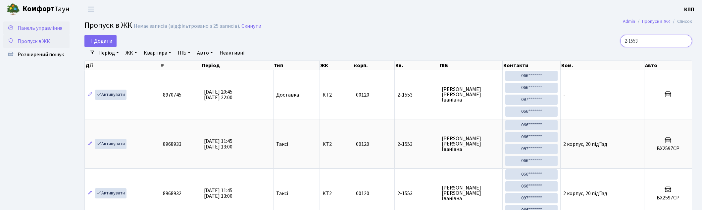
type input "2-1553"
click at [27, 28] on span "Панель управління" at bounding box center [40, 27] width 45 height 7
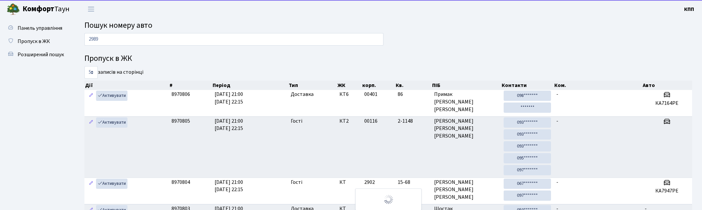
type input "2989"
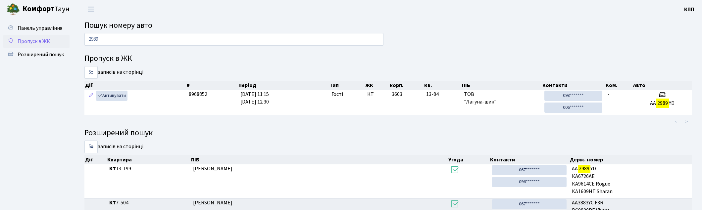
click at [30, 43] on span "Пропуск в ЖК" at bounding box center [34, 41] width 32 height 7
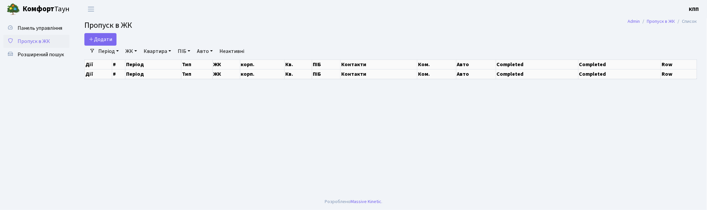
select select "25"
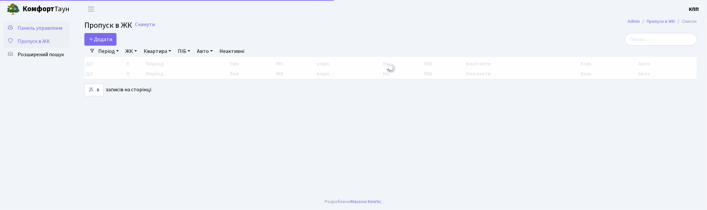
click at [51, 31] on span "Панель управління" at bounding box center [40, 27] width 45 height 7
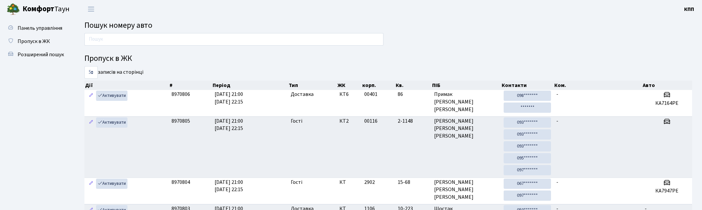
click at [105, 38] on input "text" at bounding box center [233, 39] width 299 height 13
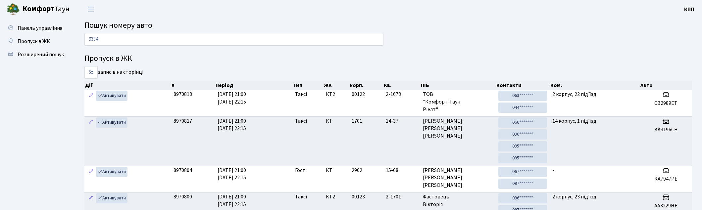
type input "9334"
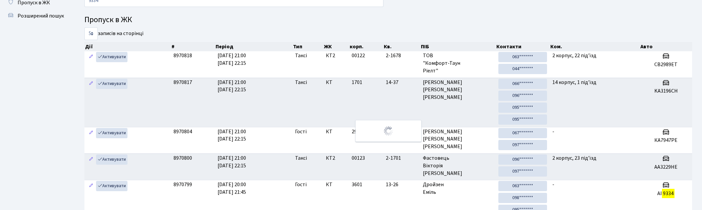
scroll to position [37, 0]
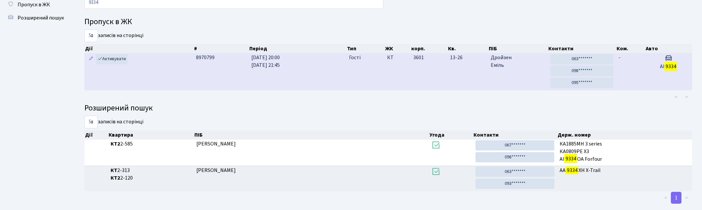
click at [302, 65] on td "[DATE] 20:00 [DATE] 21:45" at bounding box center [298, 71] width 98 height 37
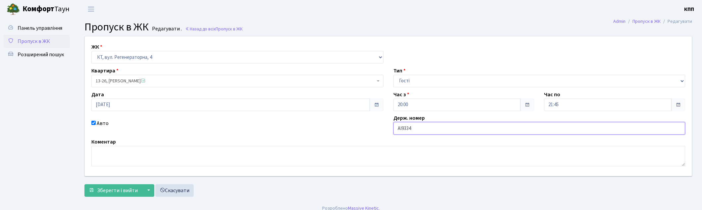
click at [431, 126] on input "АІ9334" at bounding box center [539, 128] width 292 height 13
type input "АІ9334РР"
click at [116, 190] on span "Зберегти і вийти" at bounding box center [117, 190] width 41 height 7
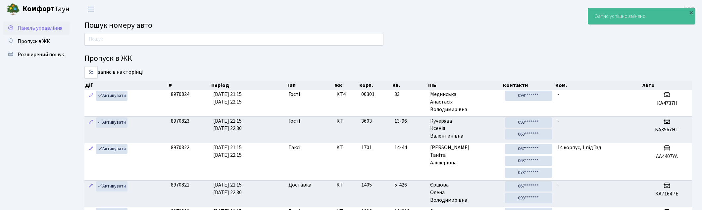
click at [50, 27] on span "Панель управління" at bounding box center [40, 27] width 45 height 7
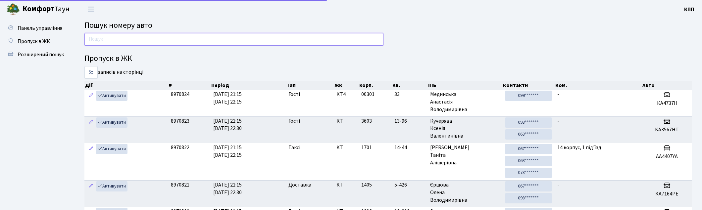
click at [131, 37] on input "text" at bounding box center [233, 39] width 299 height 13
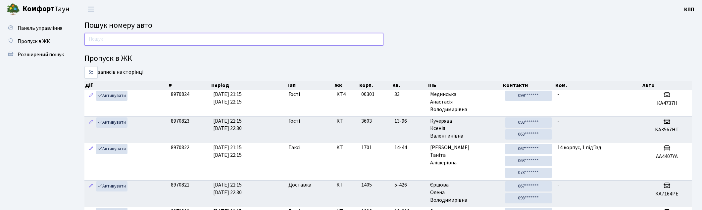
click at [124, 35] on input "text" at bounding box center [233, 39] width 299 height 13
type input "0158"
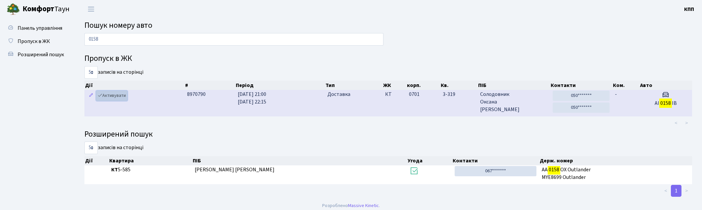
click at [114, 95] on link "Активувати" at bounding box center [111, 96] width 31 height 10
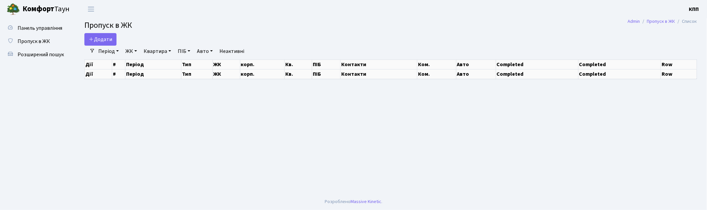
select select "25"
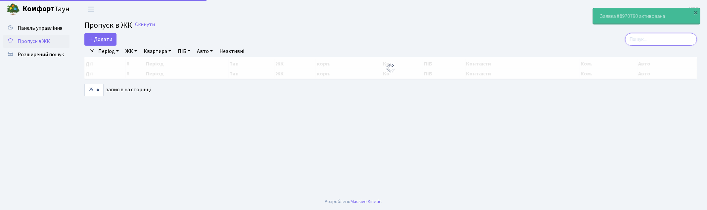
click at [651, 40] on input "search" at bounding box center [661, 39] width 72 height 13
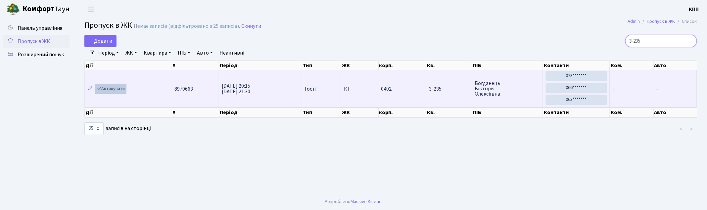
type input "3-235"
click at [120, 89] on link "Активувати" at bounding box center [110, 89] width 31 height 10
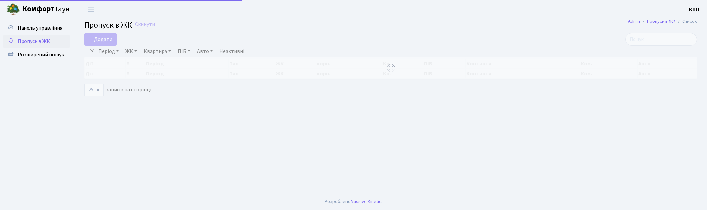
select select "25"
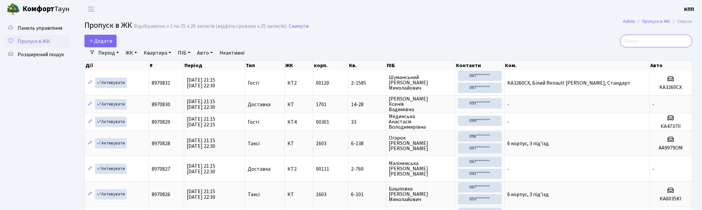
click at [659, 44] on input "search" at bounding box center [656, 41] width 72 height 13
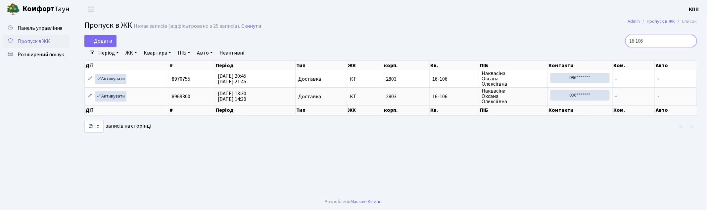
type input "16-106"
click at [42, 38] on span "Пропуск в ЖК" at bounding box center [34, 41] width 32 height 7
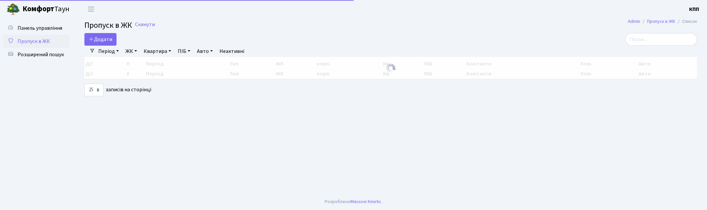
select select "25"
click at [655, 41] on input "search" at bounding box center [661, 39] width 72 height 13
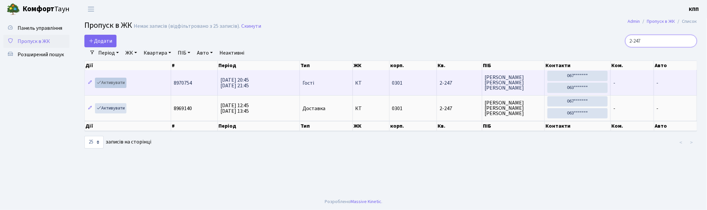
type input "2-247"
click at [109, 82] on link "Активувати" at bounding box center [110, 83] width 31 height 10
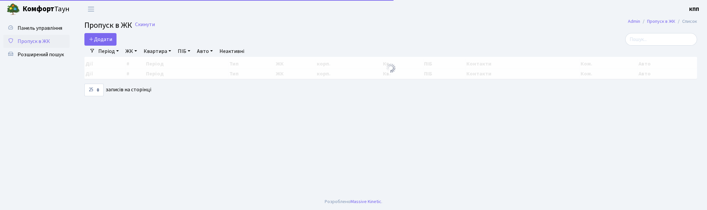
select select "25"
click at [32, 41] on span "Пропуск в ЖК" at bounding box center [34, 41] width 32 height 7
select select "25"
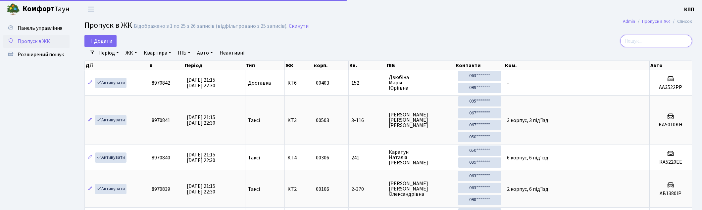
click at [656, 41] on input "search" at bounding box center [656, 41] width 72 height 13
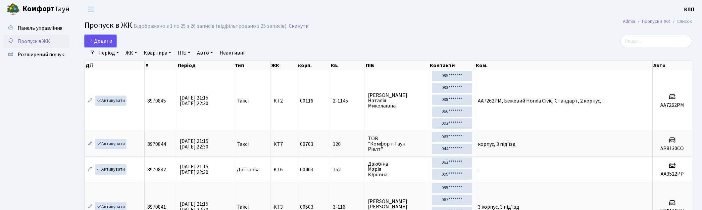
click at [98, 45] on link "Додати" at bounding box center [100, 41] width 32 height 13
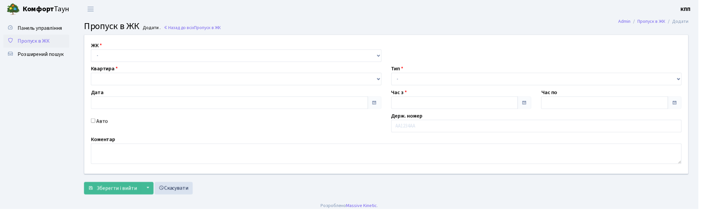
type input "11.09.2025"
type input "21:30"
type input "22:30"
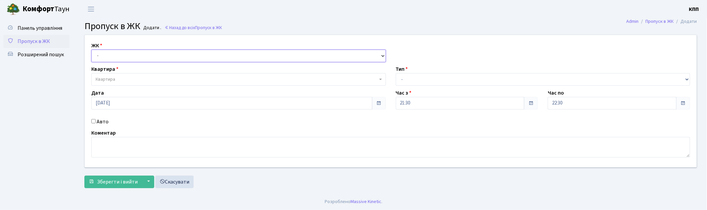
drag, startPoint x: 135, startPoint y: 52, endPoint x: 133, endPoint y: 59, distance: 7.5
click at [135, 52] on select "- КТ, вул. Регенераторна, 4 КТ2, просп. Соборності, 17 КТ3, вул. Березнева, 16 …" at bounding box center [238, 56] width 295 height 13
select select "271"
click at [91, 50] on select "- КТ, вул. Регенераторна, 4 КТ2, просп. Соборності, 17 КТ3, вул. Березнева, 16 …" at bounding box center [238, 56] width 295 height 13
select select
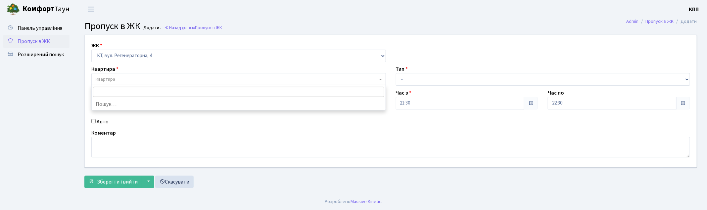
click at [131, 78] on span "Квартира" at bounding box center [237, 79] width 282 height 7
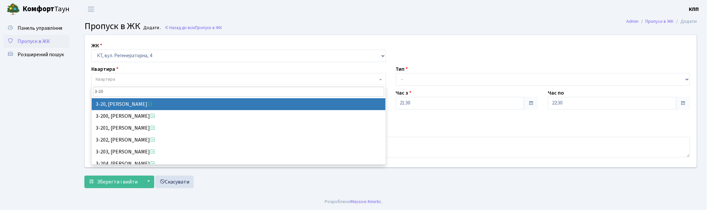
type input "3-20"
drag, startPoint x: 123, startPoint y: 101, endPoint x: 105, endPoint y: 120, distance: 26.2
select select "991"
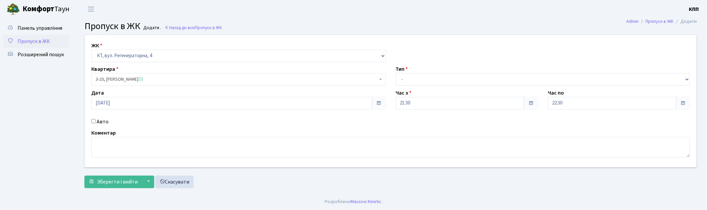
click at [100, 123] on label "Авто" at bounding box center [103, 122] width 12 height 8
click at [96, 123] on input "Авто" at bounding box center [93, 121] width 4 height 4
checkbox input "true"
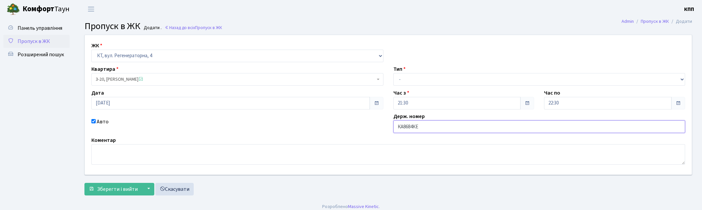
type input "КА8684КЕ"
drag, startPoint x: 430, startPoint y: 76, endPoint x: 426, endPoint y: 85, distance: 9.7
click at [430, 76] on select "- Доставка Таксі Гості Сервіс" at bounding box center [539, 79] width 292 height 13
select select "2"
click at [393, 73] on select "- Доставка Таксі Гості Сервіс" at bounding box center [539, 79] width 292 height 13
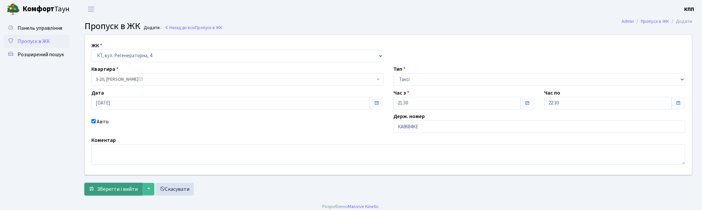
click at [113, 191] on span "Зберегти і вийти" at bounding box center [117, 189] width 41 height 7
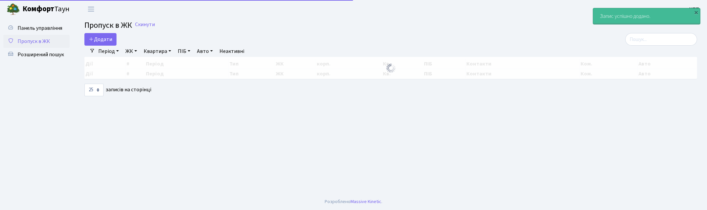
select select "25"
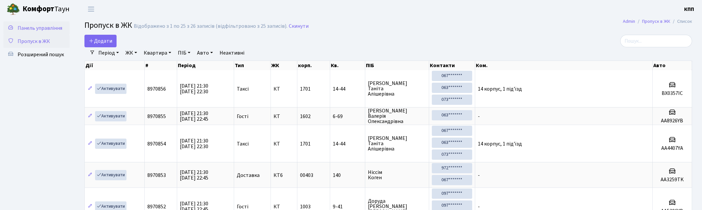
click at [45, 27] on span "Панель управління" at bounding box center [40, 27] width 45 height 7
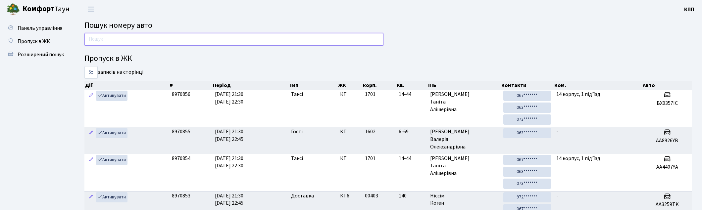
click at [104, 39] on input "text" at bounding box center [233, 39] width 299 height 13
click at [108, 41] on input "text" at bounding box center [233, 39] width 299 height 13
click at [167, 33] on input "text" at bounding box center [233, 39] width 299 height 13
drag, startPoint x: 39, startPoint y: 40, endPoint x: 148, endPoint y: 44, distance: 108.7
click at [39, 40] on span "Пропуск в ЖК" at bounding box center [34, 41] width 32 height 7
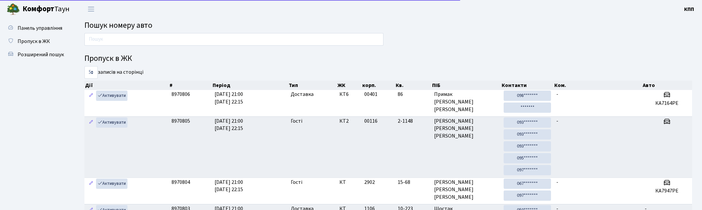
click at [21, 45] on link "Пропуск в ЖК" at bounding box center [36, 41] width 66 height 13
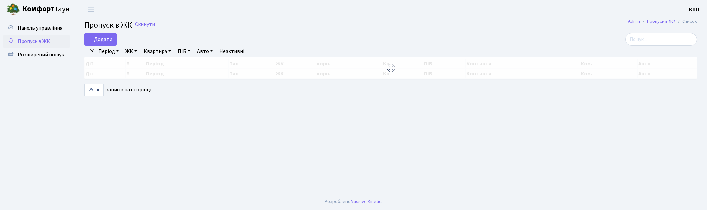
select select "25"
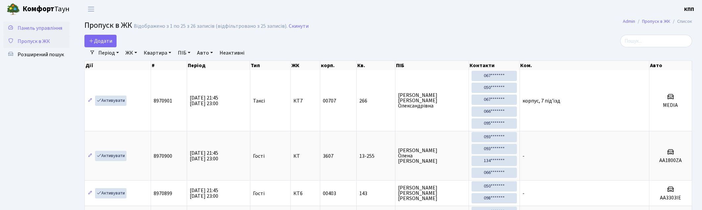
click at [33, 27] on span "Панель управління" at bounding box center [40, 27] width 45 height 7
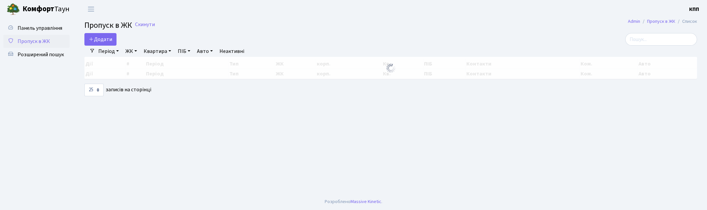
select select "25"
drag, startPoint x: 0, startPoint y: 0, endPoint x: 654, endPoint y: 45, distance: 656.1
click at [654, 46] on div "Період [DATE] - [DATE] ЖК - КТ, вул. Регенераторна, 4 КТ2, просп. [STREET_ADDRE…" at bounding box center [393, 51] width 597 height 11
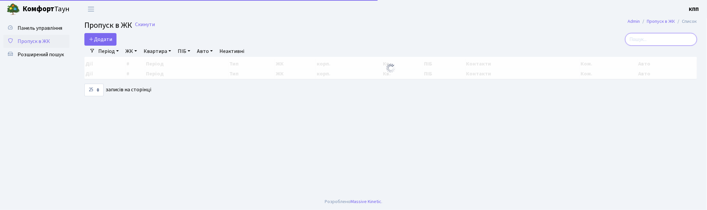
click at [656, 42] on input "search" at bounding box center [661, 39] width 72 height 13
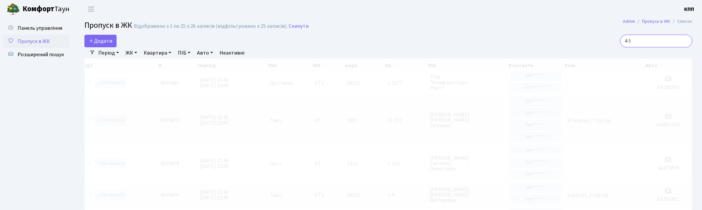
type input "4-5"
click at [127, 52] on link "ЖК" at bounding box center [131, 52] width 17 height 11
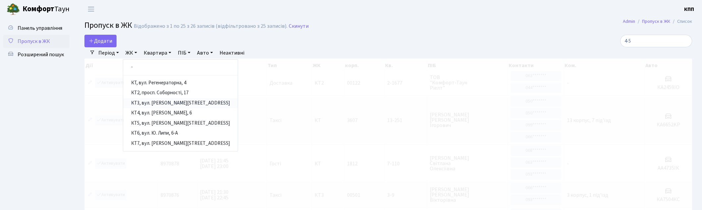
click at [163, 103] on link "КТ3, вул. [PERSON_NAME][STREET_ADDRESS]" at bounding box center [180, 103] width 115 height 10
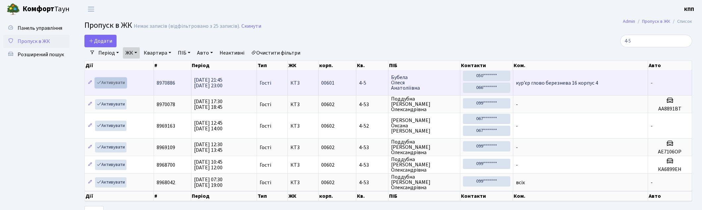
click at [117, 83] on link "Активувати" at bounding box center [110, 83] width 31 height 10
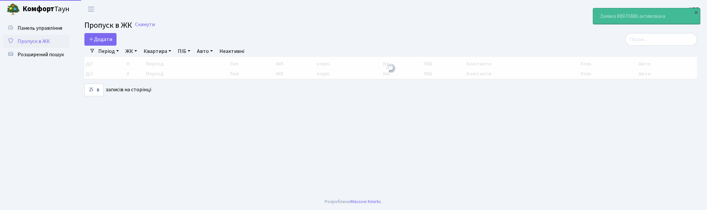
select select "25"
click at [660, 40] on input "search" at bounding box center [661, 39] width 72 height 13
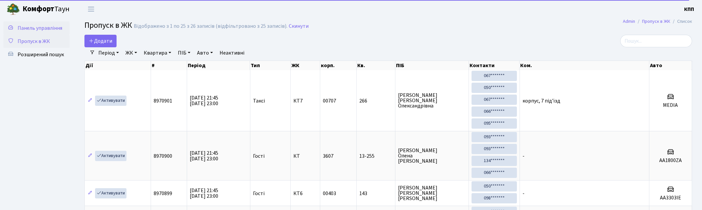
click at [48, 25] on span "Панель управління" at bounding box center [40, 27] width 45 height 7
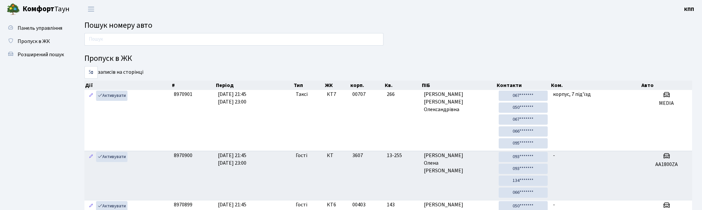
drag, startPoint x: 27, startPoint y: 41, endPoint x: 74, endPoint y: 47, distance: 47.5
click at [27, 41] on span "Пропуск в ЖК" at bounding box center [34, 41] width 32 height 7
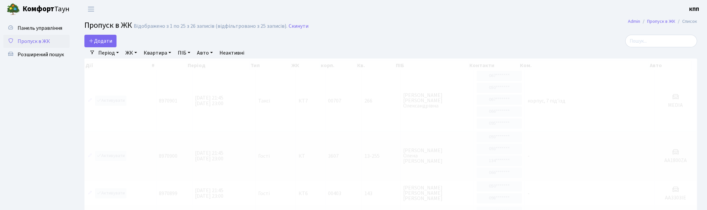
select select "25"
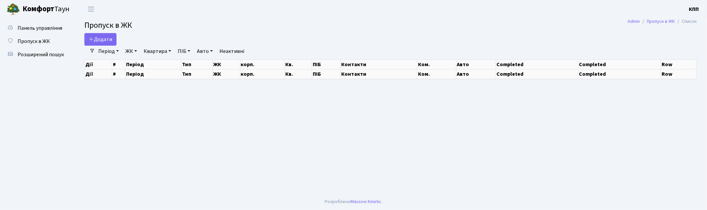
select select "25"
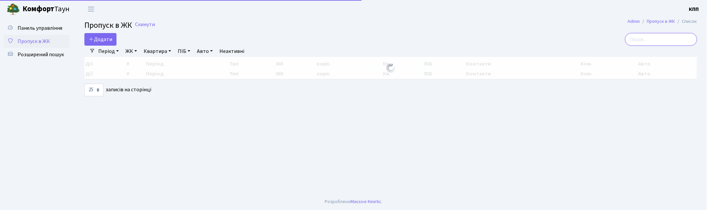
click at [674, 36] on input "search" at bounding box center [661, 39] width 72 height 13
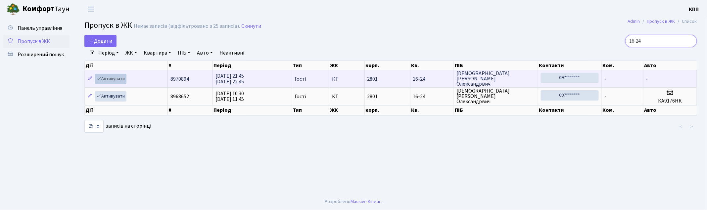
type input "16-24"
click at [107, 79] on link "Активувати" at bounding box center [110, 79] width 31 height 10
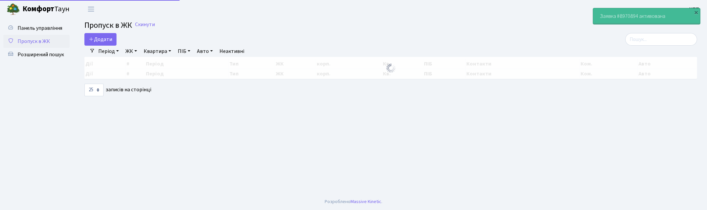
select select "25"
click at [652, 40] on input "search" at bounding box center [661, 39] width 72 height 13
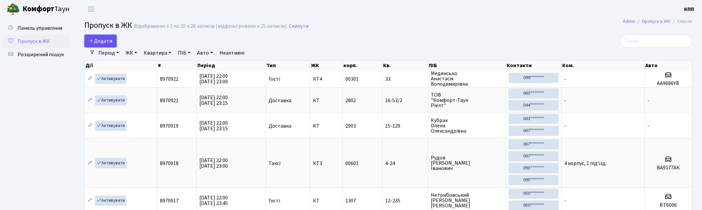
click at [105, 42] on span "Додати" at bounding box center [101, 40] width 24 height 7
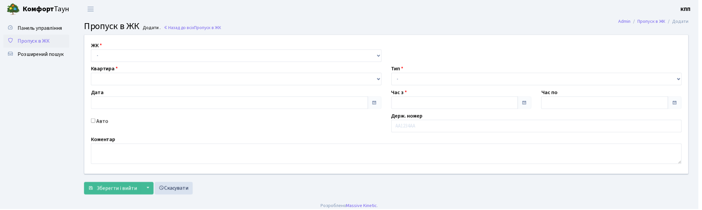
type input "[DATE]"
type input "22:00"
type input "23:15"
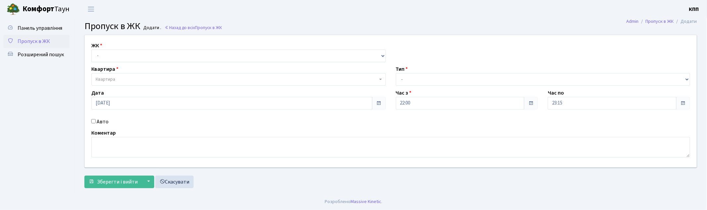
select select "271"
click at [91, 50] on select "- КТ, вул. Регенераторна, 4 КТ2, просп. [STREET_ADDRESS] [STREET_ADDRESS] [PERS…" at bounding box center [238, 56] width 295 height 13
select select
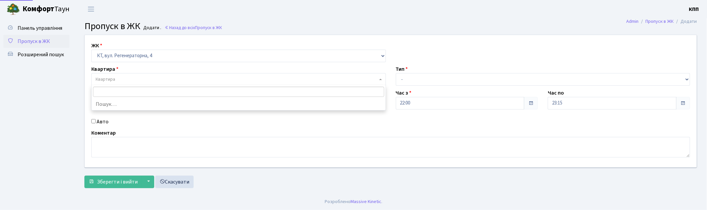
click at [121, 78] on span "Квартира" at bounding box center [237, 79] width 282 height 7
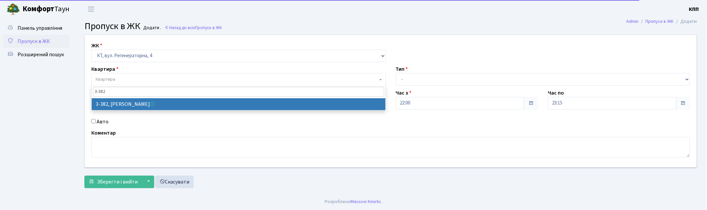
type input "3-382"
select select "1600"
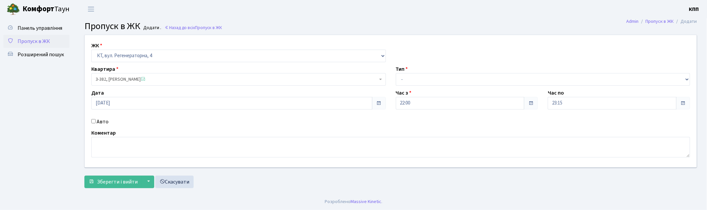
click at [104, 122] on label "Авто" at bounding box center [103, 122] width 12 height 8
click at [96, 122] on input "Авто" at bounding box center [93, 121] width 4 height 4
checkbox input "true"
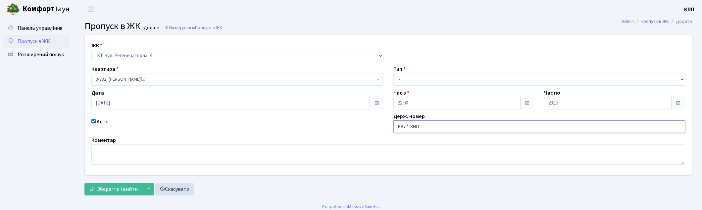
type input "КА7718НО"
click at [418, 77] on select "- Доставка Таксі Гості Сервіс" at bounding box center [539, 79] width 292 height 13
select select "2"
click at [393, 73] on select "- Доставка Таксі Гості Сервіс" at bounding box center [539, 79] width 292 height 13
click at [129, 191] on span "Зберегти і вийти" at bounding box center [117, 189] width 41 height 7
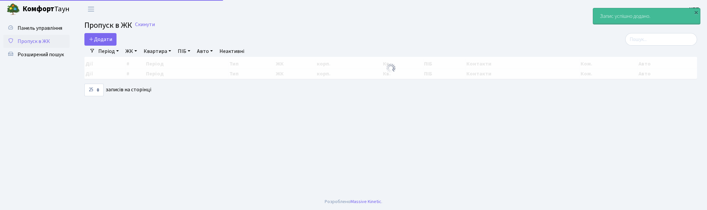
select select "25"
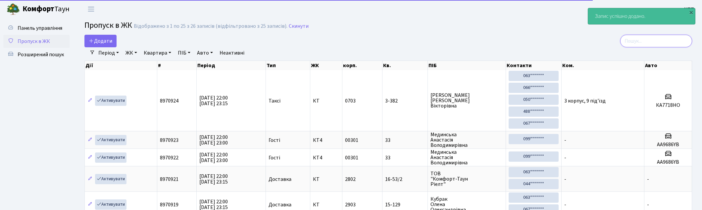
click at [652, 39] on input "search" at bounding box center [656, 41] width 72 height 13
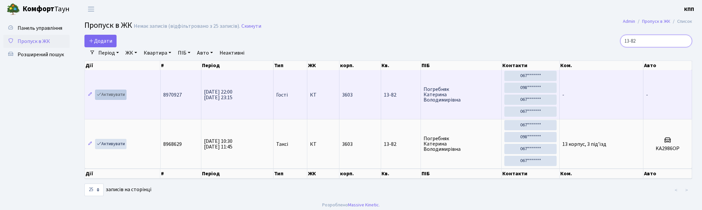
type input "13-82"
click at [113, 97] on link "Активувати" at bounding box center [110, 95] width 31 height 10
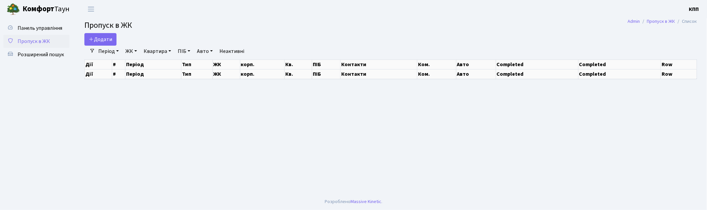
select select "25"
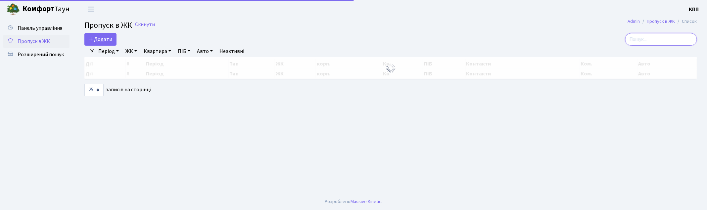
click at [657, 36] on input "search" at bounding box center [661, 39] width 72 height 13
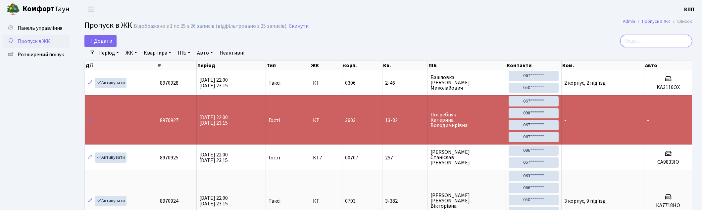
click at [652, 44] on input "search" at bounding box center [656, 41] width 72 height 13
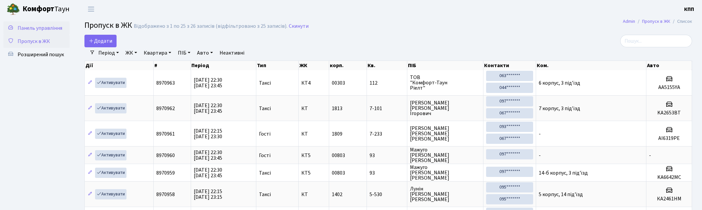
click at [25, 29] on span "Панель управління" at bounding box center [40, 27] width 45 height 7
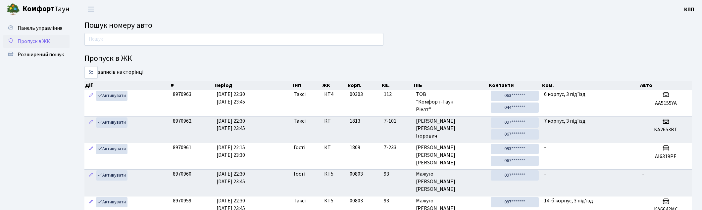
click at [37, 40] on span "Пропуск в ЖК" at bounding box center [34, 41] width 32 height 7
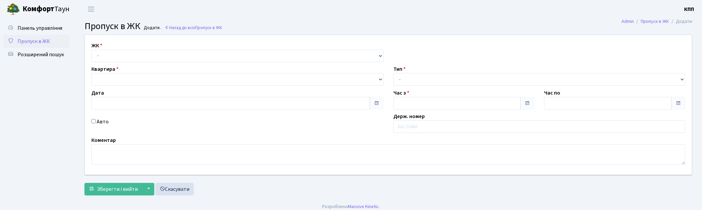
type input "11.09.2025"
type input "22:30"
type input "23:30"
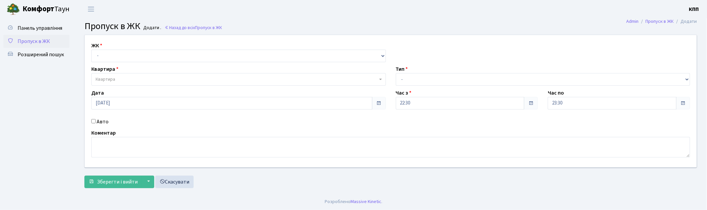
select select "271"
click at [91, 50] on select "- КТ, вул. Регенераторна, 4 КТ2, просп. Соборності, 17 КТ3, вул. Березнева, 16 …" at bounding box center [238, 56] width 295 height 13
select select
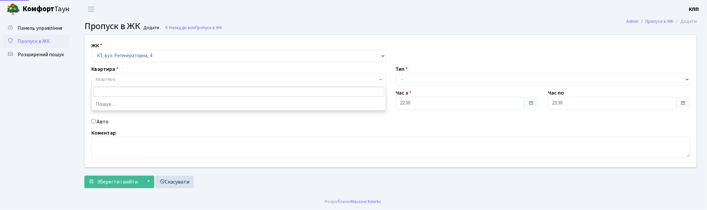
click at [129, 82] on span "Квартира" at bounding box center [237, 79] width 282 height 7
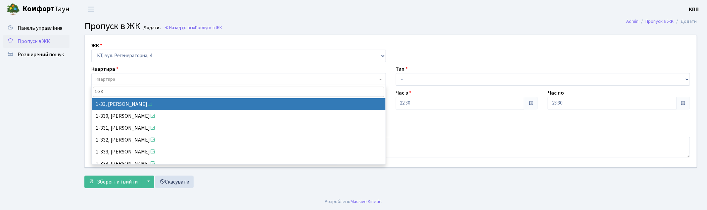
type input "1-33"
select select "33"
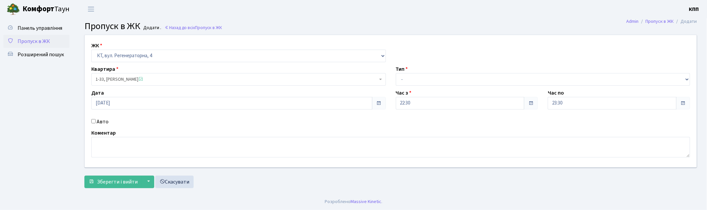
click at [104, 121] on label "Авто" at bounding box center [103, 122] width 12 height 8
click at [96, 121] on input "Авто" at bounding box center [93, 121] width 4 height 4
checkbox input "true"
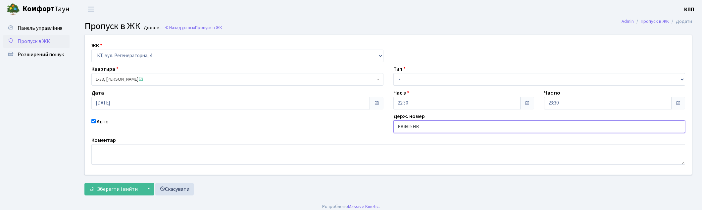
click at [416, 128] on input "КА4815НВ" at bounding box center [539, 127] width 292 height 13
type input "КА4815МВ"
click at [405, 80] on select "- Доставка Таксі Гості Сервіс" at bounding box center [539, 79] width 292 height 13
select select "2"
click at [393, 73] on select "- Доставка Таксі Гості Сервіс" at bounding box center [539, 79] width 292 height 13
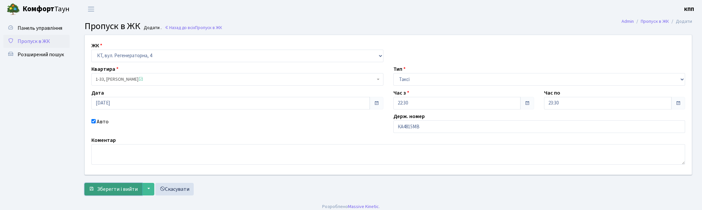
click at [116, 193] on button "Зберегти і вийти" at bounding box center [113, 189] width 58 height 13
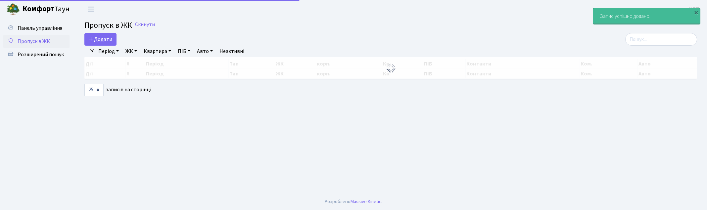
select select "25"
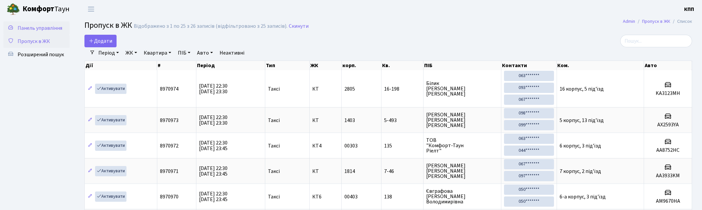
click at [54, 30] on span "Панель управління" at bounding box center [40, 27] width 45 height 7
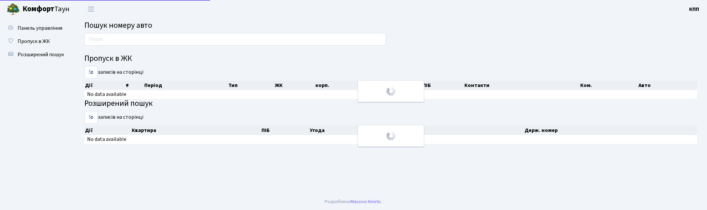
click at [114, 36] on input "text" at bounding box center [235, 39] width 302 height 13
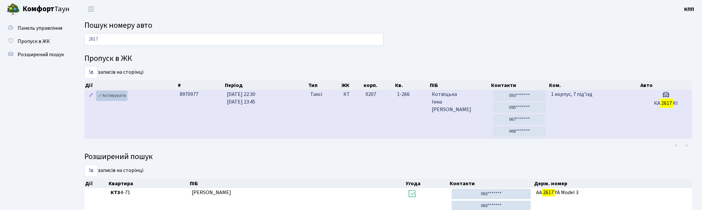
type input "2617"
click at [111, 99] on link "Активувати" at bounding box center [111, 96] width 31 height 10
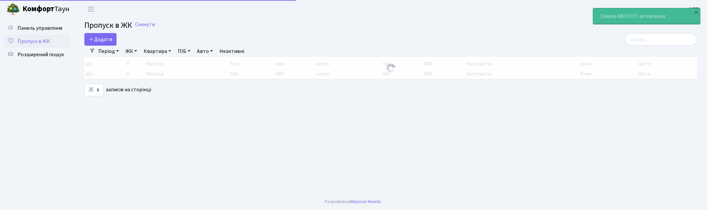
select select "25"
click at [648, 40] on input "search" at bounding box center [661, 39] width 72 height 13
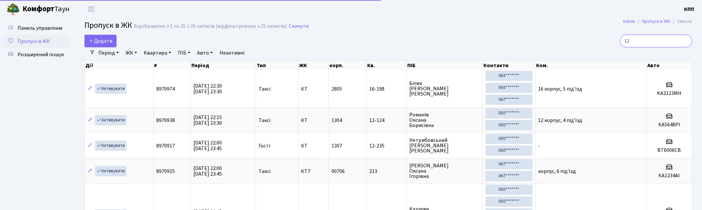
type input "1"
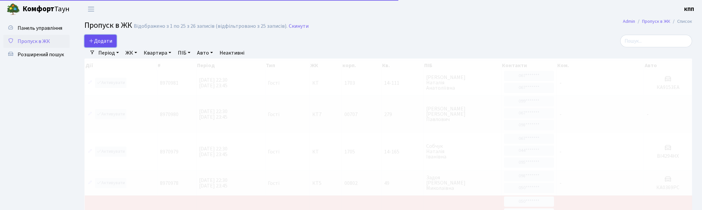
click at [107, 41] on span "Додати" at bounding box center [101, 40] width 24 height 7
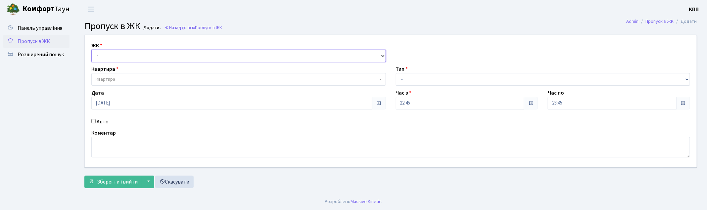
click at [119, 61] on select "- КТ, вул. Регенераторна, 4 КТ2, просп. [STREET_ADDRESS] [STREET_ADDRESS] [PERS…" at bounding box center [238, 56] width 295 height 13
select select "271"
click at [91, 50] on select "- КТ, вул. Регенераторна, 4 КТ2, просп. [STREET_ADDRESS] [STREET_ADDRESS] [PERS…" at bounding box center [238, 56] width 295 height 13
select select
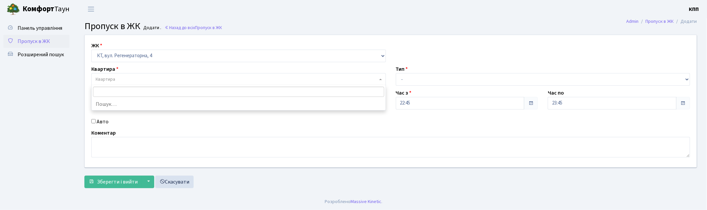
click at [127, 79] on span "Квартира" at bounding box center [237, 79] width 282 height 7
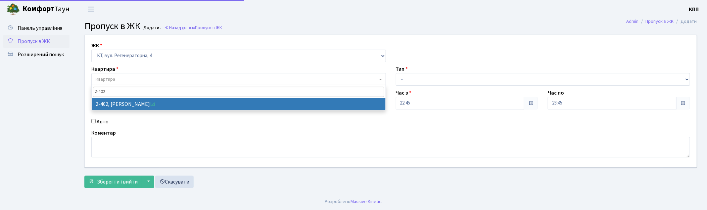
type input "2-402"
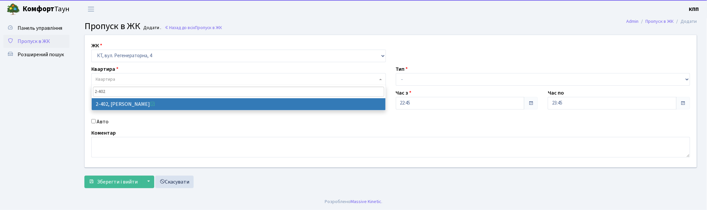
drag, startPoint x: 125, startPoint y: 106, endPoint x: 100, endPoint y: 118, distance: 27.6
select select "1416"
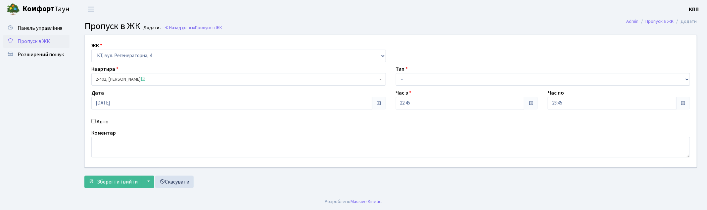
click at [97, 121] on label "Авто" at bounding box center [103, 122] width 12 height 8
click at [96, 121] on input "Авто" at bounding box center [93, 121] width 4 height 4
checkbox input "true"
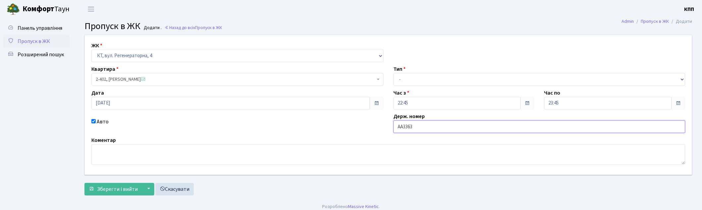
type input "АА3363ХК"
click at [414, 79] on select "- Доставка Таксі Гості Сервіс" at bounding box center [539, 79] width 292 height 13
select select "2"
click at [393, 73] on select "- Доставка Таксі Гості Сервіс" at bounding box center [539, 79] width 292 height 13
click at [121, 190] on span "Зберегти і вийти" at bounding box center [117, 189] width 41 height 7
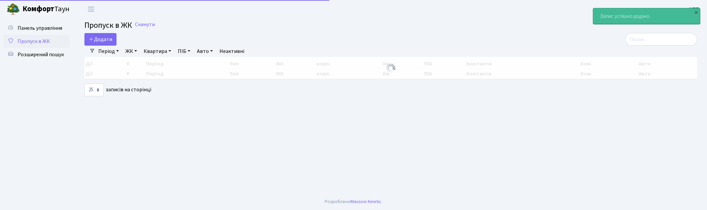
select select "25"
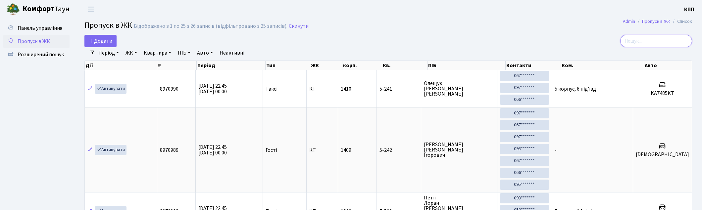
click at [656, 42] on input "search" at bounding box center [656, 41] width 72 height 13
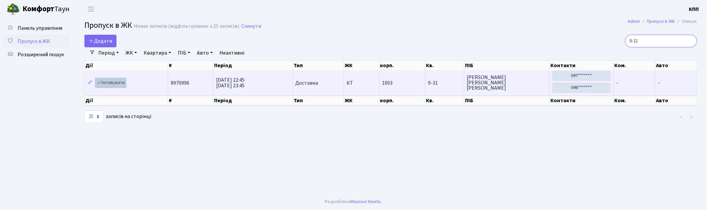
type input "9-31"
click at [111, 83] on link "Активувати" at bounding box center [110, 83] width 31 height 10
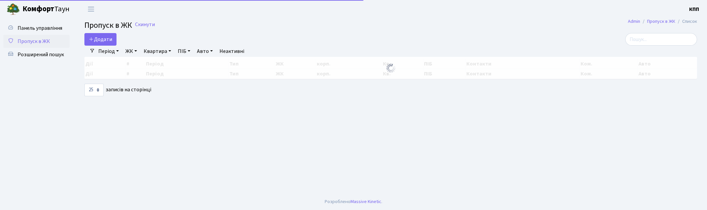
select select "25"
click at [667, 40] on input "search" at bounding box center [661, 39] width 72 height 13
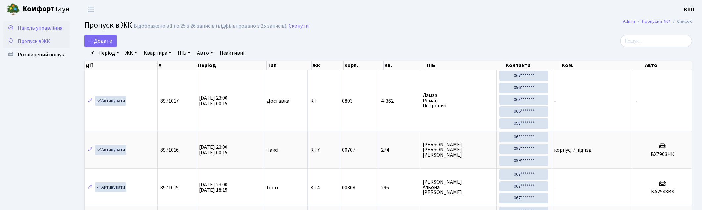
click at [57, 28] on span "Панель управління" at bounding box center [40, 27] width 45 height 7
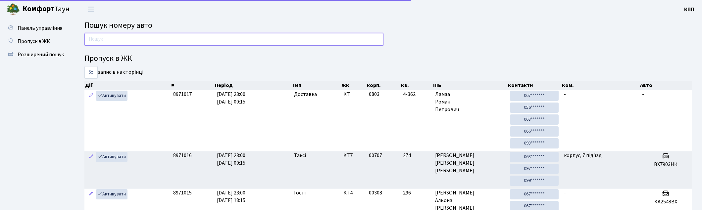
drag, startPoint x: 0, startPoint y: 0, endPoint x: 127, endPoint y: 41, distance: 133.5
click at [127, 41] on input "text" at bounding box center [233, 39] width 299 height 13
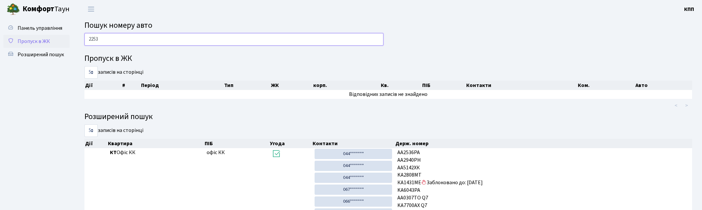
type input "2253"
click at [30, 38] on span "Пропуск в ЖК" at bounding box center [34, 41] width 32 height 7
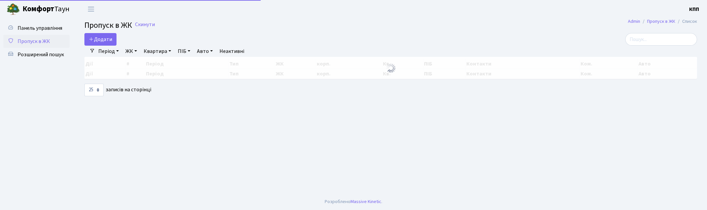
select select "25"
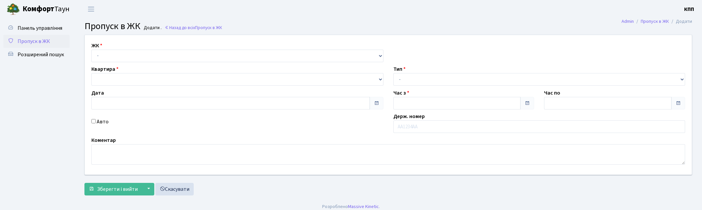
type input "[DATE]"
type input "23:00"
type input "00:00"
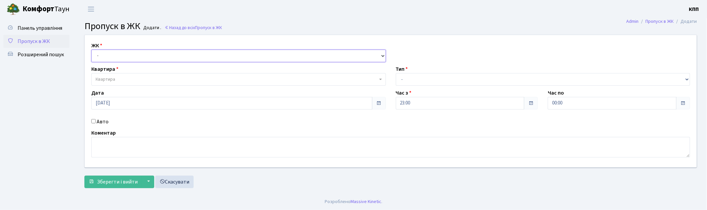
click at [120, 56] on select "- КТ, вул. Регенераторна, 4 КТ2, просп. [STREET_ADDRESS] [STREET_ADDRESS] [PERS…" at bounding box center [238, 56] width 295 height 13
select select "271"
click at [91, 50] on select "- КТ, вул. Регенераторна, 4 КТ2, просп. [STREET_ADDRESS] [STREET_ADDRESS] [PERS…" at bounding box center [238, 56] width 295 height 13
select select
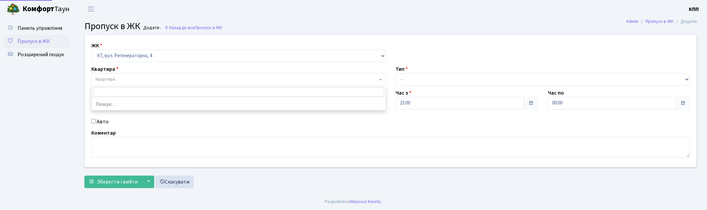
click at [118, 81] on span "Квартира" at bounding box center [237, 79] width 282 height 7
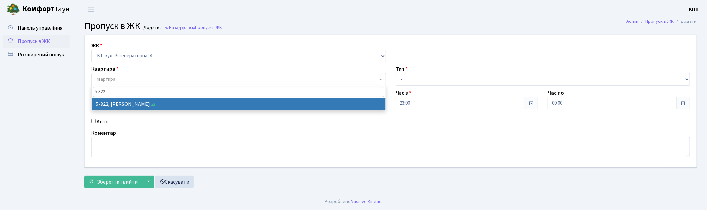
type input "5-322"
select select "2245"
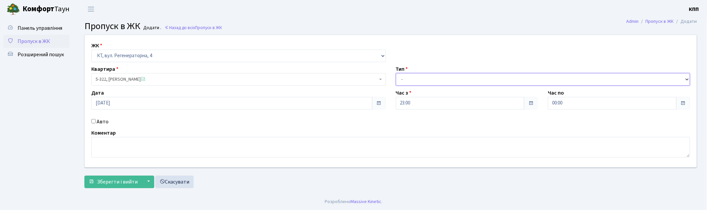
click at [422, 81] on select "- Доставка Таксі Гості Сервіс" at bounding box center [543, 79] width 295 height 13
select select "3"
click at [396, 73] on select "- Доставка Таксі Гості Сервіс" at bounding box center [543, 79] width 295 height 13
click at [101, 123] on label "Авто" at bounding box center [103, 122] width 12 height 8
click at [96, 123] on input "Авто" at bounding box center [93, 121] width 4 height 4
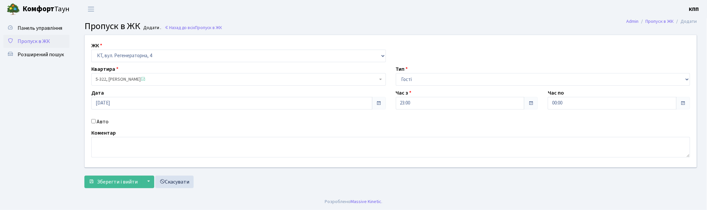
checkbox input "true"
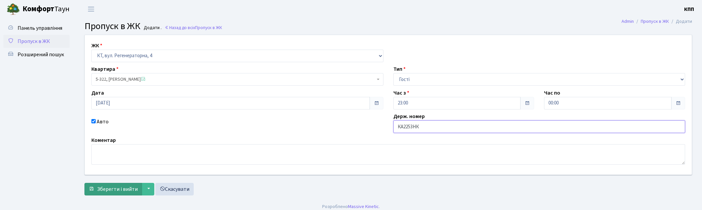
type input "КА2253НК"
click at [118, 187] on span "Зберегти і вийти" at bounding box center [117, 189] width 41 height 7
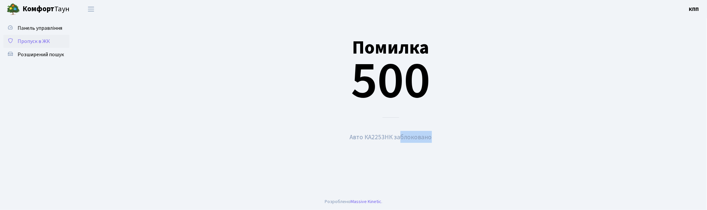
drag, startPoint x: 395, startPoint y: 137, endPoint x: 366, endPoint y: 140, distance: 28.6
click at [366, 140] on small "Авто КА2253НК заблоковано" at bounding box center [391, 137] width 82 height 9
copy small "КА2253НК"
drag, startPoint x: 257, startPoint y: 103, endPoint x: 252, endPoint y: 108, distance: 7.0
click at [256, 104] on div "Помилка 500" at bounding box center [390, 69] width 613 height 97
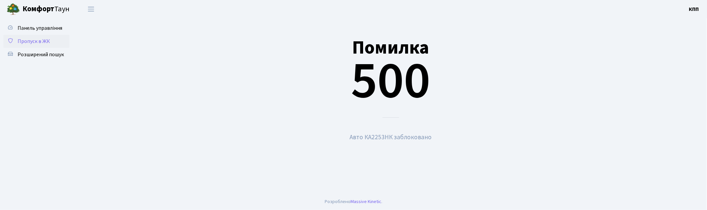
click at [23, 40] on span "Пропуск в ЖК" at bounding box center [34, 41] width 32 height 7
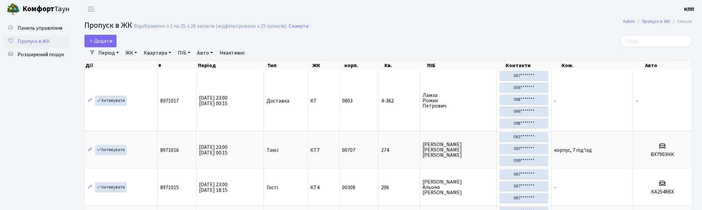
select select "25"
click at [105, 41] on span "Додати" at bounding box center [101, 40] width 24 height 7
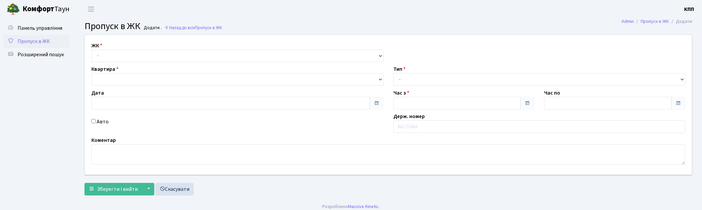
select select "271"
click at [91, 50] on select "- КТ, вул. Регенераторна, 4 КТ2, просп. Соборності, 17 КТ3, вул. Березнева, 16 …" at bounding box center [237, 56] width 292 height 13
click at [135, 77] on select at bounding box center [237, 79] width 292 height 13
type input "11.09.2025"
type input "23:00"
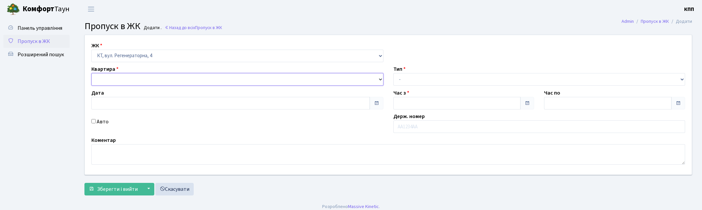
type input "00:15"
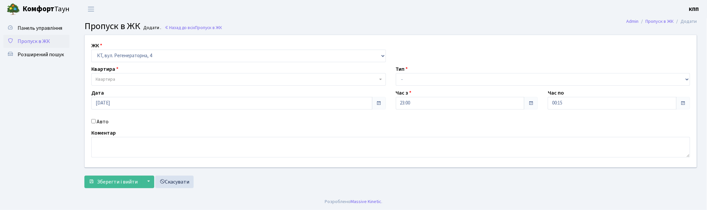
click at [91, 73] on select at bounding box center [91, 73] width 0 height 0
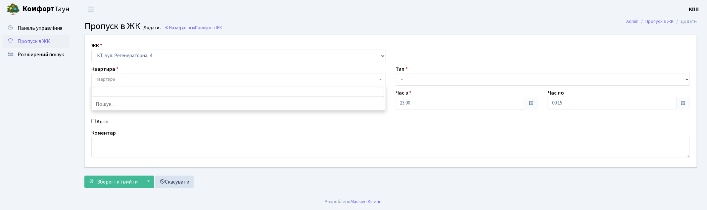
click at [119, 78] on span "Квартира" at bounding box center [237, 79] width 282 height 7
type input "5-322"
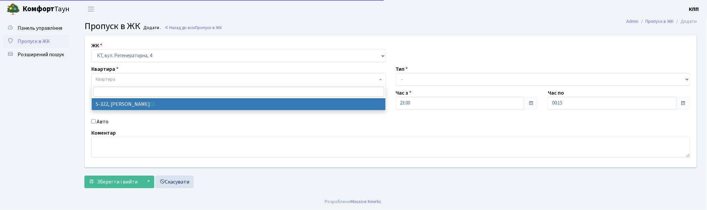
select select "2245"
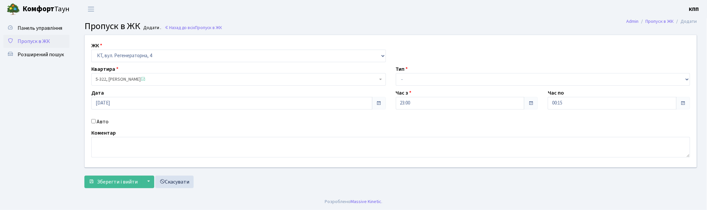
click at [31, 42] on span "Пропуск в ЖК" at bounding box center [34, 41] width 32 height 7
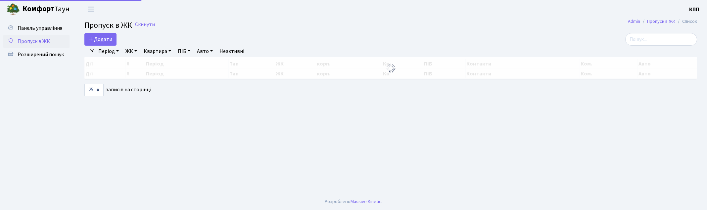
select select "25"
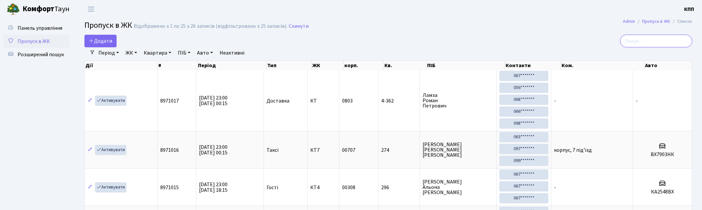
click at [653, 39] on input "search" at bounding box center [656, 41] width 72 height 13
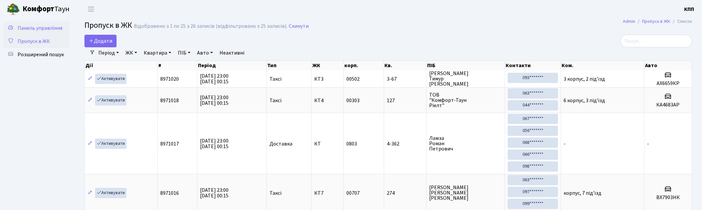
click at [43, 32] on link "Панель управління" at bounding box center [36, 28] width 66 height 13
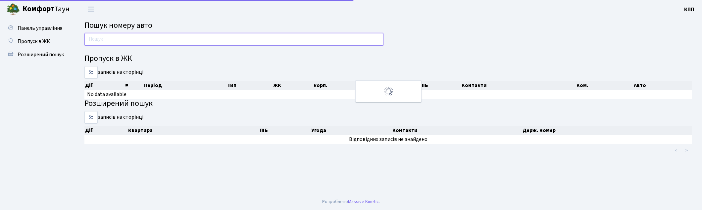
click at [115, 40] on input "text" at bounding box center [233, 39] width 299 height 13
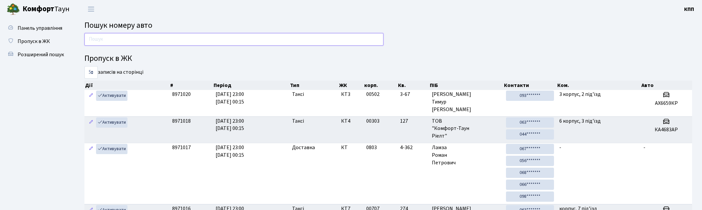
click at [165, 41] on input "text" at bounding box center [233, 39] width 299 height 13
click at [173, 37] on input "text" at bounding box center [233, 39] width 299 height 13
click at [183, 38] on input "text" at bounding box center [233, 39] width 299 height 13
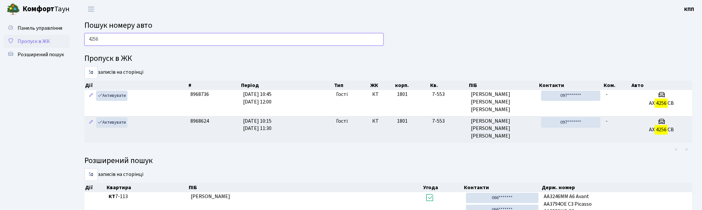
type input "4256"
click at [42, 38] on span "Пропуск в ЖК" at bounding box center [34, 41] width 32 height 7
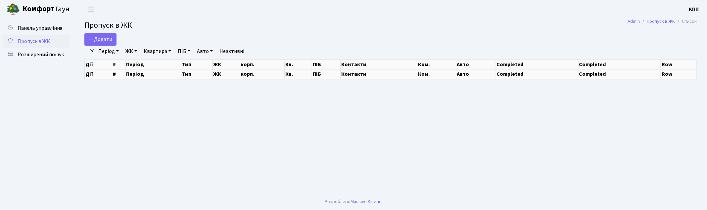
select select "25"
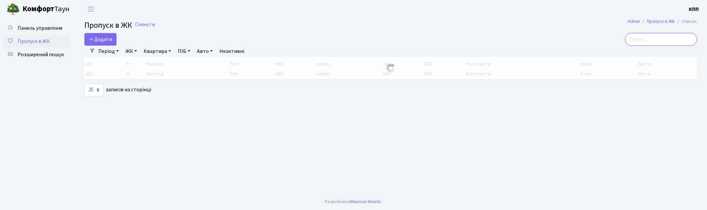
click at [644, 41] on input "search" at bounding box center [661, 39] width 72 height 13
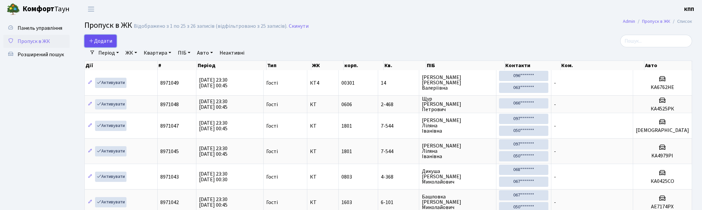
click at [99, 39] on span "Додати" at bounding box center [101, 40] width 24 height 7
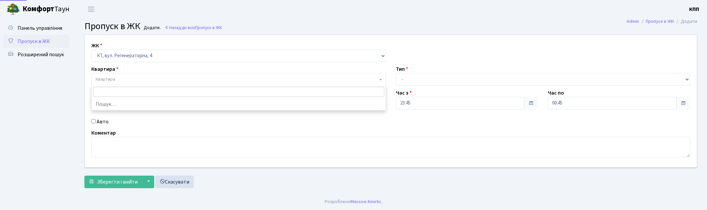
select select "271"
click at [118, 77] on span "Квартира" at bounding box center [237, 79] width 282 height 7
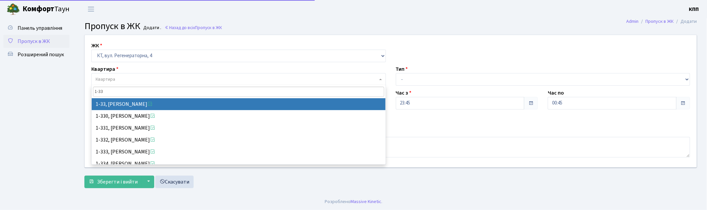
type input "1-33"
select select "33"
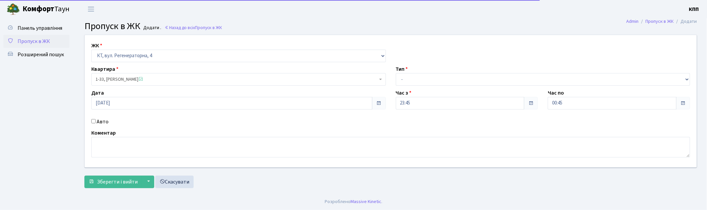
click at [95, 120] on input "Авто" at bounding box center [93, 121] width 4 height 4
checkbox input "true"
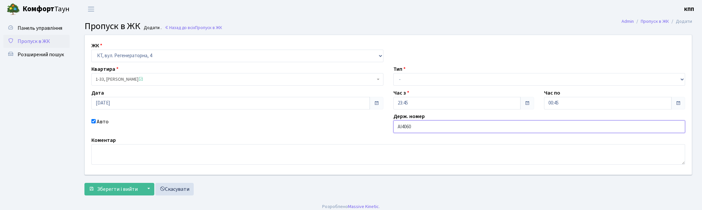
type input "АІ4060МР"
drag, startPoint x: 421, startPoint y: 77, endPoint x: 424, endPoint y: 83, distance: 7.0
click at [421, 77] on select "- Доставка Таксі Гості Сервіс" at bounding box center [539, 79] width 292 height 13
select select "2"
click at [393, 73] on select "- Доставка Таксі Гості Сервіс" at bounding box center [539, 79] width 292 height 13
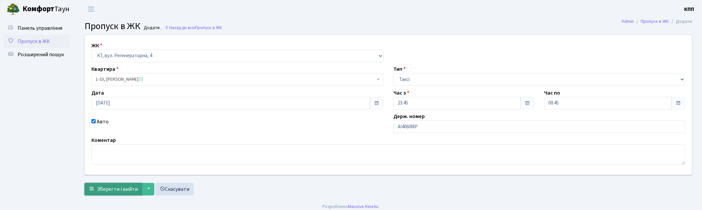
click at [117, 189] on span "Зберегти і вийти" at bounding box center [117, 189] width 41 height 7
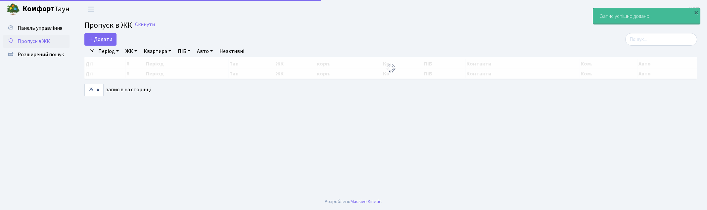
select select "25"
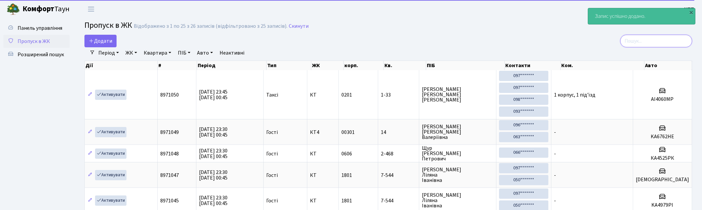
click at [673, 42] on input "search" at bounding box center [656, 41] width 72 height 13
